Goal: Task Accomplishment & Management: Use online tool/utility

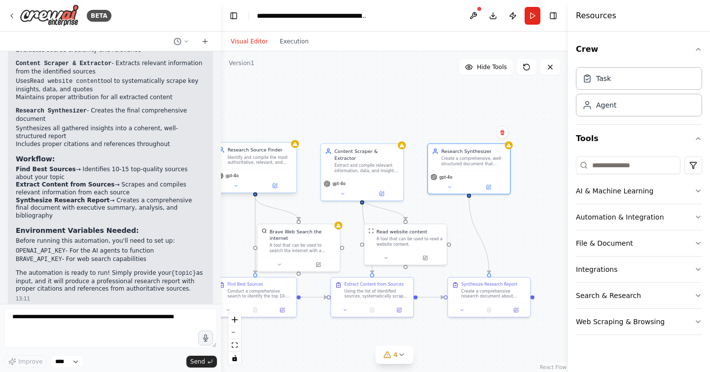
click at [265, 157] on div "Identify and compile the most authoritative, relevant, and high-quality sources…" at bounding box center [259, 160] width 65 height 11
click at [280, 183] on button at bounding box center [274, 185] width 38 height 8
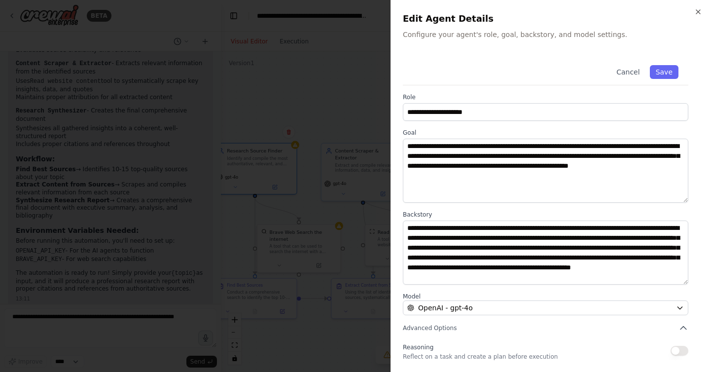
scroll to position [27, 0]
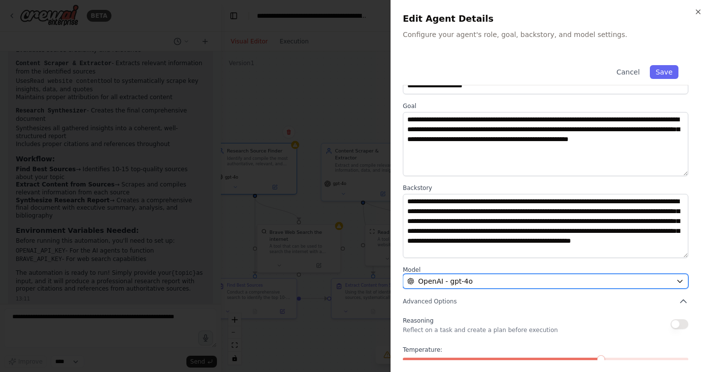
click at [679, 284] on icon "button" at bounding box center [680, 281] width 8 height 8
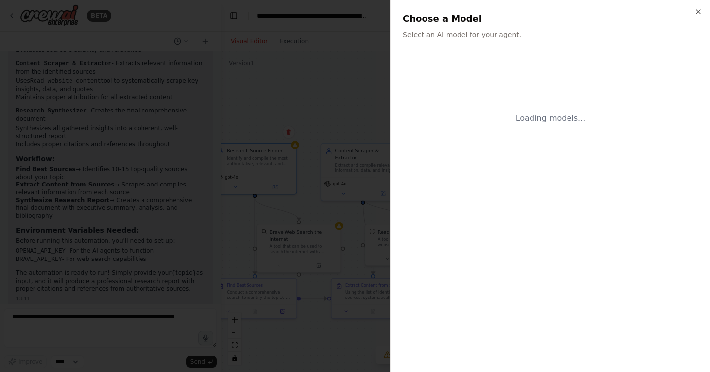
scroll to position [0, 0]
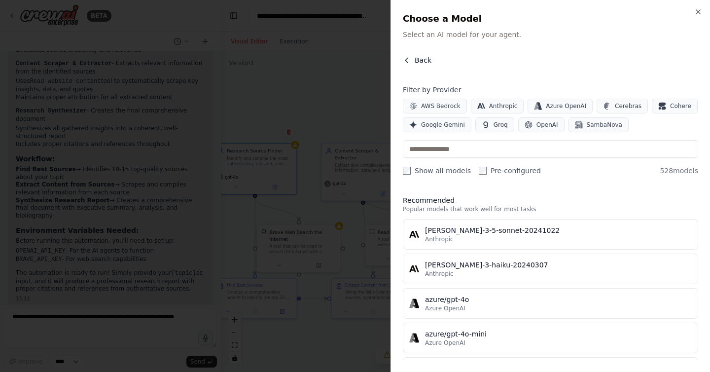
click at [409, 60] on icon "button" at bounding box center [407, 60] width 8 height 8
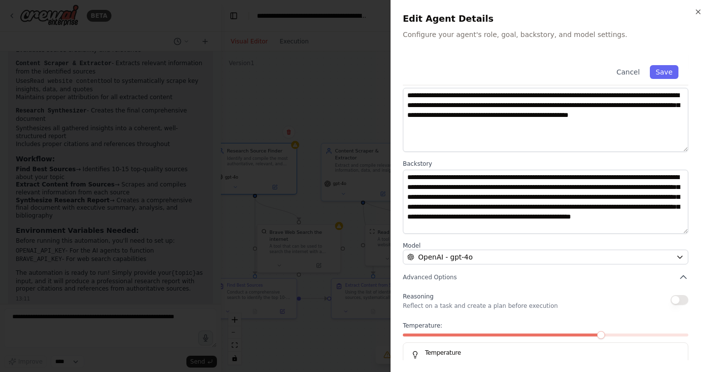
scroll to position [75, 0]
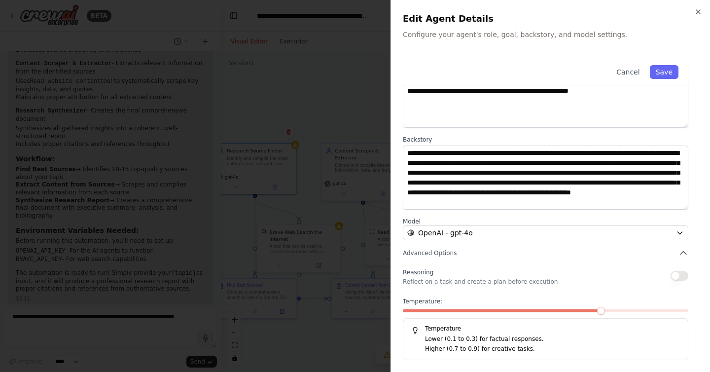
click at [680, 276] on button "button" at bounding box center [679, 276] width 18 height 10
click at [435, 307] on span at bounding box center [434, 311] width 8 height 8
click at [665, 68] on button "Save" at bounding box center [664, 72] width 29 height 14
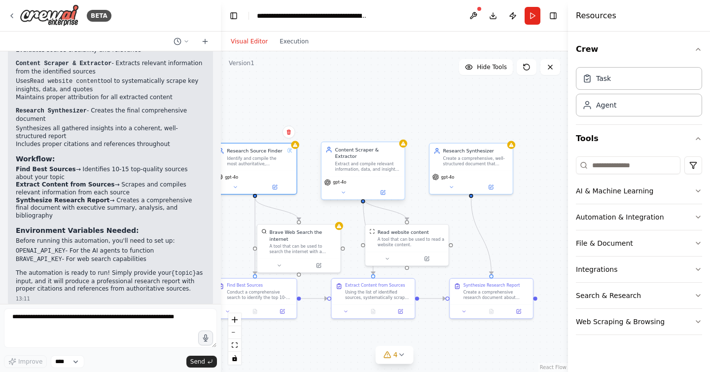
click at [386, 190] on div "gpt-4o" at bounding box center [362, 187] width 83 height 23
click at [383, 190] on icon at bounding box center [383, 192] width 4 height 4
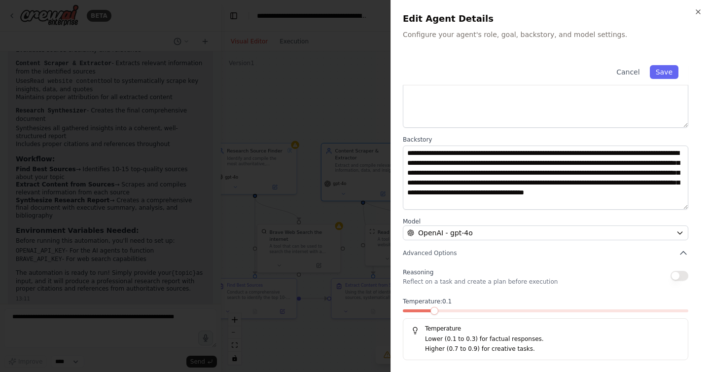
click at [430, 312] on span at bounding box center [434, 311] width 8 height 8
click at [682, 276] on button "button" at bounding box center [679, 276] width 18 height 10
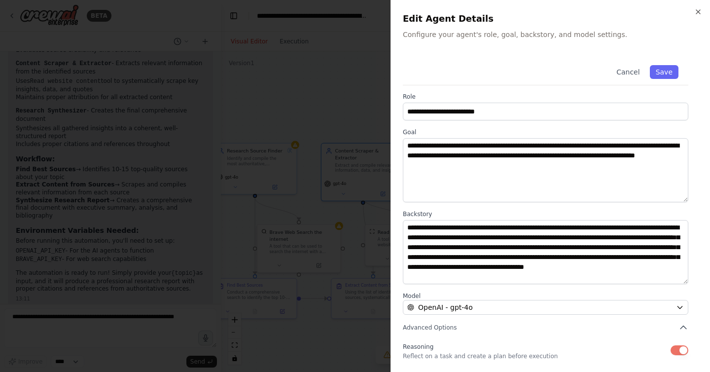
scroll to position [0, 0]
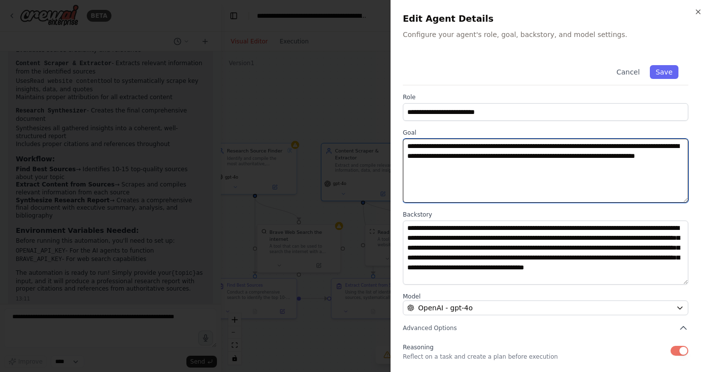
click at [447, 153] on textarea "**********" at bounding box center [545, 171] width 285 height 64
type textarea "**********"
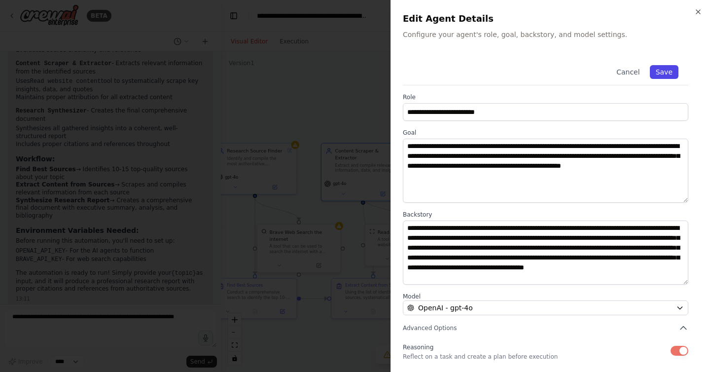
click at [660, 75] on button "Save" at bounding box center [664, 72] width 29 height 14
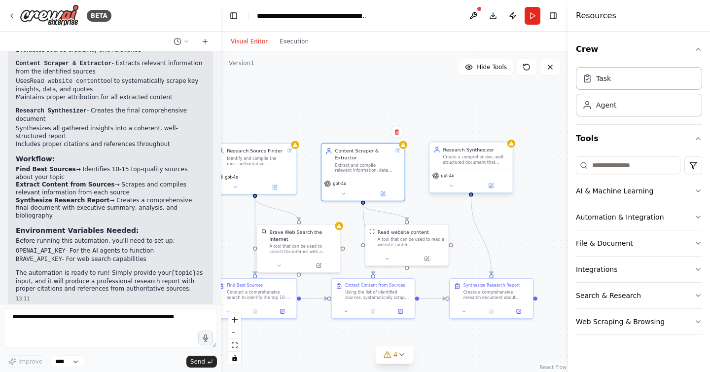
click at [481, 165] on div "Create a comprehensive, well-structured document that synthesizes all gathered …" at bounding box center [476, 159] width 66 height 11
click at [492, 188] on icon at bounding box center [490, 185] width 5 height 5
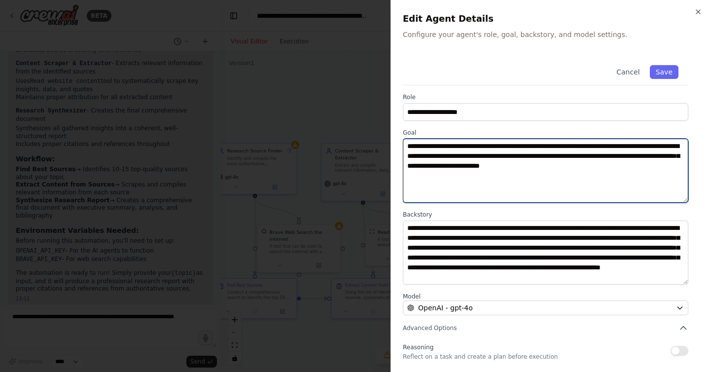
drag, startPoint x: 475, startPoint y: 155, endPoint x: 454, endPoint y: 156, distance: 20.7
click at [454, 156] on textarea "**********" at bounding box center [545, 171] width 285 height 64
click at [492, 157] on textarea "**********" at bounding box center [545, 171] width 285 height 64
click at [557, 156] on textarea "**********" at bounding box center [545, 171] width 285 height 64
type textarea "**********"
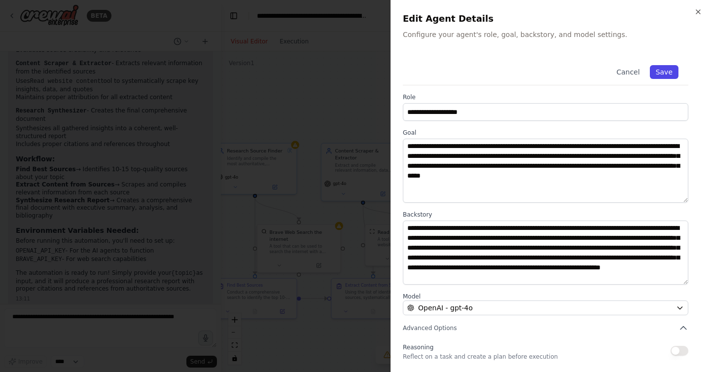
click at [665, 67] on button "Save" at bounding box center [664, 72] width 29 height 14
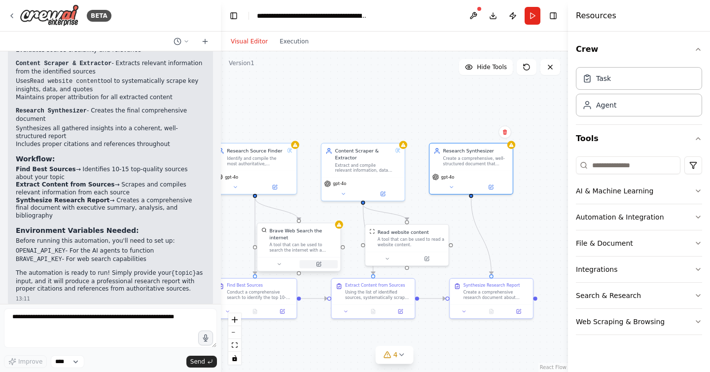
click at [317, 263] on icon at bounding box center [318, 264] width 4 height 4
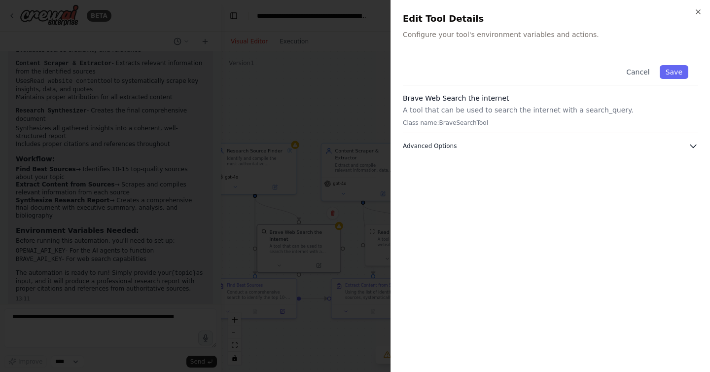
click at [693, 148] on icon "button" at bounding box center [693, 146] width 10 height 10
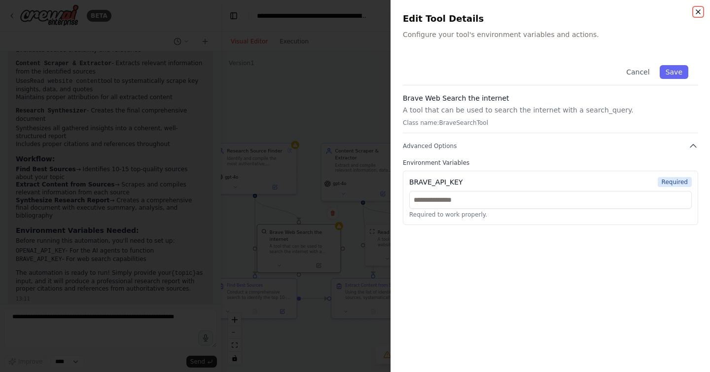
click at [697, 9] on icon "button" at bounding box center [698, 12] width 8 height 8
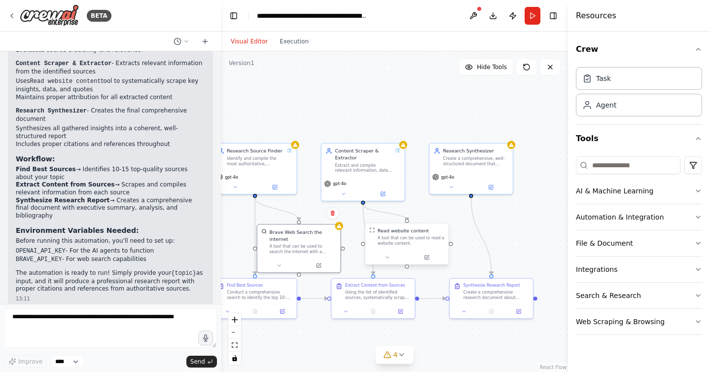
click at [427, 264] on div "Read website content A tool that can be used to read a website content." at bounding box center [407, 243] width 84 height 42
click at [427, 262] on div at bounding box center [406, 257] width 83 height 14
click at [427, 256] on icon at bounding box center [427, 256] width 3 height 3
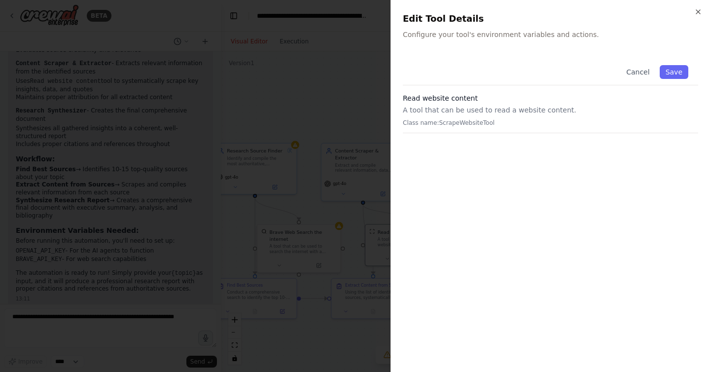
click at [695, 18] on h2 "Edit Tool Details" at bounding box center [550, 19] width 295 height 14
click at [696, 10] on icon "button" at bounding box center [698, 12] width 4 height 4
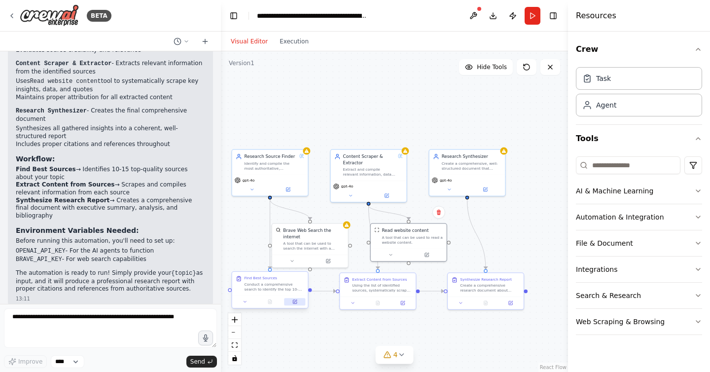
click at [299, 302] on button at bounding box center [294, 301] width 21 height 7
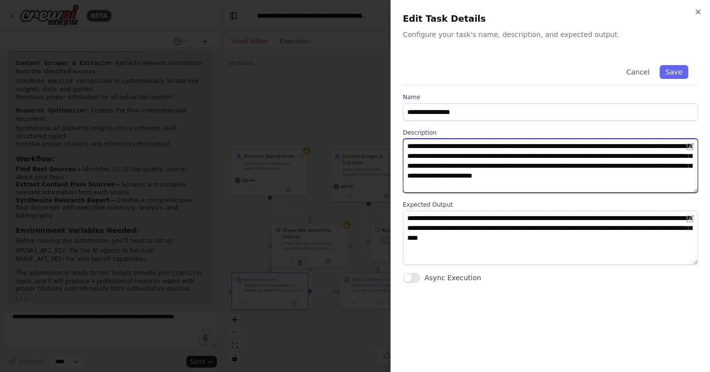
drag, startPoint x: 591, startPoint y: 145, endPoint x: 575, endPoint y: 145, distance: 15.8
click at [575, 145] on textarea "**********" at bounding box center [550, 166] width 295 height 54
click at [578, 146] on textarea "**********" at bounding box center [550, 166] width 295 height 54
click at [475, 156] on textarea "**********" at bounding box center [550, 166] width 295 height 54
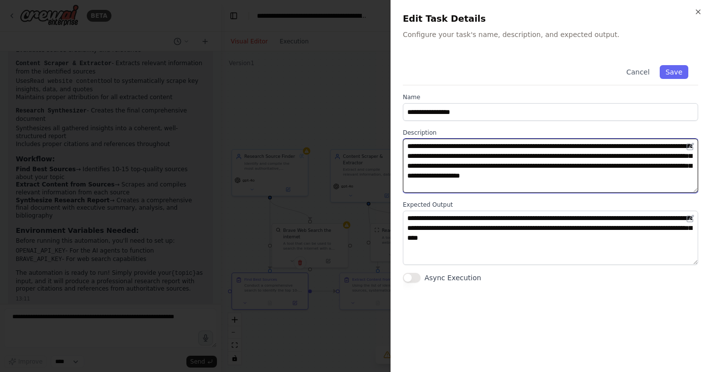
click at [506, 187] on textarea "**********" at bounding box center [550, 166] width 295 height 54
type textarea "**********"
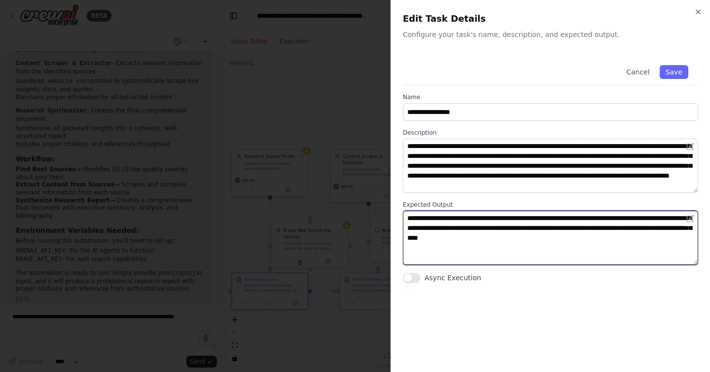
drag, startPoint x: 588, startPoint y: 219, endPoint x: 571, endPoint y: 217, distance: 16.8
click at [571, 217] on textarea "**********" at bounding box center [550, 237] width 295 height 54
drag, startPoint x: 479, startPoint y: 221, endPoint x: 460, endPoint y: 220, distance: 19.2
click at [460, 220] on textarea "**********" at bounding box center [550, 237] width 295 height 54
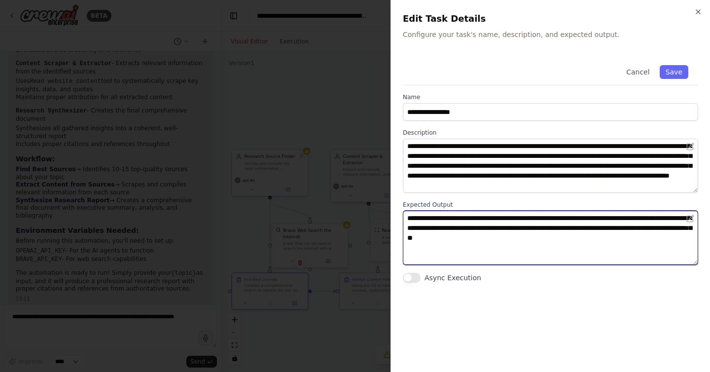
click at [580, 219] on textarea "**********" at bounding box center [550, 237] width 295 height 54
click at [468, 217] on textarea "**********" at bounding box center [550, 237] width 295 height 54
click at [589, 219] on textarea "**********" at bounding box center [550, 237] width 295 height 54
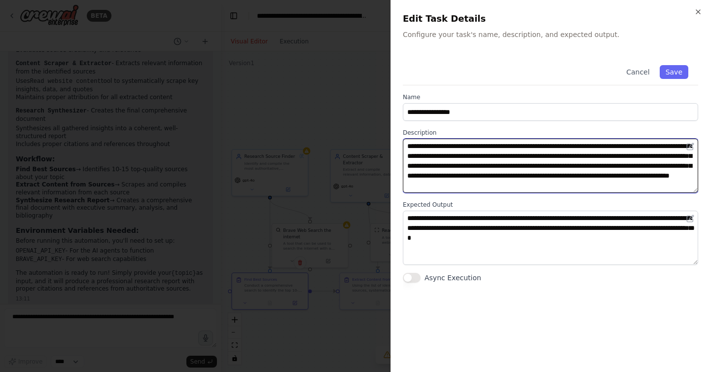
drag, startPoint x: 544, startPoint y: 177, endPoint x: 546, endPoint y: 182, distance: 5.6
click at [546, 182] on textarea "**********" at bounding box center [550, 166] width 295 height 54
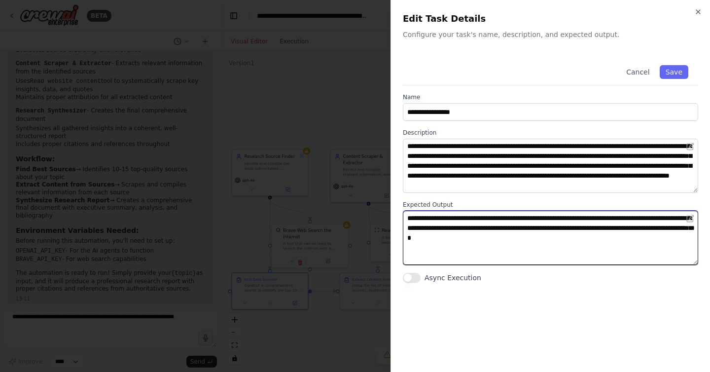
click at [587, 218] on textarea "**********" at bounding box center [550, 237] width 295 height 54
paste textarea "**********"
type textarea "**********"
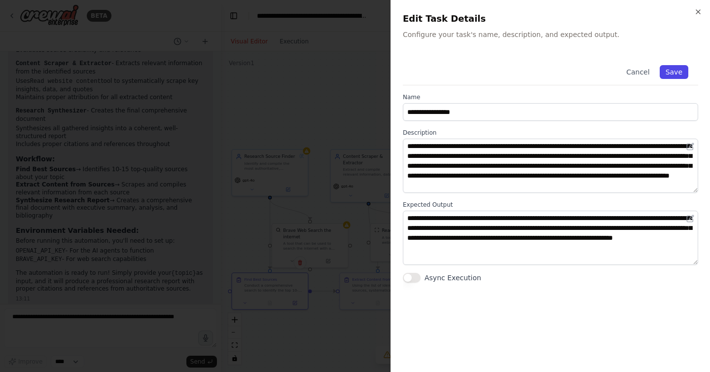
click at [671, 74] on button "Save" at bounding box center [674, 72] width 29 height 14
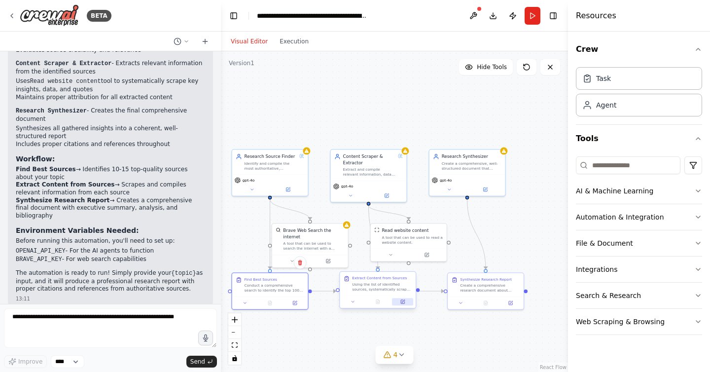
click at [404, 303] on icon at bounding box center [403, 302] width 4 height 4
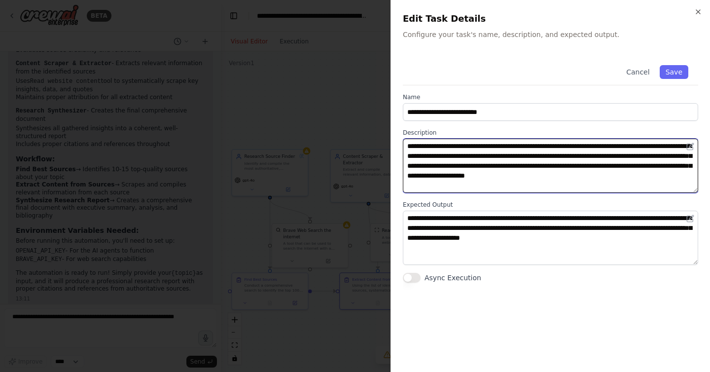
click at [607, 156] on textarea "**********" at bounding box center [550, 166] width 295 height 54
paste textarea "**********"
click at [585, 154] on textarea "**********" at bounding box center [550, 166] width 295 height 54
click at [426, 186] on textarea "**********" at bounding box center [550, 166] width 295 height 54
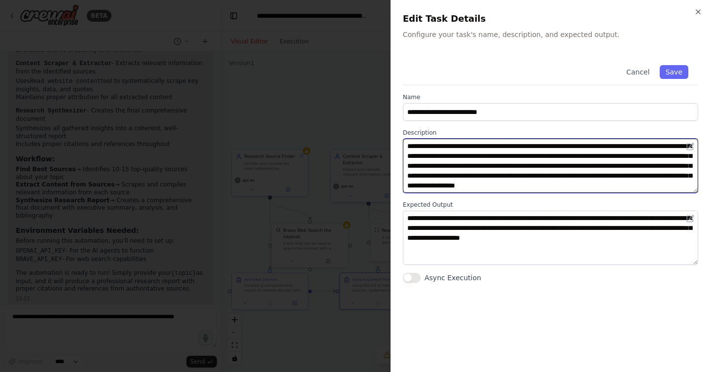
type textarea "**********"
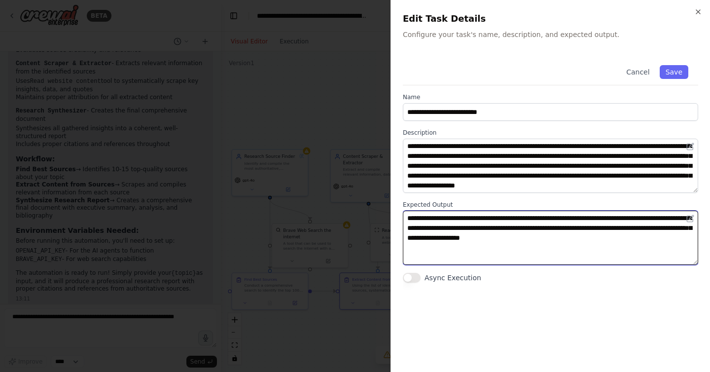
click at [667, 232] on textarea "**********" at bounding box center [550, 237] width 295 height 54
type textarea "**********"
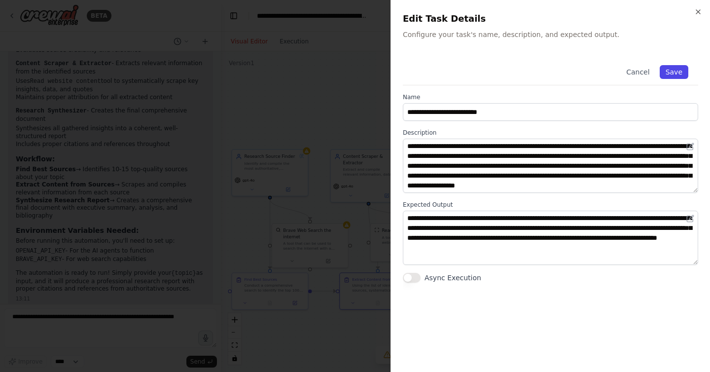
click at [668, 68] on button "Save" at bounding box center [674, 72] width 29 height 14
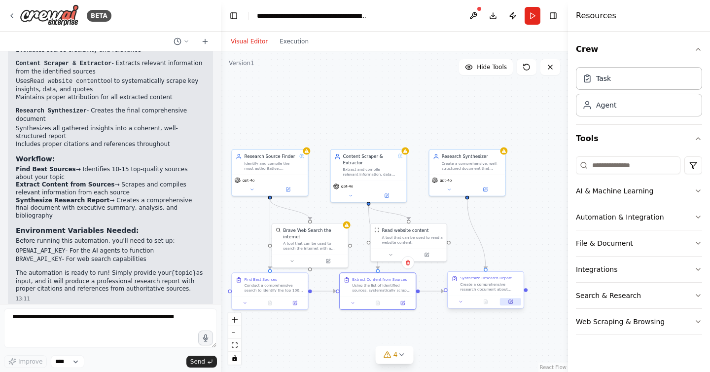
click at [510, 300] on icon at bounding box center [511, 302] width 4 height 4
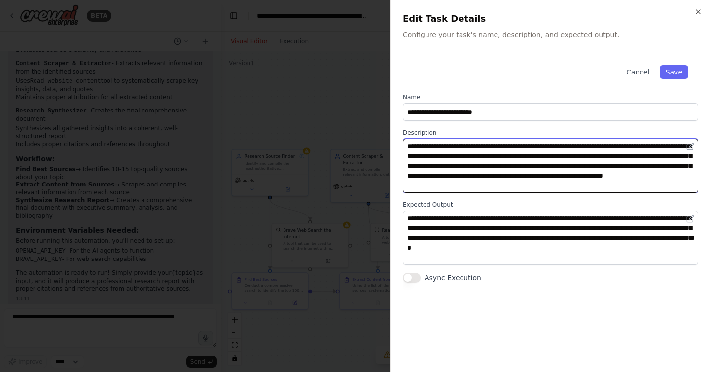
drag, startPoint x: 591, startPoint y: 145, endPoint x: 574, endPoint y: 146, distance: 16.8
click at [574, 146] on textarea "**********" at bounding box center [550, 166] width 295 height 54
type textarea "**********"
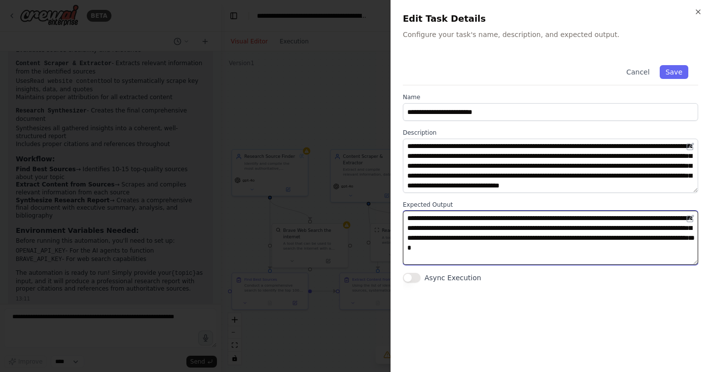
click at [604, 221] on textarea "**********" at bounding box center [550, 237] width 295 height 54
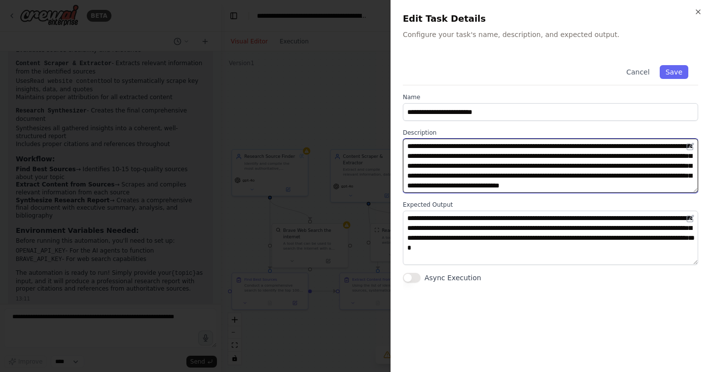
drag, startPoint x: 571, startPoint y: 146, endPoint x: 568, endPoint y: 156, distance: 10.8
click at [568, 156] on textarea "**********" at bounding box center [550, 166] width 295 height 54
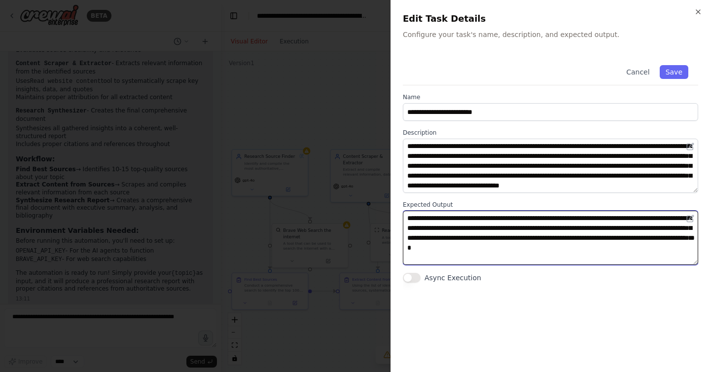
drag, startPoint x: 599, startPoint y: 218, endPoint x: 578, endPoint y: 219, distance: 21.2
click at [578, 219] on textarea "**********" at bounding box center [550, 237] width 295 height 54
paste textarea "**********"
type textarea "**********"
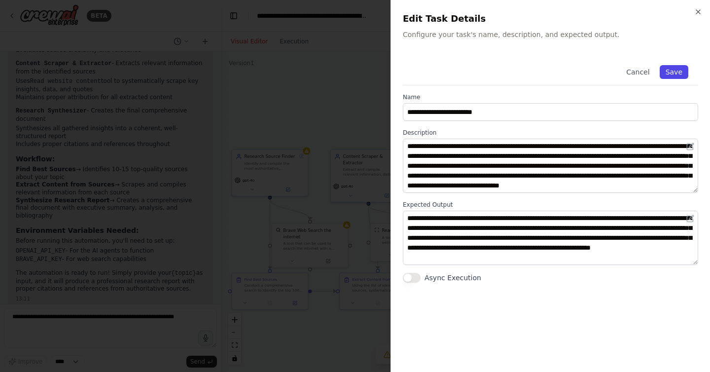
click at [670, 71] on button "Save" at bounding box center [674, 72] width 29 height 14
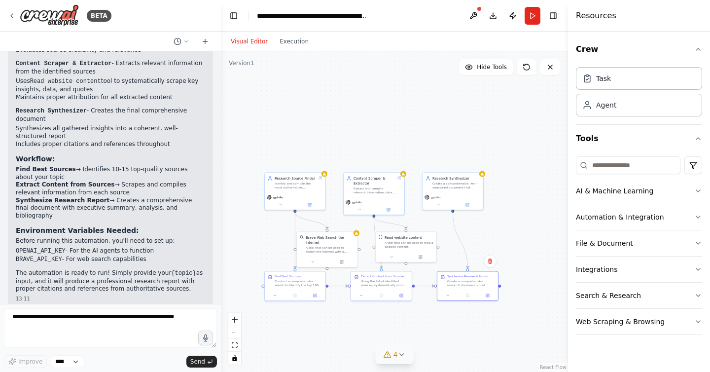
click at [386, 353] on icon at bounding box center [387, 354] width 8 height 8
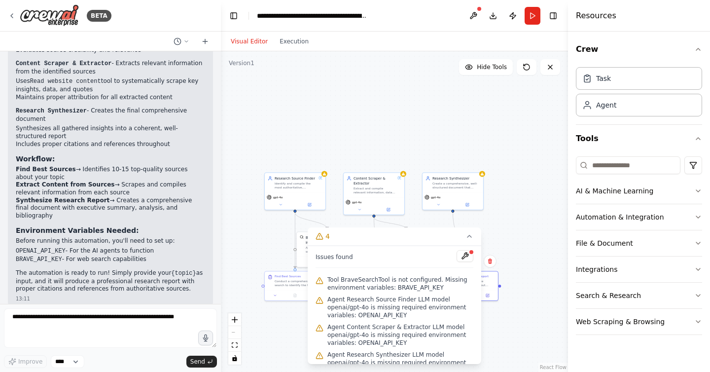
click at [382, 286] on span "Tool BraveSearchTool is not configured. Missing environment variables: BRAVE_AP…" at bounding box center [400, 284] width 146 height 16
click at [323, 174] on icon at bounding box center [324, 172] width 3 height 3
click at [283, 43] on button "Execution" at bounding box center [294, 41] width 41 height 12
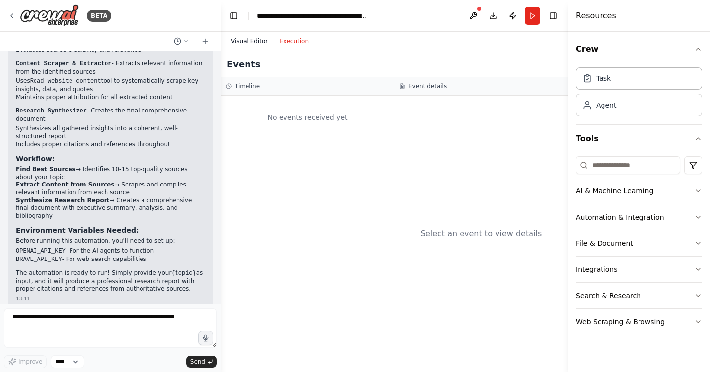
click at [243, 44] on button "Visual Editor" at bounding box center [249, 41] width 49 height 12
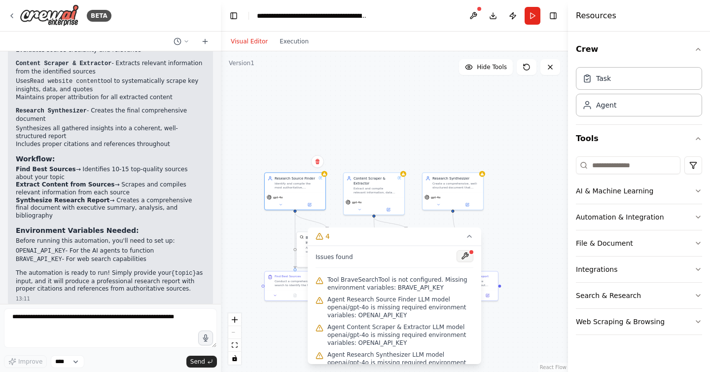
click at [467, 252] on button at bounding box center [464, 256] width 17 height 12
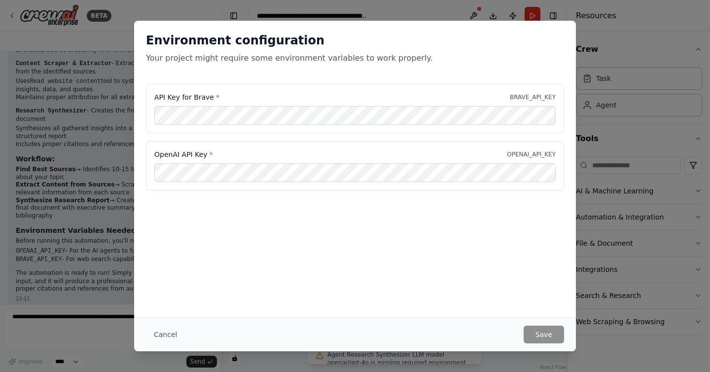
click at [614, 283] on div "Environment configuration Your project might require some environment variables…" at bounding box center [355, 186] width 710 height 372
click at [585, 337] on div "Environment configuration Your project might require some environment variables…" at bounding box center [355, 186] width 710 height 372
click at [171, 332] on button "Cancel" at bounding box center [165, 334] width 39 height 18
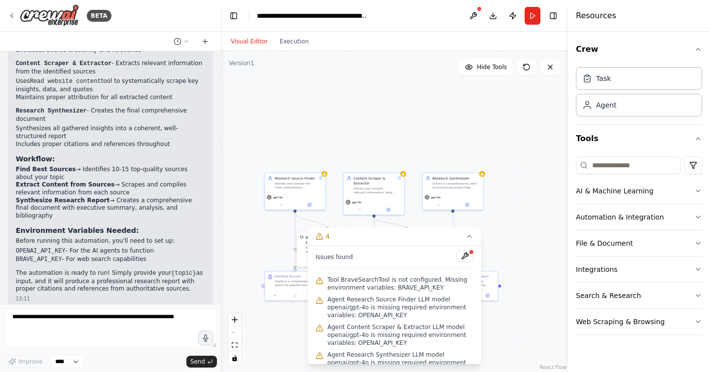
click at [365, 107] on div ".deletable-edge-delete-btn { width: 20px; height: 20px; border: 0px solid #ffff…" at bounding box center [394, 211] width 347 height 320
click at [313, 192] on div "gpt-4o" at bounding box center [295, 199] width 61 height 17
click at [281, 200] on div "gpt-4o" at bounding box center [295, 199] width 61 height 17
click at [313, 205] on button at bounding box center [309, 204] width 28 height 6
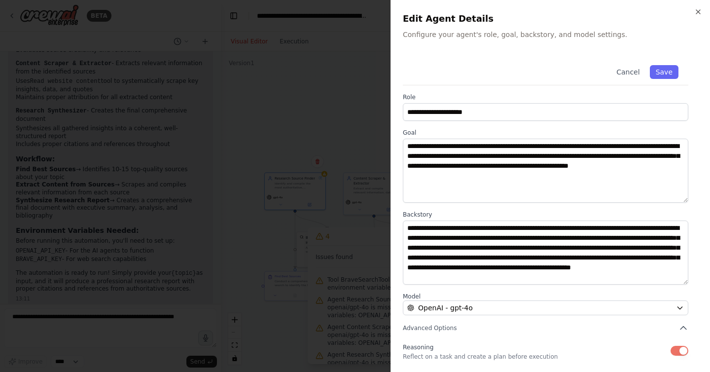
scroll to position [51, 0]
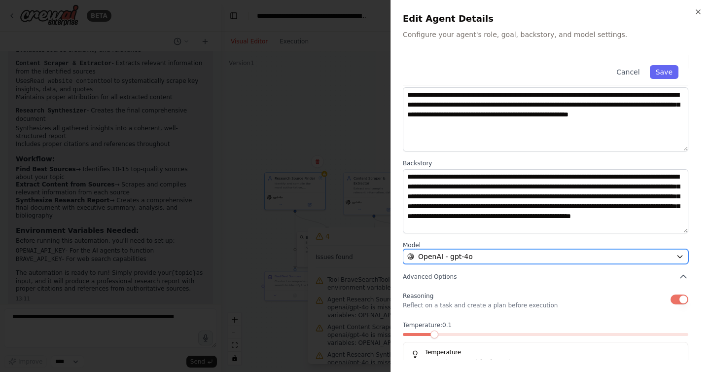
click at [543, 256] on div "OpenAI - gpt-4o" at bounding box center [539, 256] width 265 height 10
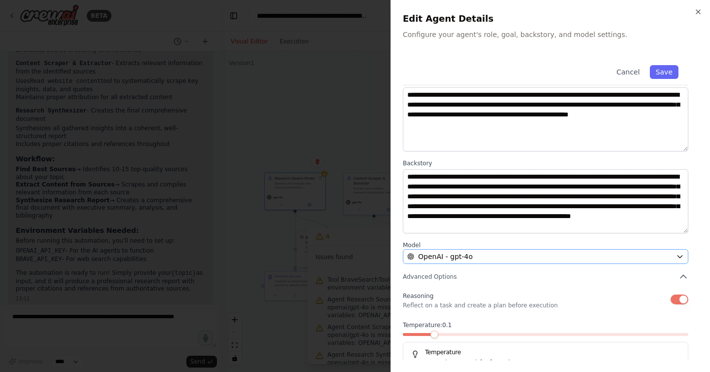
scroll to position [0, 0]
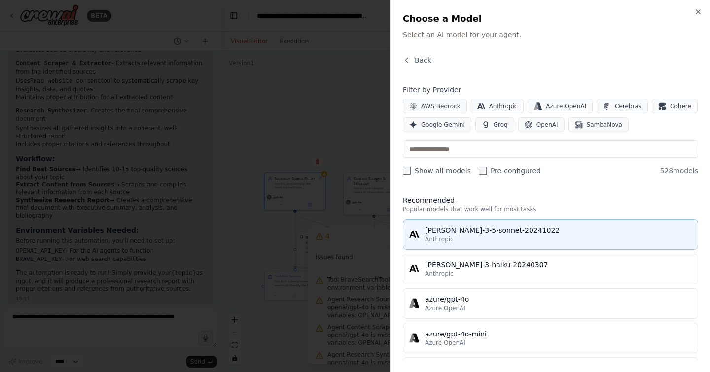
click at [522, 232] on div "[PERSON_NAME]-3-5-sonnet-20241022" at bounding box center [558, 230] width 267 height 10
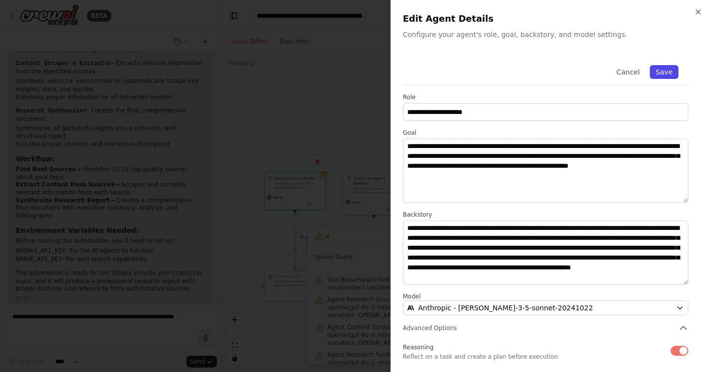
click at [664, 71] on button "Save" at bounding box center [664, 72] width 29 height 14
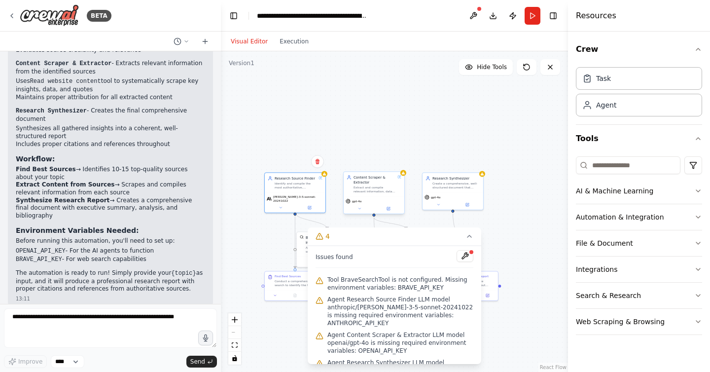
click at [352, 197] on div "gpt-4o" at bounding box center [374, 204] width 61 height 17
click at [366, 205] on div "gpt-4o" at bounding box center [374, 204] width 61 height 17
click at [390, 210] on button at bounding box center [388, 209] width 28 height 6
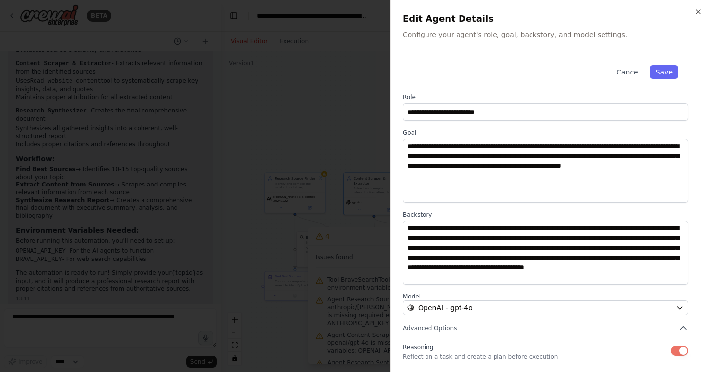
scroll to position [70, 0]
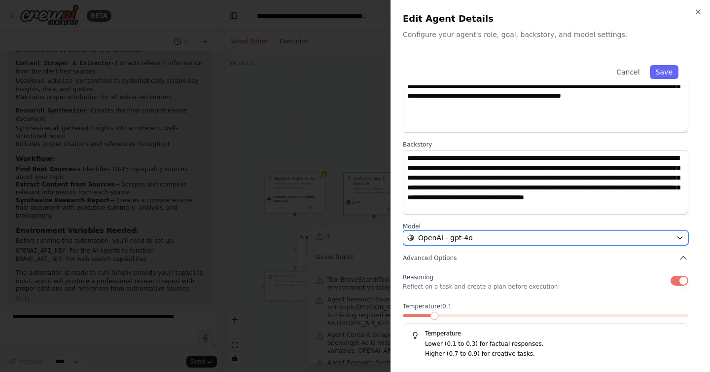
click at [568, 240] on div "OpenAI - gpt-4o" at bounding box center [539, 238] width 265 height 10
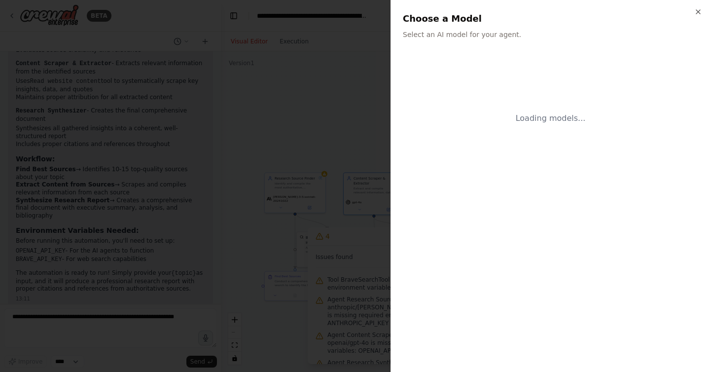
scroll to position [0, 0]
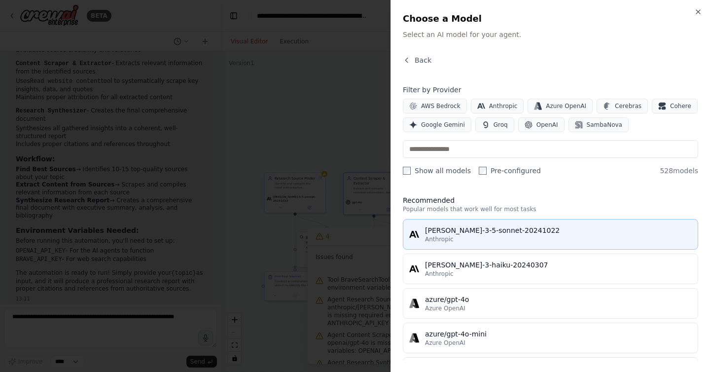
click at [487, 227] on div "[PERSON_NAME]-3-5-sonnet-20241022" at bounding box center [558, 230] width 267 height 10
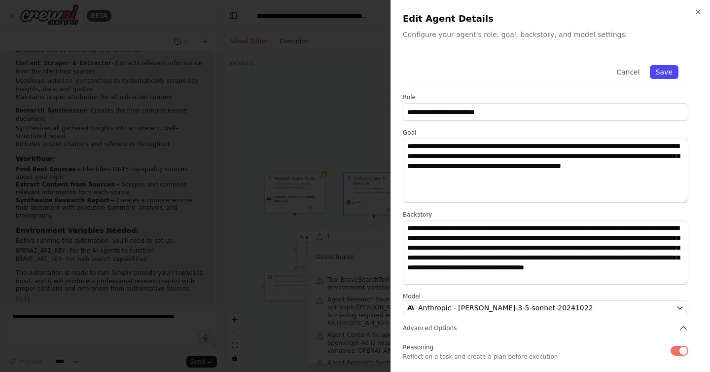
click at [668, 71] on button "Save" at bounding box center [664, 72] width 29 height 14
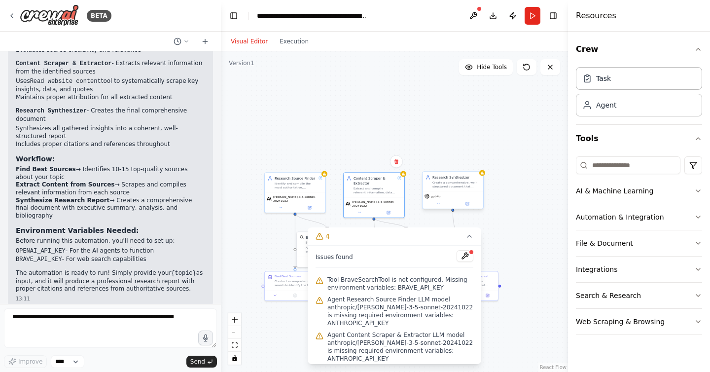
click at [437, 197] on span "gpt-4o" at bounding box center [436, 196] width 10 height 4
click at [470, 203] on button at bounding box center [467, 204] width 28 height 6
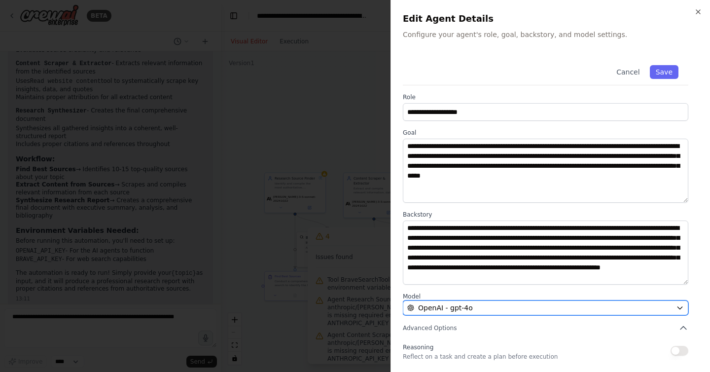
click at [477, 306] on div "OpenAI - gpt-4o" at bounding box center [539, 308] width 265 height 10
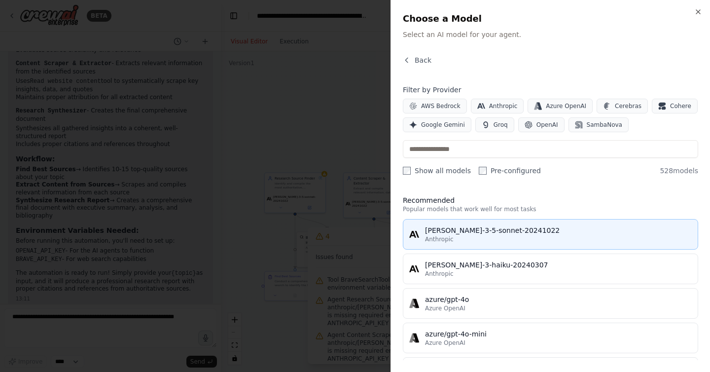
click at [455, 234] on div "[PERSON_NAME]-3-5-sonnet-20241022" at bounding box center [558, 230] width 267 height 10
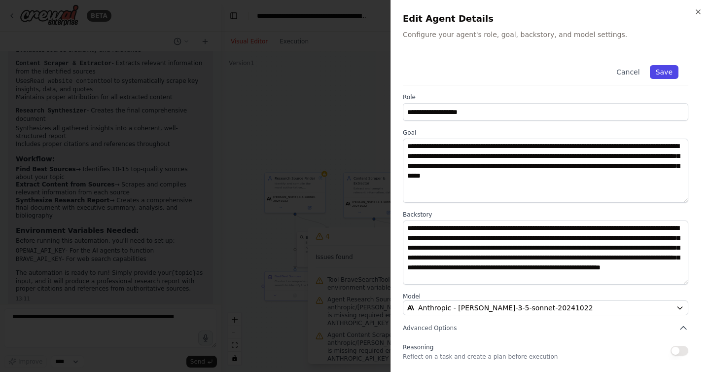
click at [661, 67] on button "Save" at bounding box center [664, 72] width 29 height 14
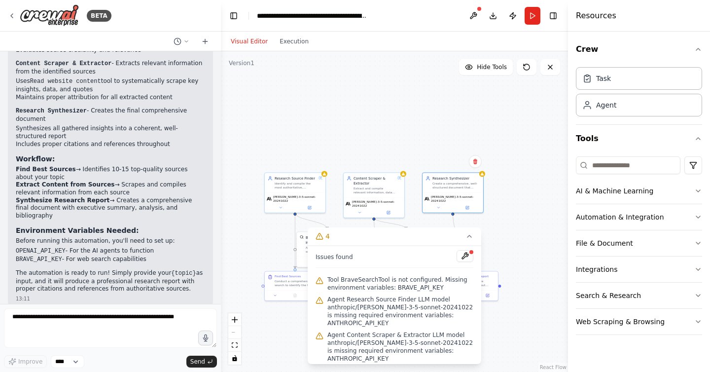
click at [316, 125] on div ".deletable-edge-delete-btn { width: 20px; height: 20px; border: 0px solid #ffff…" at bounding box center [394, 211] width 347 height 320
click at [524, 243] on div ".deletable-edge-delete-btn { width: 20px; height: 20px; border: 0px solid #ffff…" at bounding box center [394, 211] width 347 height 320
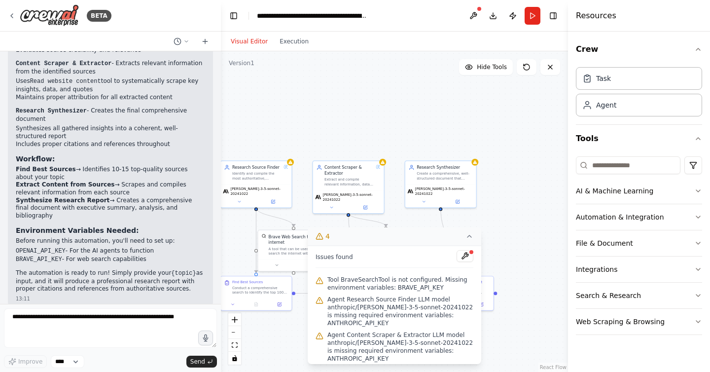
click at [468, 238] on icon at bounding box center [469, 236] width 8 height 8
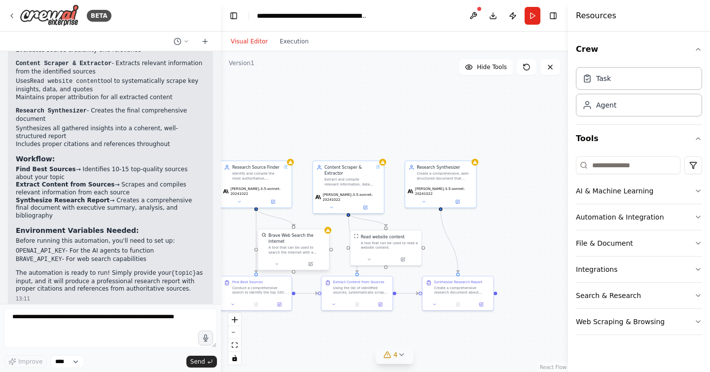
click at [296, 243] on div "Brave Web Search the internet A tool that can be used to search the internet wi…" at bounding box center [297, 243] width 57 height 22
click at [313, 265] on icon at bounding box center [310, 263] width 4 height 4
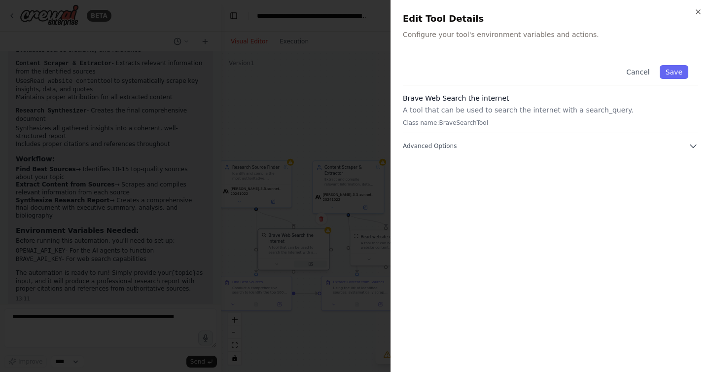
click at [313, 265] on div at bounding box center [355, 186] width 710 height 372
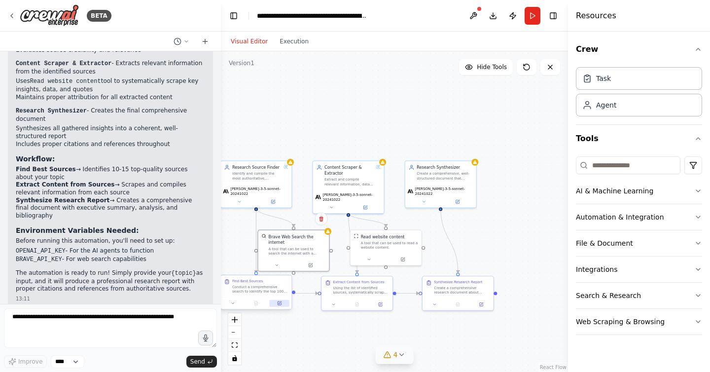
click at [285, 305] on button at bounding box center [280, 303] width 20 height 7
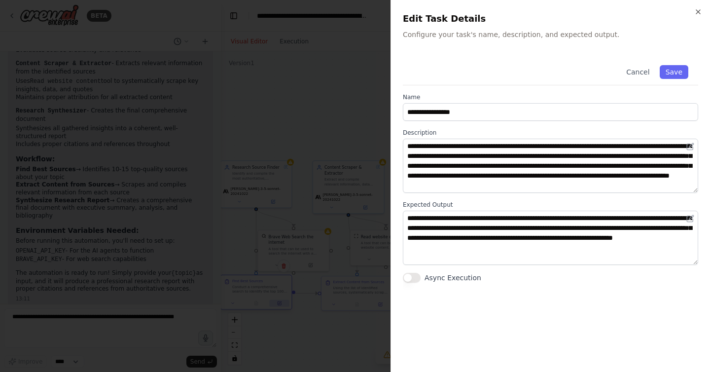
click at [285, 305] on div at bounding box center [355, 186] width 710 height 372
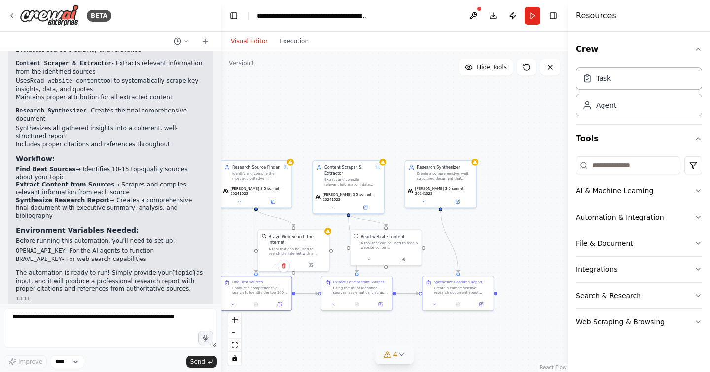
click at [396, 350] on span "4" at bounding box center [395, 354] width 4 height 10
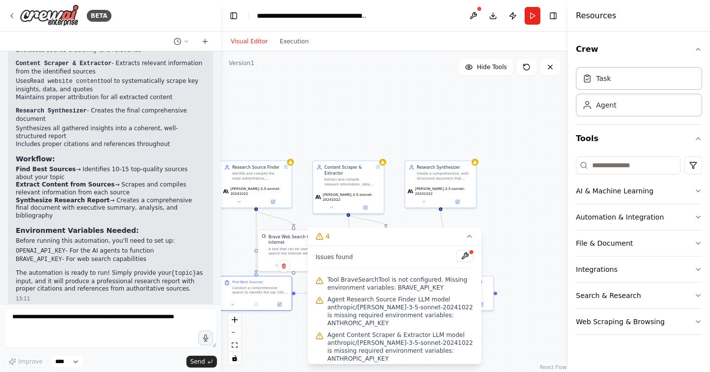
click at [436, 82] on div ".deletable-edge-delete-btn { width: 20px; height: 20px; border: 0px solid #ffff…" at bounding box center [394, 211] width 347 height 320
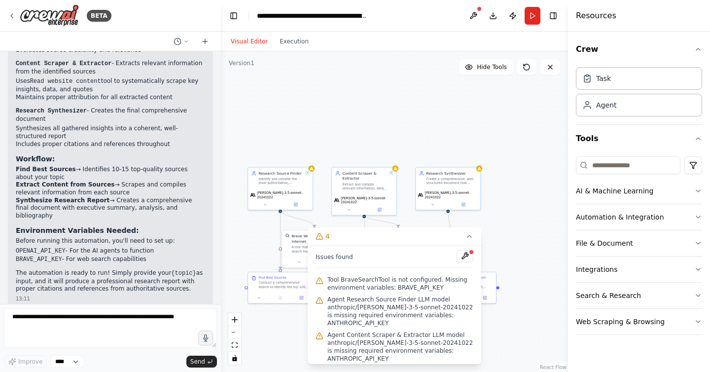
click at [436, 279] on span "Tool BraveSearchTool is not configured. Missing environment variables: BRAVE_AP…" at bounding box center [400, 284] width 146 height 16
click at [469, 252] on div at bounding box center [471, 252] width 6 height 6
click at [462, 255] on button at bounding box center [464, 256] width 17 height 12
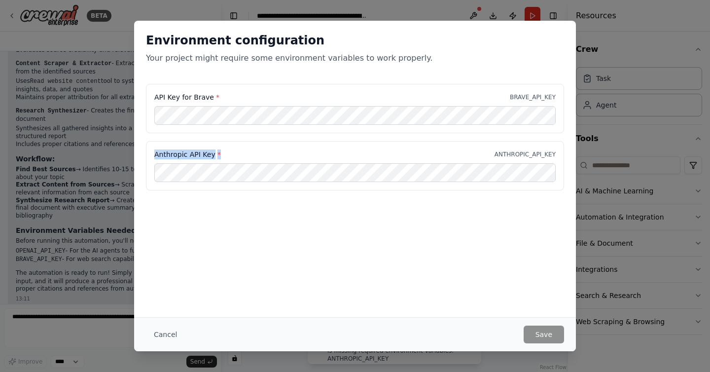
drag, startPoint x: 223, startPoint y: 154, endPoint x: 154, endPoint y: 158, distance: 69.1
click at [154, 158] on div "Anthropic API Key * ANTHROPIC_API_KEY" at bounding box center [355, 165] width 418 height 49
copy label "Anthropic API Key *"
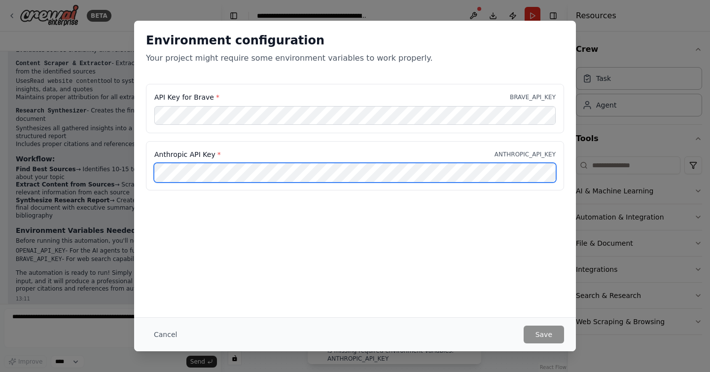
click at [143, 127] on div "API Key for Brave * BRAVE_API_KEY Anthropic API Key * ANTHROPIC_API_KEY" at bounding box center [355, 143] width 442 height 118
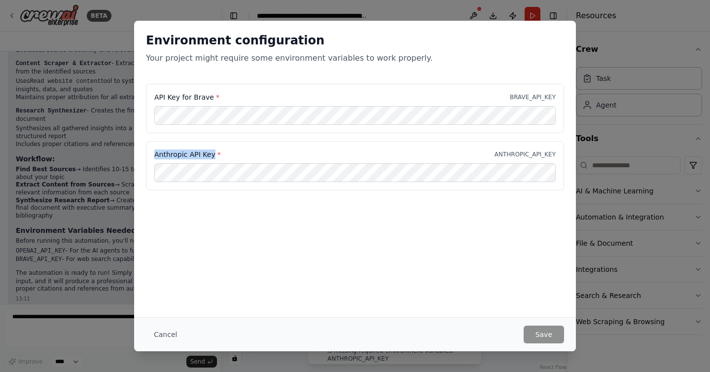
drag, startPoint x: 211, startPoint y: 155, endPoint x: 156, endPoint y: 150, distance: 55.4
click at [156, 150] on label "Anthropic API Key *" at bounding box center [187, 154] width 67 height 10
copy label "Anthropic API Key"
click at [604, 41] on div "Environment configuration Your project might require some environment variables…" at bounding box center [355, 186] width 710 height 372
click at [169, 330] on button "Cancel" at bounding box center [165, 334] width 39 height 18
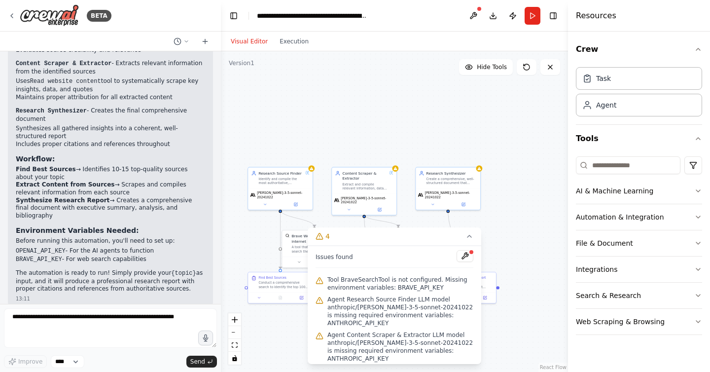
click at [497, 110] on div ".deletable-edge-delete-btn { width: 20px; height: 20px; border: 0px solid #ffff…" at bounding box center [394, 211] width 347 height 320
click at [300, 182] on div "Identify and compile the most authoritative, relevant, and high-quality sources…" at bounding box center [280, 179] width 44 height 8
click at [295, 202] on icon at bounding box center [295, 203] width 3 height 3
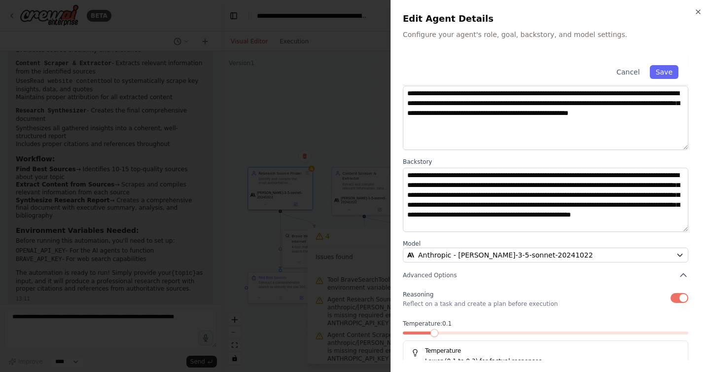
scroll to position [75, 0]
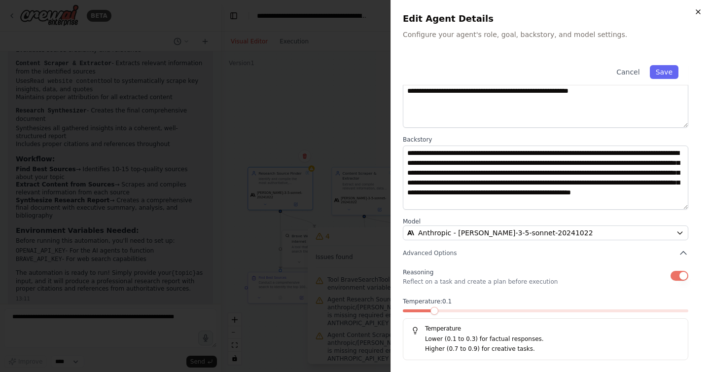
click at [698, 11] on icon "button" at bounding box center [698, 12] width 4 height 4
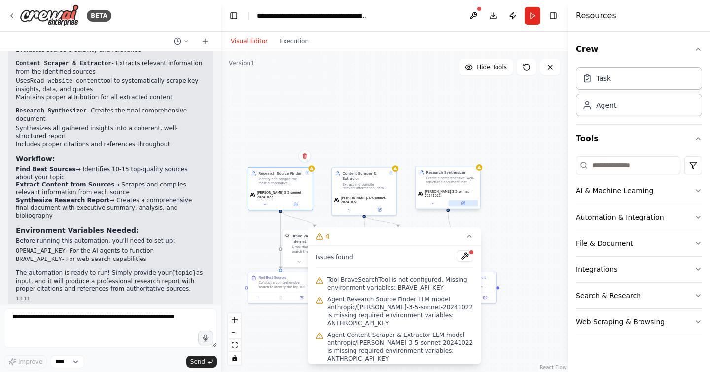
click at [463, 202] on icon at bounding box center [463, 203] width 2 height 2
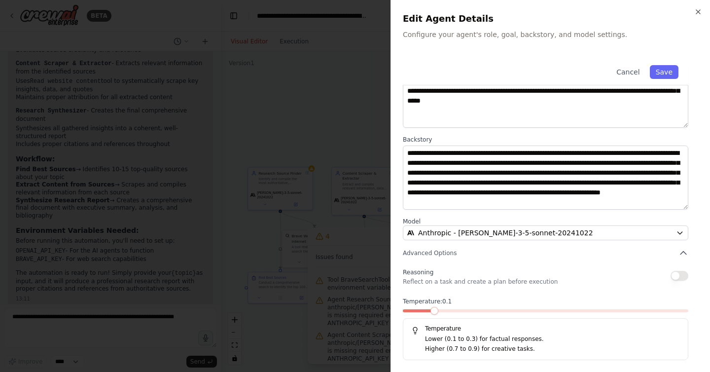
click at [438, 312] on span at bounding box center [434, 311] width 8 height 8
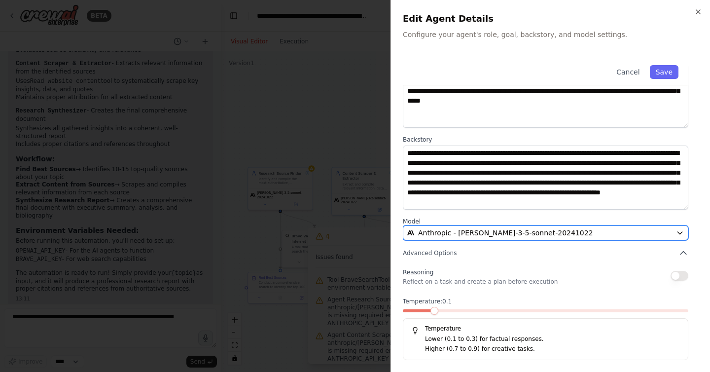
click at [558, 235] on div "Anthropic - [PERSON_NAME]-3-5-sonnet-20241022" at bounding box center [539, 233] width 265 height 10
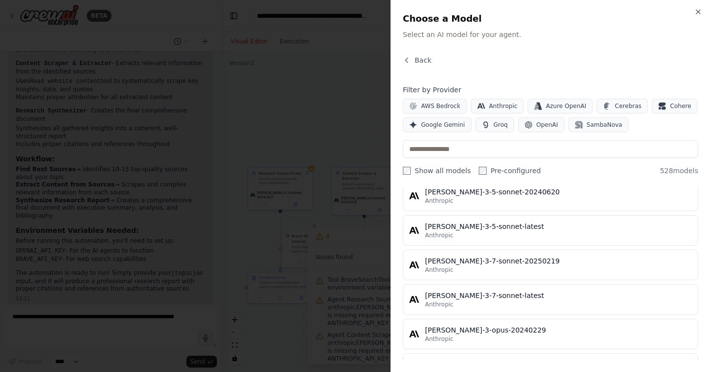
scroll to position [6292, 0]
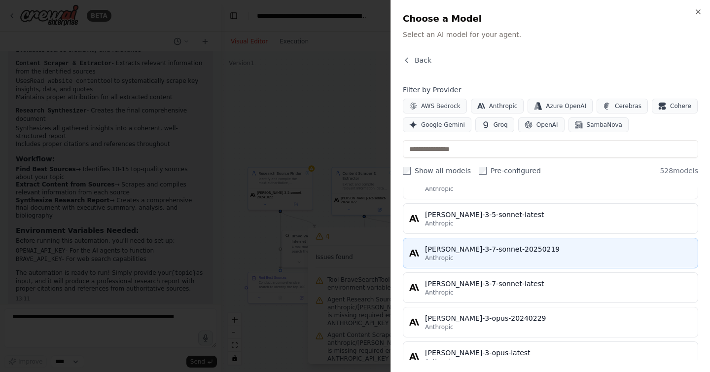
click at [506, 248] on div "[PERSON_NAME]-3-7-sonnet-20250219" at bounding box center [558, 249] width 267 height 10
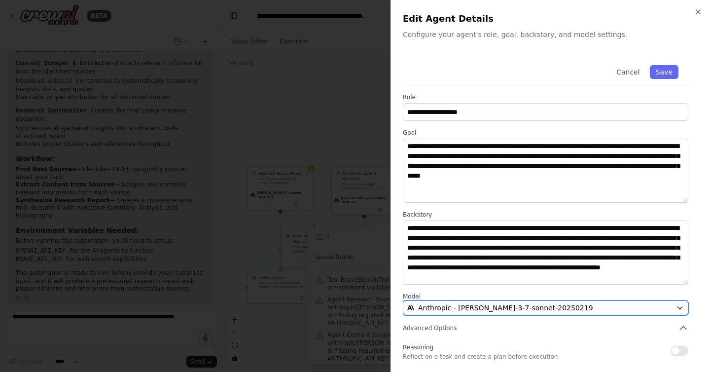
click at [554, 310] on div "Anthropic - [PERSON_NAME]-3-7-sonnet-20250219" at bounding box center [539, 308] width 265 height 10
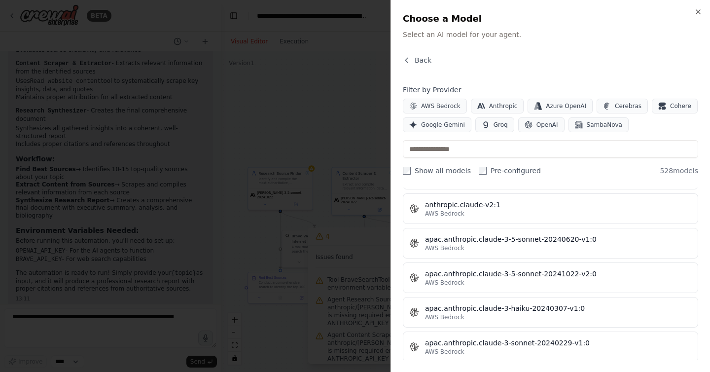
scroll to position [1157, 0]
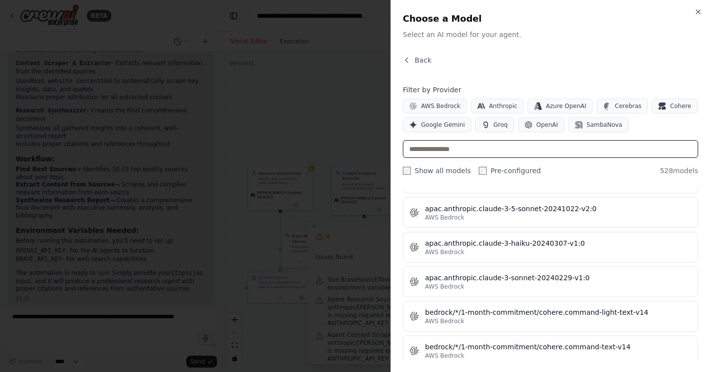
click at [452, 146] on input "text" at bounding box center [550, 149] width 295 height 18
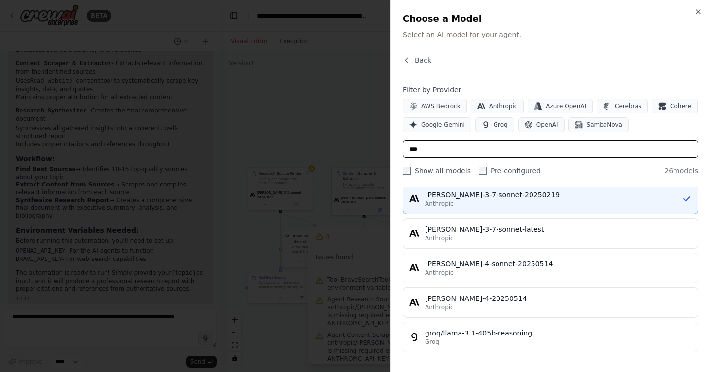
scroll to position [688, 0]
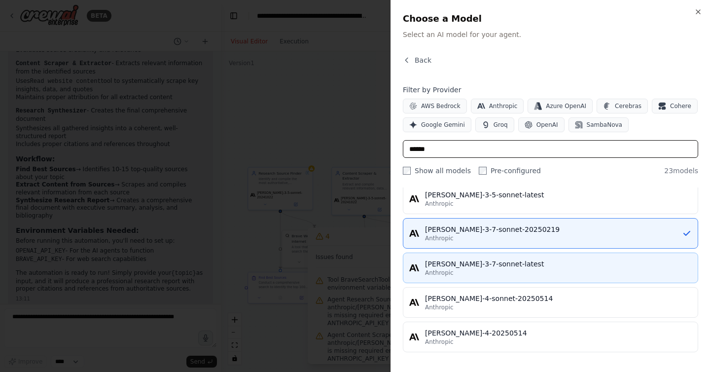
type input "******"
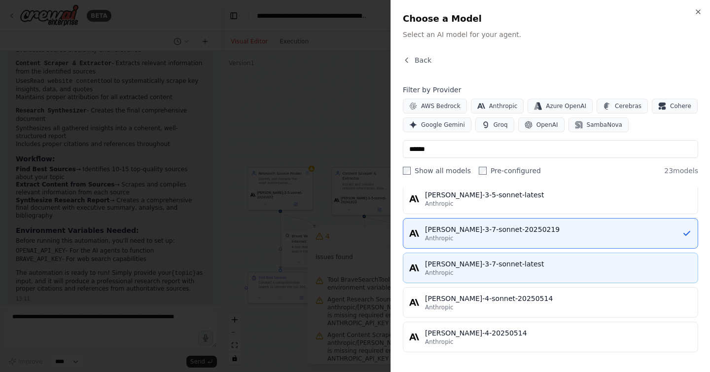
click at [516, 263] on div "[PERSON_NAME]-3-7-sonnet-latest" at bounding box center [558, 264] width 267 height 10
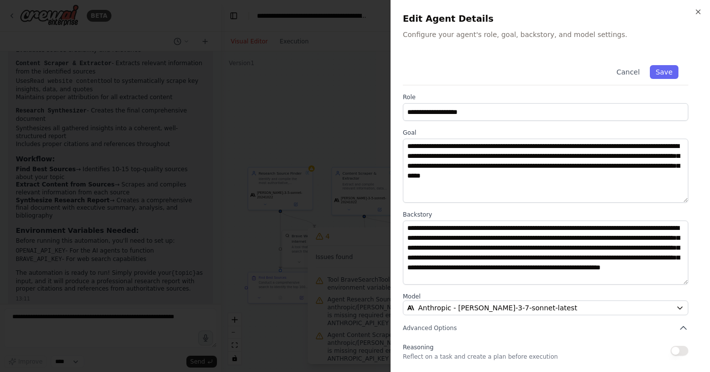
scroll to position [75, 0]
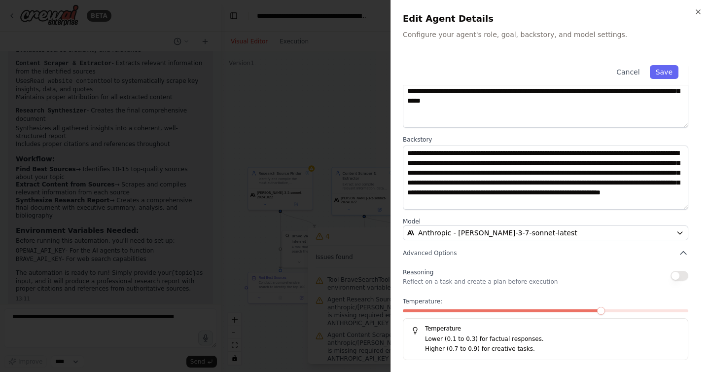
click at [446, 312] on span at bounding box center [503, 310] width 200 height 3
click at [429, 311] on span at bounding box center [431, 310] width 57 height 3
drag, startPoint x: 660, startPoint y: 71, endPoint x: 446, endPoint y: 317, distance: 325.3
click at [447, 317] on div "**********" at bounding box center [550, 170] width 295 height 380
click at [458, 311] on span at bounding box center [462, 311] width 8 height 8
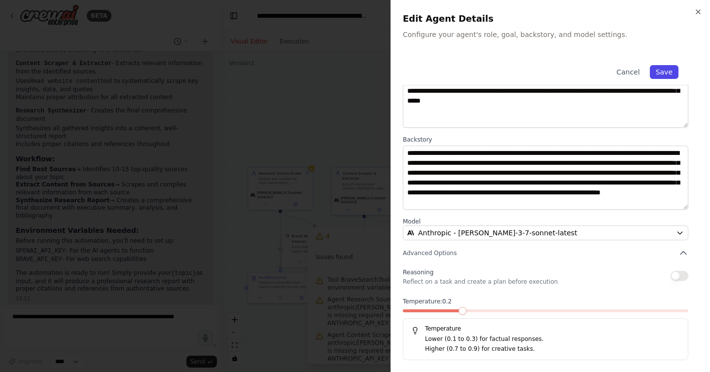
click at [662, 68] on button "Save" at bounding box center [664, 72] width 29 height 14
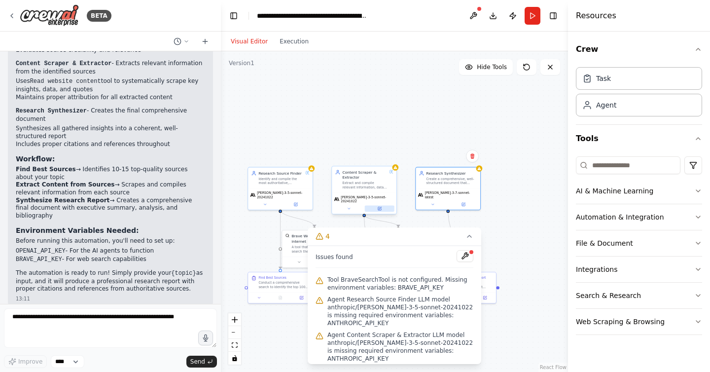
click at [380, 208] on button at bounding box center [380, 208] width 30 height 6
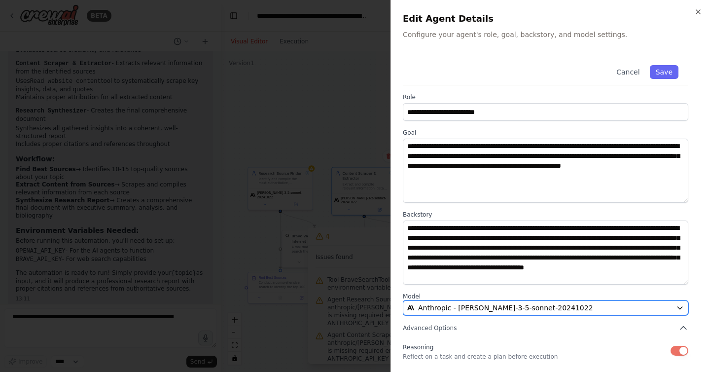
click at [467, 305] on span "Anthropic - [PERSON_NAME]-3-5-sonnet-20241022" at bounding box center [505, 308] width 175 height 10
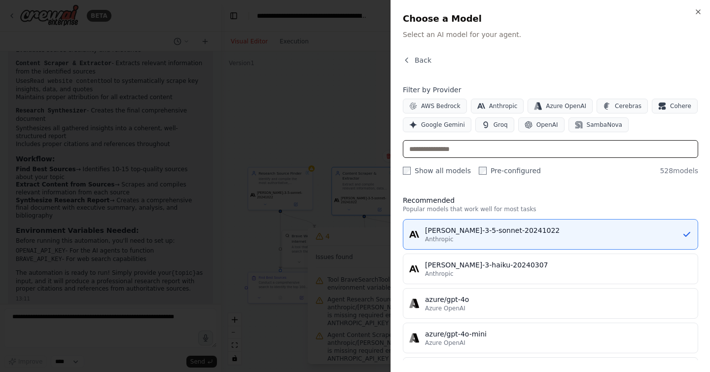
click at [448, 154] on input "text" at bounding box center [550, 149] width 295 height 18
type input "*"
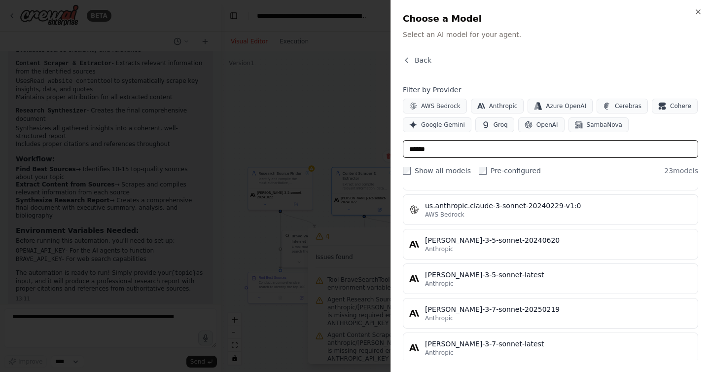
scroll to position [688, 0]
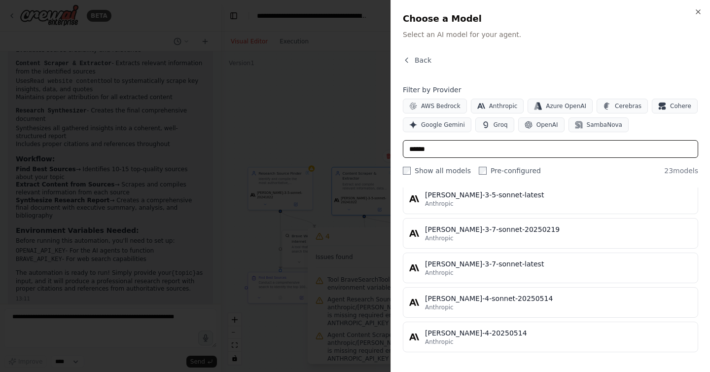
type input "******"
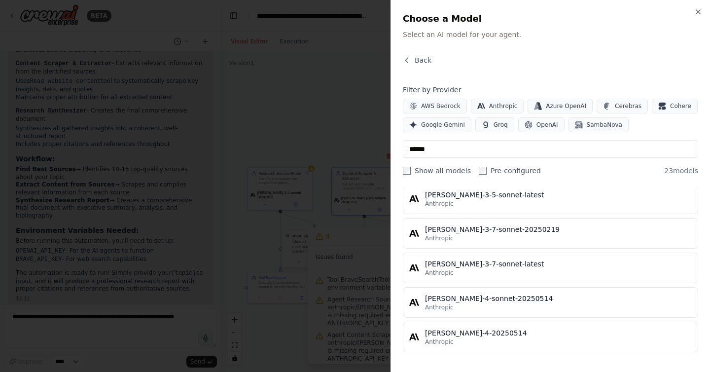
click at [555, 258] on button "[PERSON_NAME]-3-7-sonnet-latest Anthropic" at bounding box center [550, 267] width 295 height 31
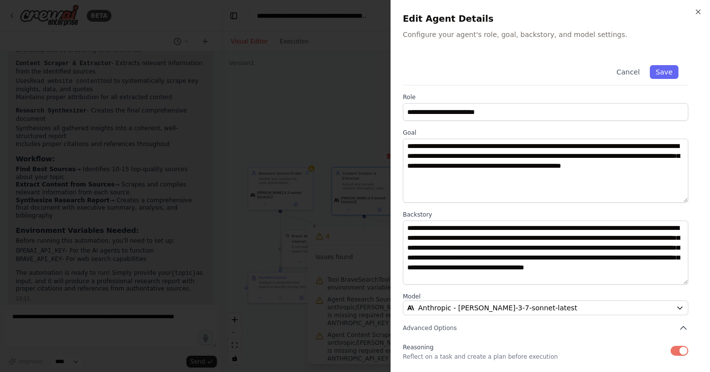
scroll to position [75, 0]
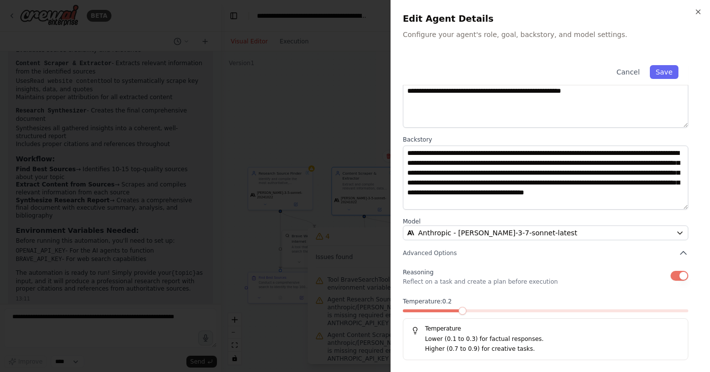
click at [458, 311] on span at bounding box center [462, 311] width 8 height 8
click at [664, 74] on button "Save" at bounding box center [664, 72] width 29 height 14
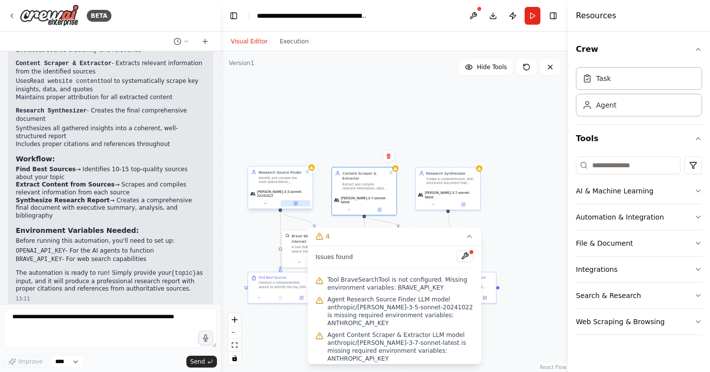
click at [298, 202] on button at bounding box center [296, 203] width 30 height 6
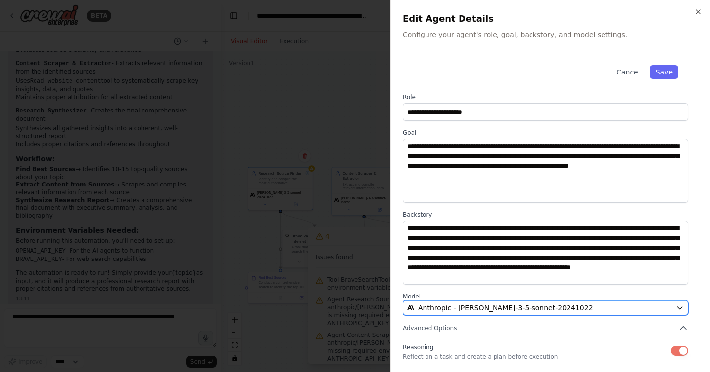
click at [521, 311] on span "Anthropic - [PERSON_NAME]-3-5-sonnet-20241022" at bounding box center [505, 308] width 175 height 10
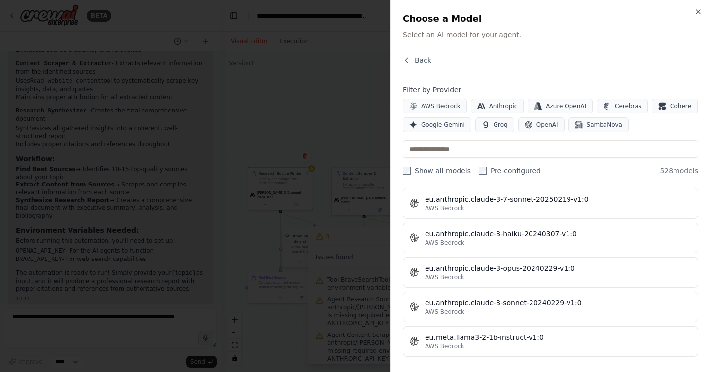
scroll to position [4773, 0]
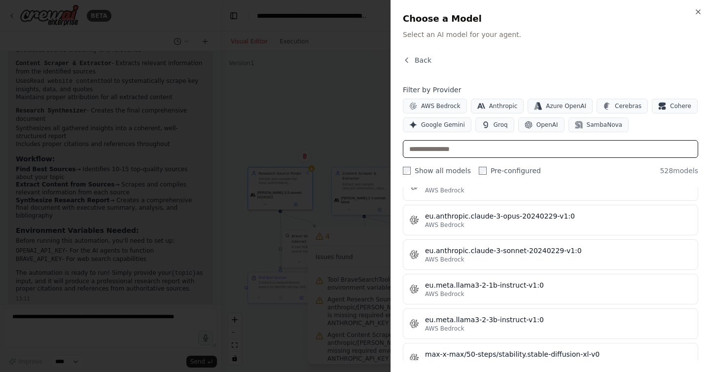
click at [472, 144] on input "text" at bounding box center [550, 149] width 295 height 18
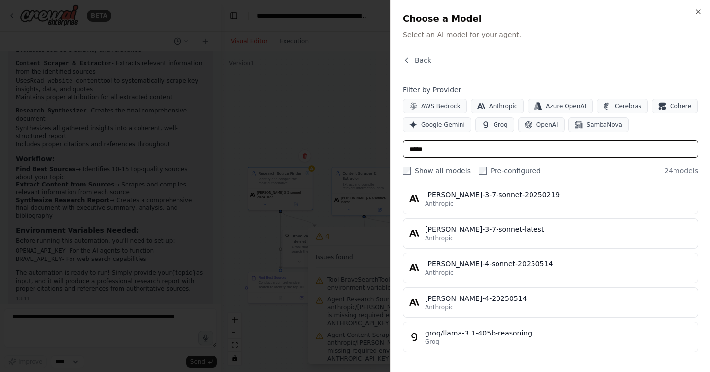
scroll to position [688, 0]
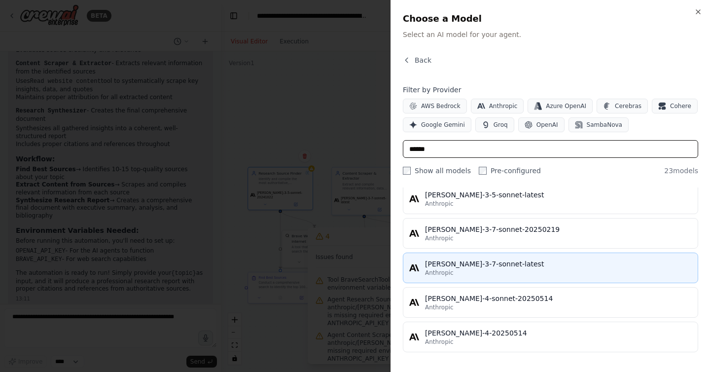
type input "******"
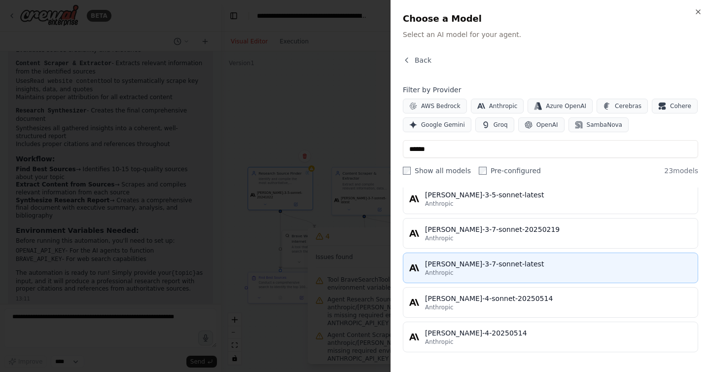
click at [503, 266] on div "[PERSON_NAME]-3-7-sonnet-latest" at bounding box center [558, 264] width 267 height 10
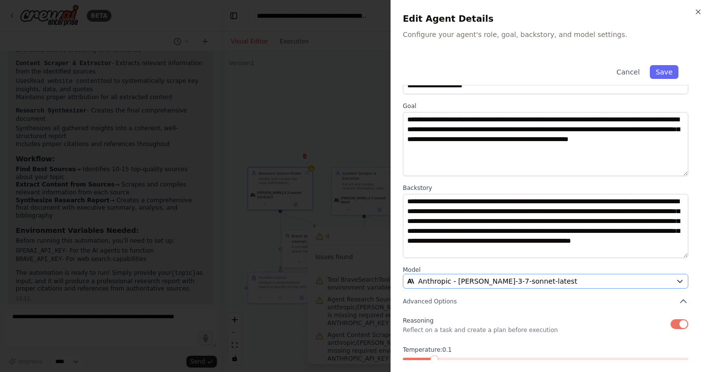
scroll to position [75, 0]
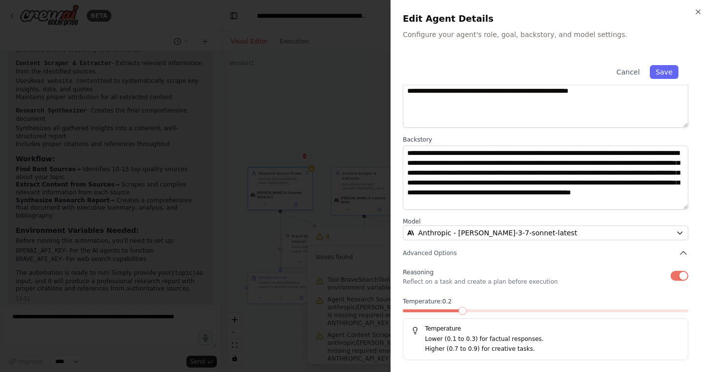
click at [458, 310] on span at bounding box center [545, 310] width 285 height 3
click at [668, 68] on button "Save" at bounding box center [664, 72] width 29 height 14
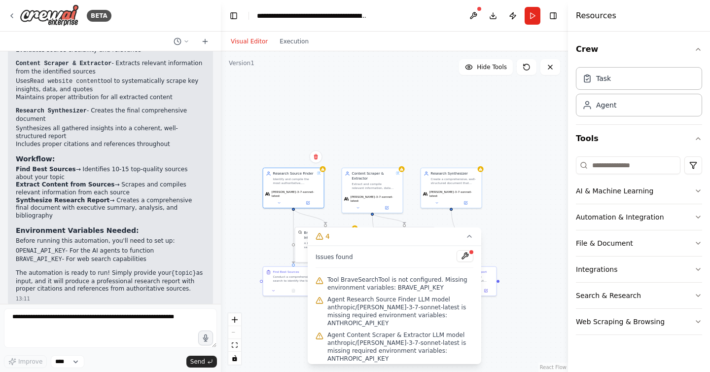
click at [517, 308] on div ".deletable-edge-delete-btn { width: 20px; height: 20px; border: 0px solid #ffff…" at bounding box center [394, 211] width 347 height 320
click at [468, 255] on button at bounding box center [464, 256] width 17 height 12
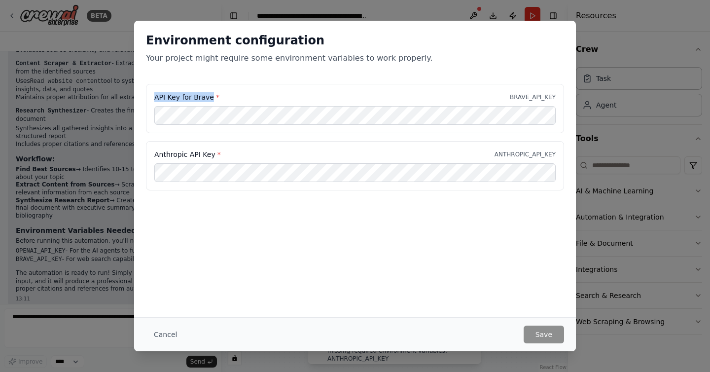
drag, startPoint x: 152, startPoint y: 97, endPoint x: 208, endPoint y: 99, distance: 55.7
click at [208, 99] on div "API Key for Brave * BRAVE_API_KEY" at bounding box center [355, 108] width 418 height 49
copy label "API Key for Brav"
drag, startPoint x: 219, startPoint y: 155, endPoint x: 132, endPoint y: 157, distance: 87.8
click at [132, 157] on div "Environment configuration Your project might require some environment variables…" at bounding box center [355, 186] width 710 height 372
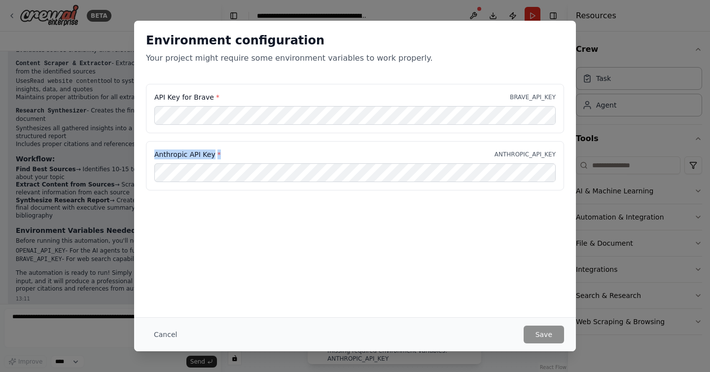
copy label "Anthropic API Key *"
click at [543, 333] on button "Save" at bounding box center [543, 334] width 40 height 18
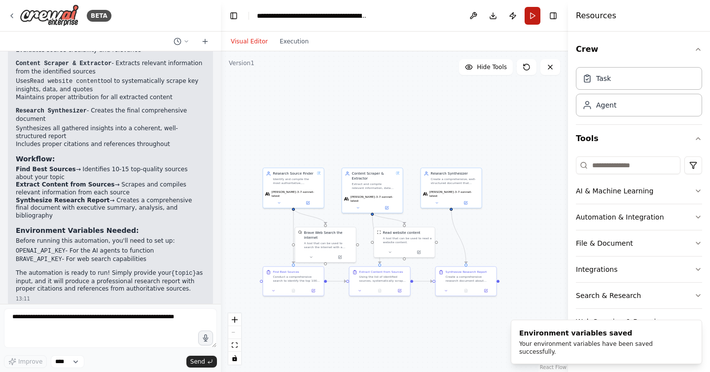
click at [534, 14] on button "Run" at bounding box center [532, 16] width 16 height 18
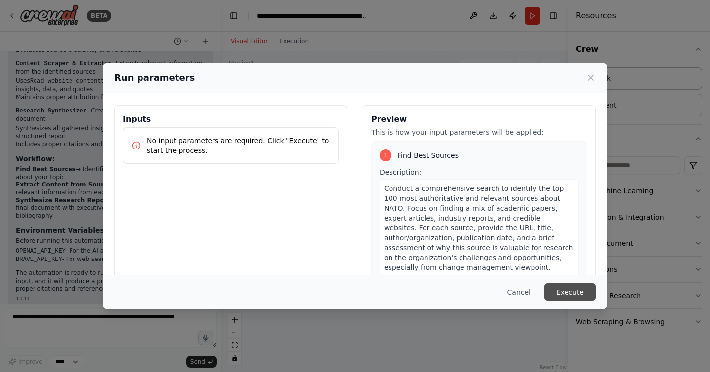
click at [580, 290] on button "Execute" at bounding box center [569, 292] width 51 height 18
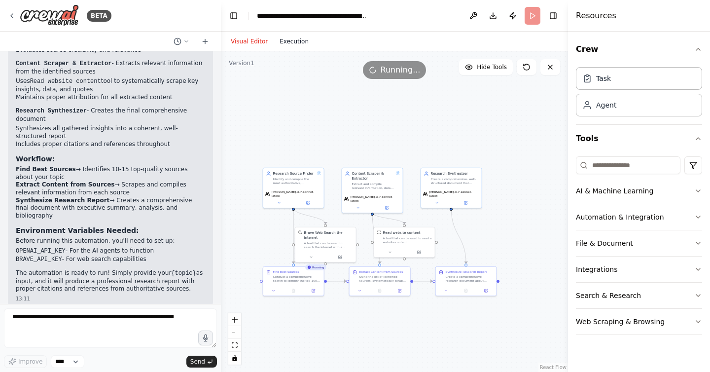
click at [288, 44] on button "Execution" at bounding box center [294, 41] width 41 height 12
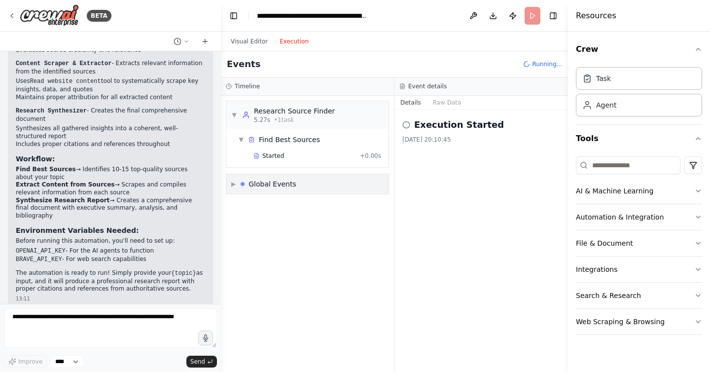
click at [232, 185] on span "▶" at bounding box center [233, 184] width 4 height 8
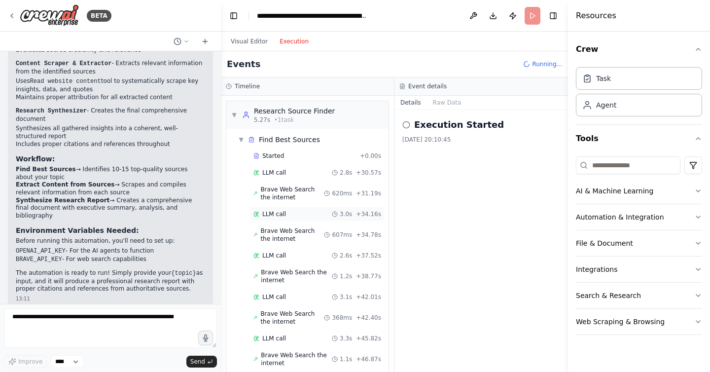
scroll to position [97, 0]
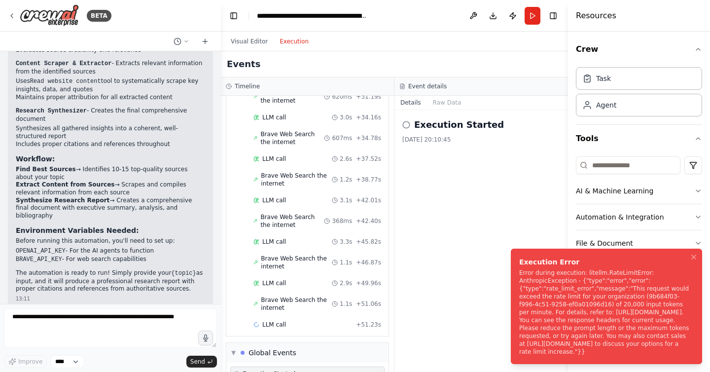
drag, startPoint x: 620, startPoint y: 350, endPoint x: 551, endPoint y: 279, distance: 98.6
click at [551, 279] on div "Error during execution: litellm.RateLimitError: AnthropicException - {"type":"e…" at bounding box center [604, 312] width 171 height 87
drag, startPoint x: 518, startPoint y: 253, endPoint x: 457, endPoint y: 256, distance: 61.2
click at [519, 257] on div "Execution Error" at bounding box center [604, 262] width 171 height 10
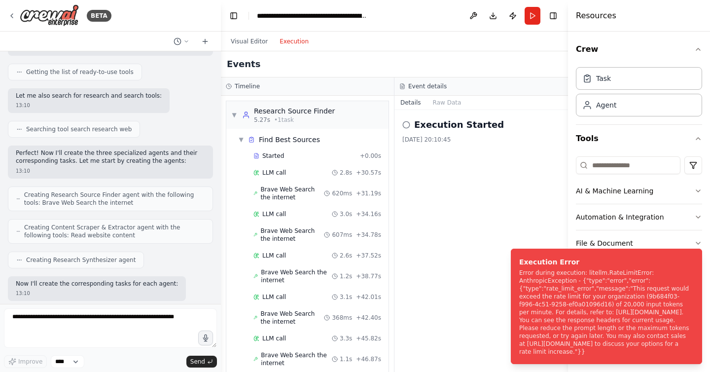
scroll to position [0, 0]
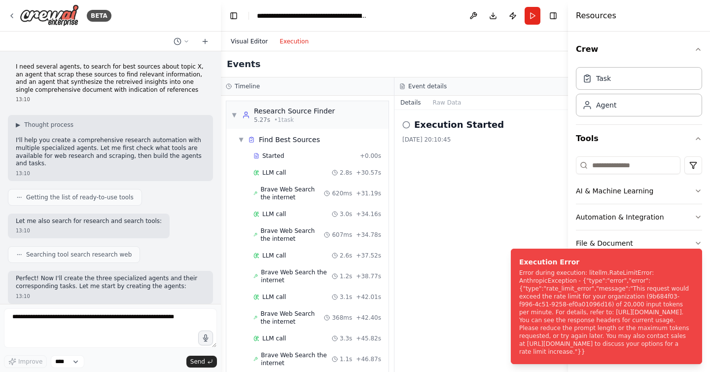
click at [254, 40] on button "Visual Editor" at bounding box center [249, 41] width 49 height 12
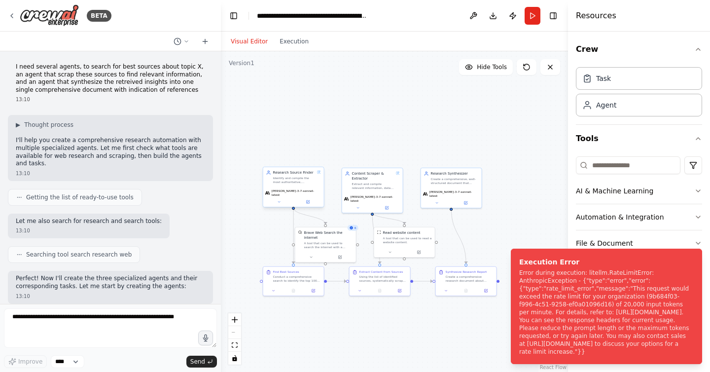
click at [305, 176] on div "Identify and compile the most authoritative, relevant, and high-quality sources…" at bounding box center [294, 180] width 42 height 8
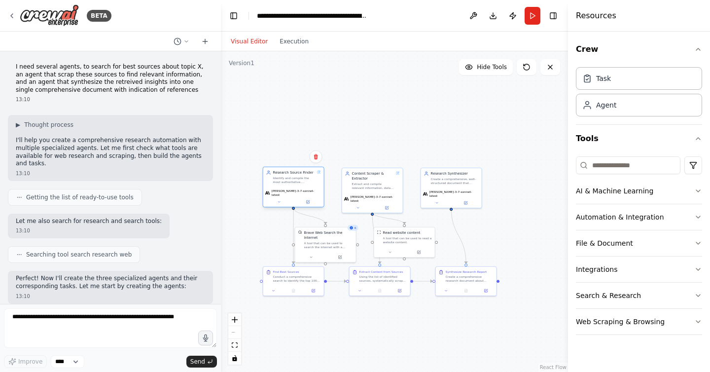
click at [309, 202] on div "[PERSON_NAME]-3-7-sonnet-latest" at bounding box center [293, 197] width 61 height 20
click at [309, 200] on icon at bounding box center [307, 201] width 3 height 3
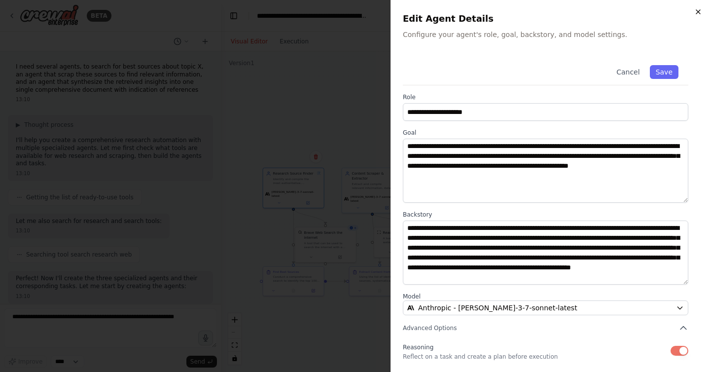
click at [697, 14] on icon "button" at bounding box center [698, 12] width 8 height 8
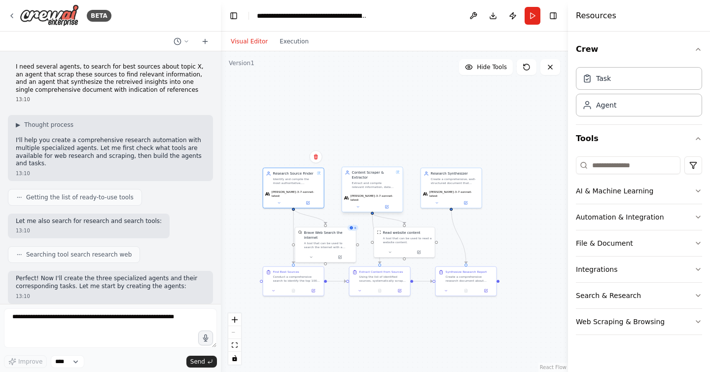
click at [377, 180] on div "Content Scraper & Extractor Extract and compile relevant information, data, and…" at bounding box center [373, 179] width 42 height 19
click at [385, 205] on icon at bounding box center [386, 206] width 3 height 3
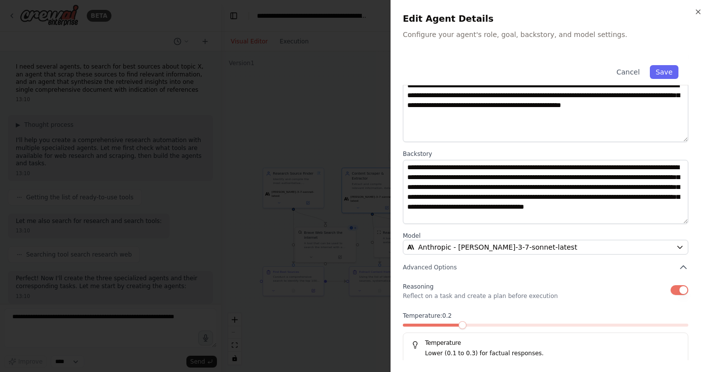
scroll to position [75, 0]
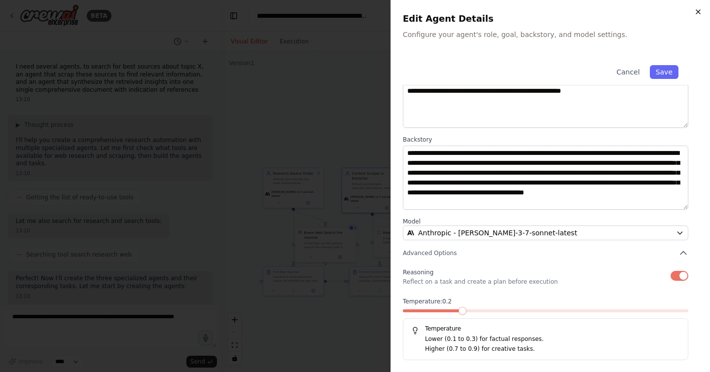
click at [696, 12] on icon "button" at bounding box center [698, 12] width 8 height 8
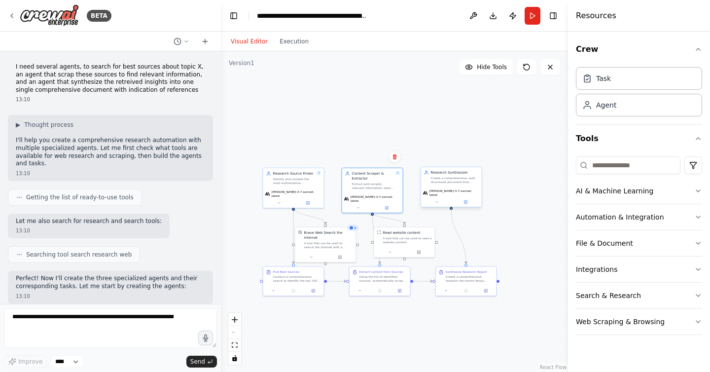
click at [470, 178] on div "Create a comprehensive, well-structured document that synthesizes all gathered …" at bounding box center [455, 180] width 48 height 8
click at [468, 199] on button at bounding box center [466, 202] width 28 height 6
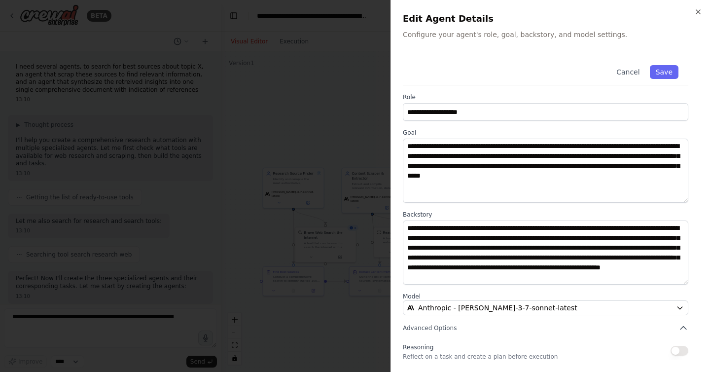
scroll to position [35, 0]
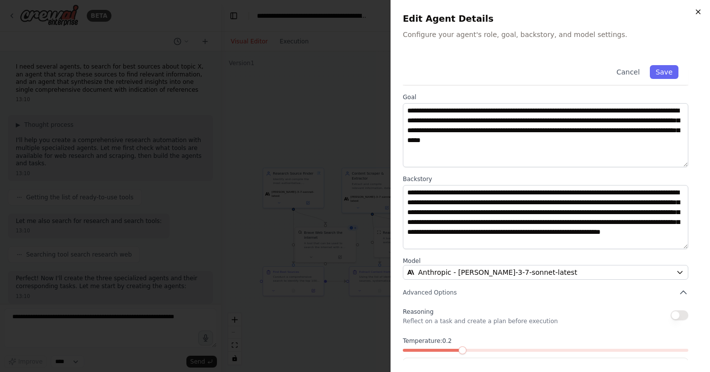
click at [698, 14] on icon "button" at bounding box center [698, 12] width 8 height 8
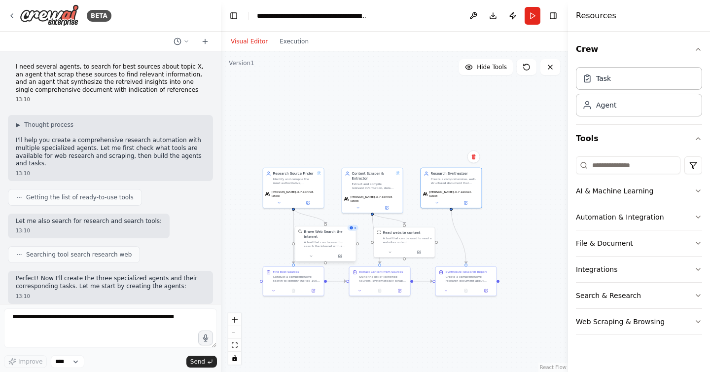
click at [346, 243] on div "A tool that can be used to search the internet with a search_query." at bounding box center [328, 244] width 49 height 8
click at [341, 255] on icon at bounding box center [340, 256] width 4 height 4
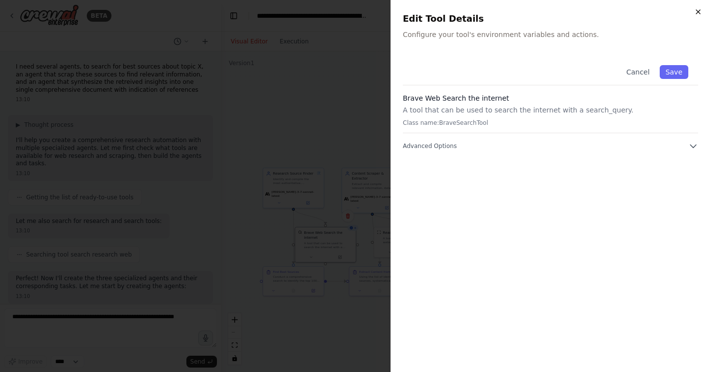
click at [700, 14] on icon "button" at bounding box center [698, 12] width 8 height 8
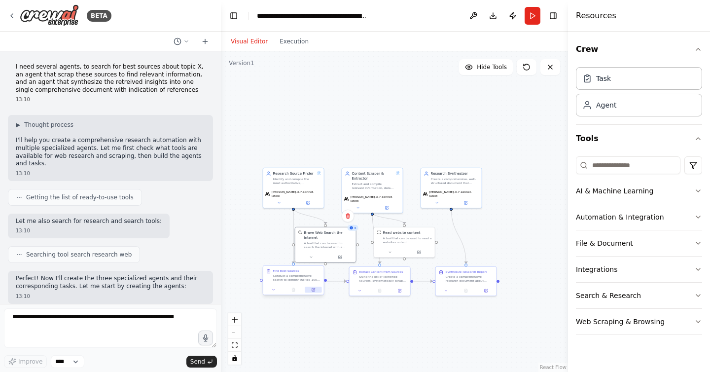
click at [312, 292] on button at bounding box center [313, 289] width 17 height 6
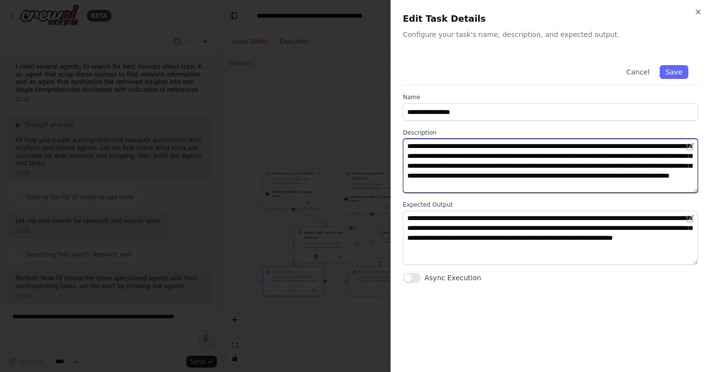
click at [579, 147] on textarea "**********" at bounding box center [550, 166] width 295 height 54
type textarea "**********"
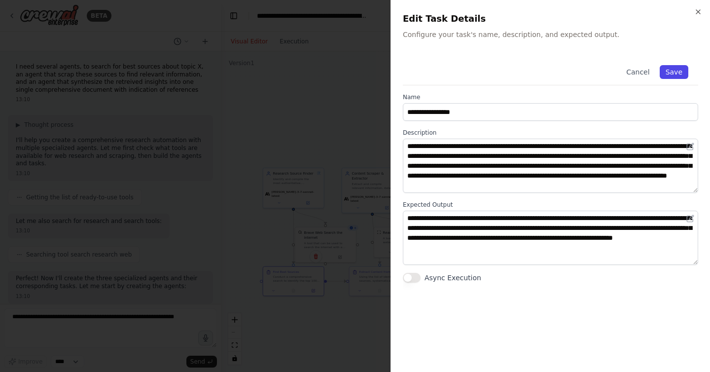
click at [682, 69] on button "Save" at bounding box center [674, 72] width 29 height 14
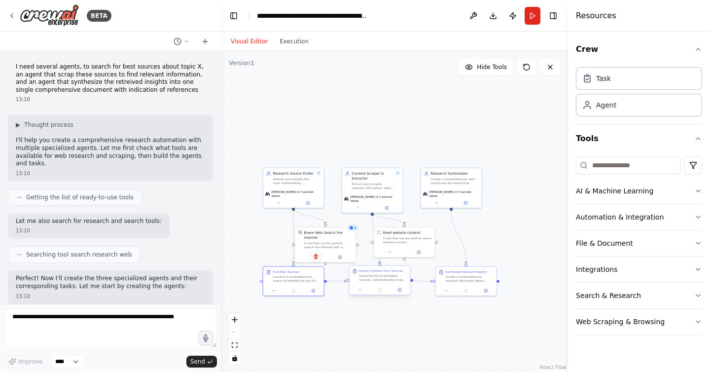
click at [402, 293] on div at bounding box center [379, 289] width 61 height 10
click at [400, 288] on icon at bounding box center [400, 289] width 2 height 2
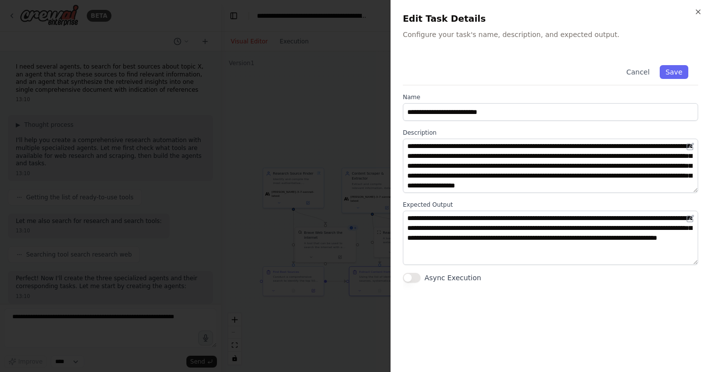
click at [703, 14] on div "**********" at bounding box center [549, 186] width 319 height 372
click at [696, 13] on icon "button" at bounding box center [698, 12] width 8 height 8
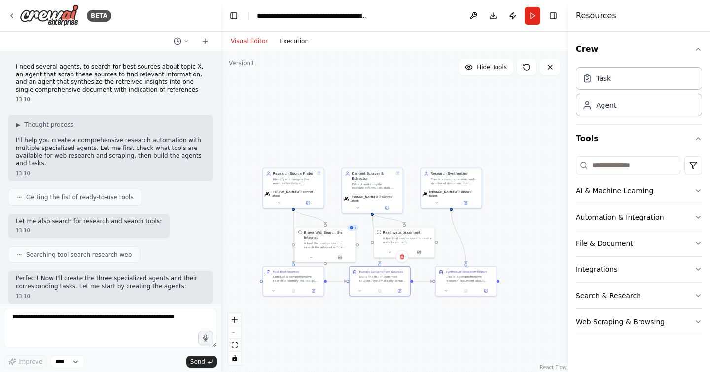
click at [295, 46] on button "Execution" at bounding box center [294, 41] width 41 height 12
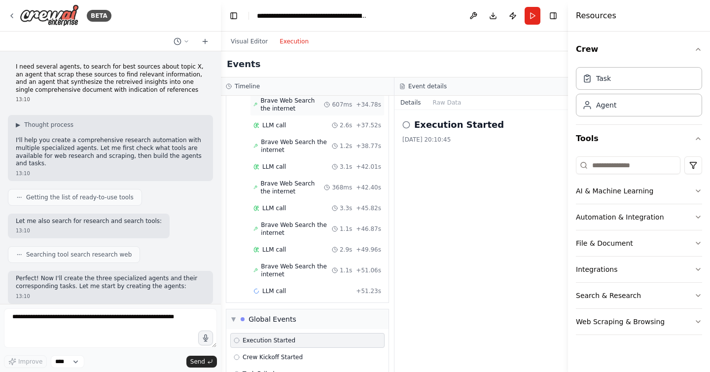
scroll to position [131, 0]
click at [450, 104] on button "Raw Data" at bounding box center [447, 103] width 40 height 14
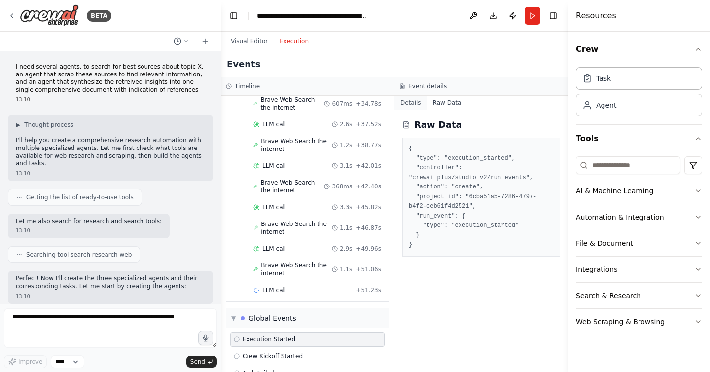
click at [424, 102] on button "Details" at bounding box center [410, 103] width 33 height 14
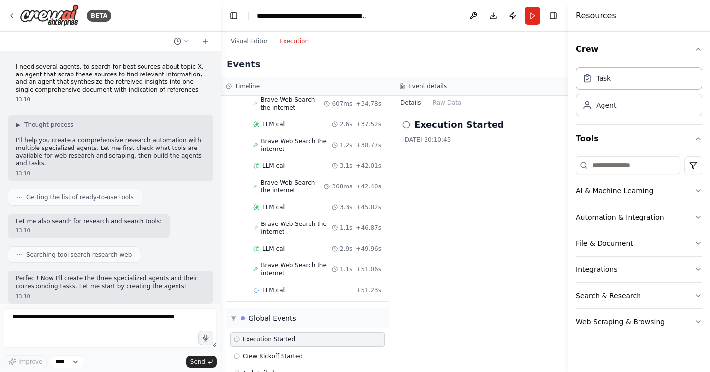
scroll to position [172, 0]
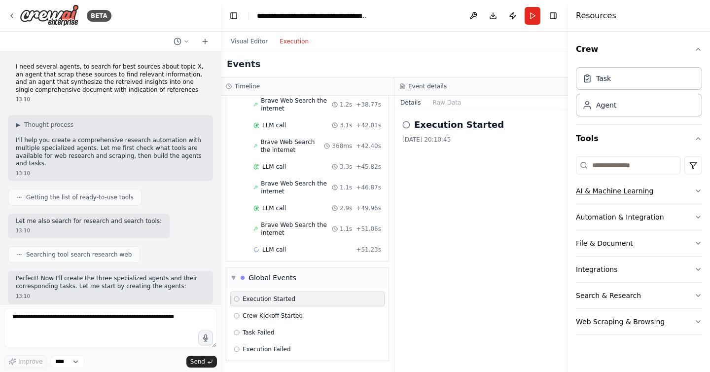
click at [699, 191] on icon "button" at bounding box center [698, 191] width 8 height 8
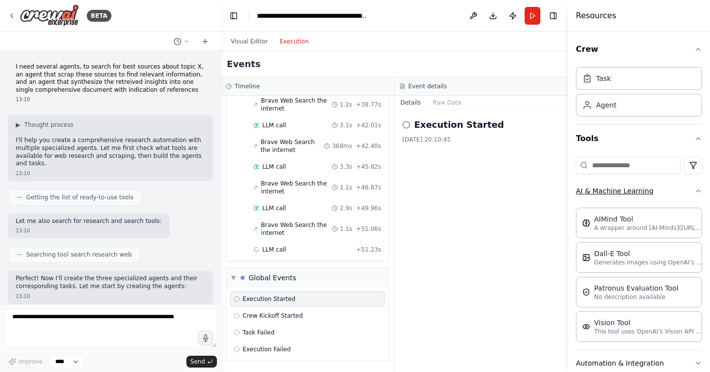
click at [699, 191] on icon "button" at bounding box center [698, 191] width 8 height 8
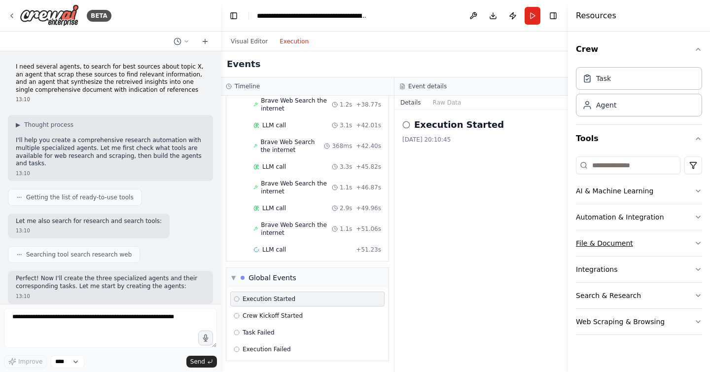
click at [620, 242] on button "File & Document" at bounding box center [639, 243] width 126 height 26
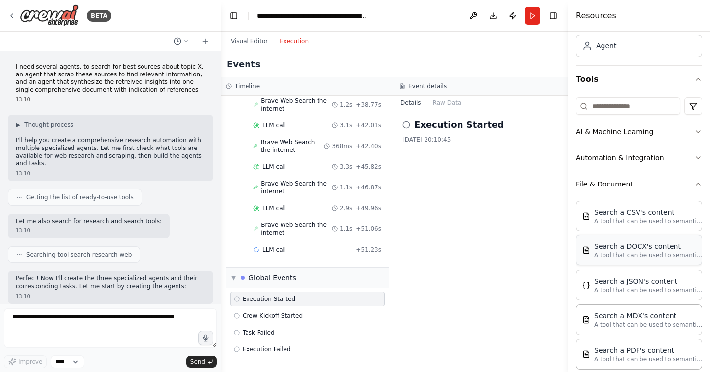
scroll to position [0, 0]
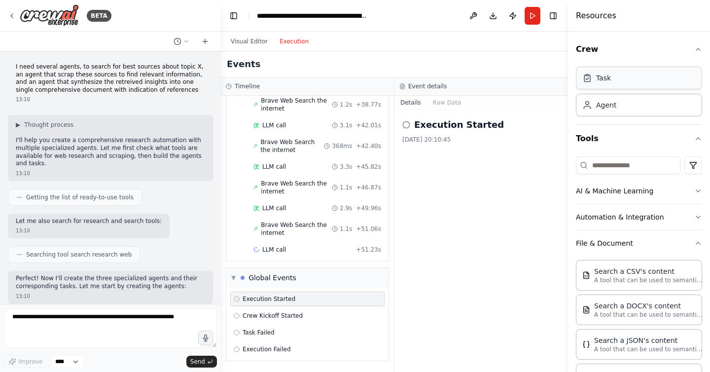
click at [613, 81] on div "Task" at bounding box center [639, 78] width 126 height 23
click at [610, 95] on div "Agent" at bounding box center [639, 104] width 126 height 23
click at [613, 110] on div "Agent" at bounding box center [639, 104] width 126 height 23
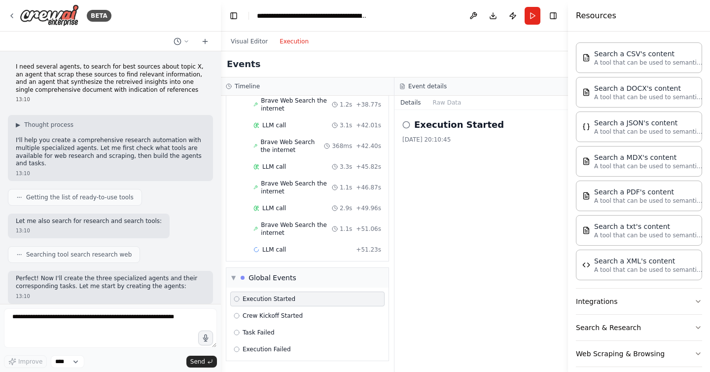
scroll to position [228, 0]
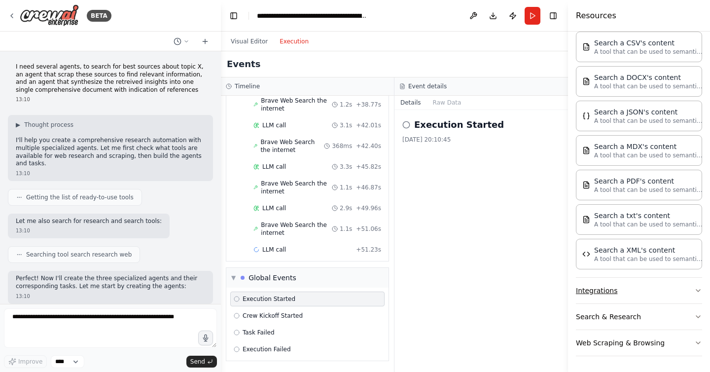
click at [617, 290] on button "Integrations" at bounding box center [639, 291] width 126 height 26
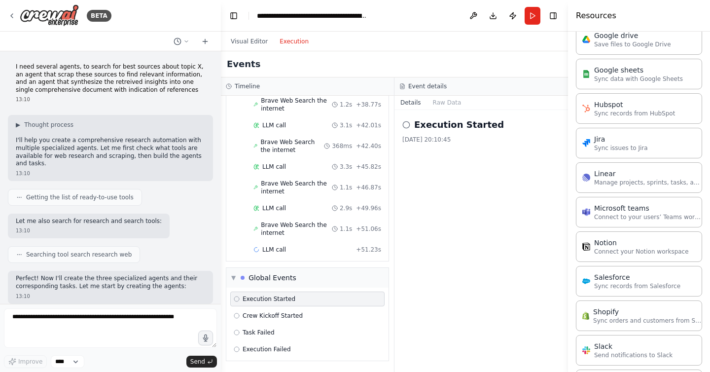
scroll to position [892, 0]
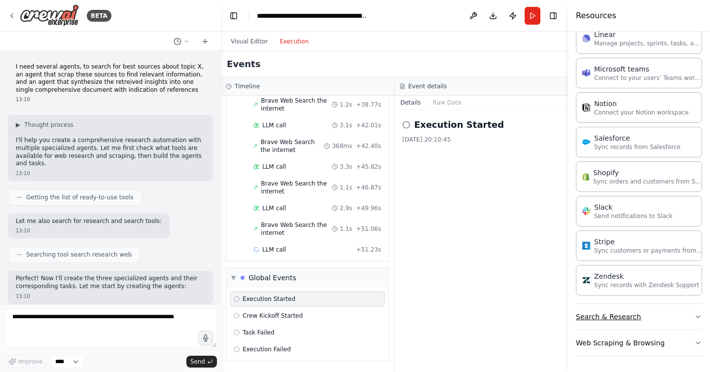
click at [617, 319] on button "Search & Research" at bounding box center [639, 317] width 126 height 26
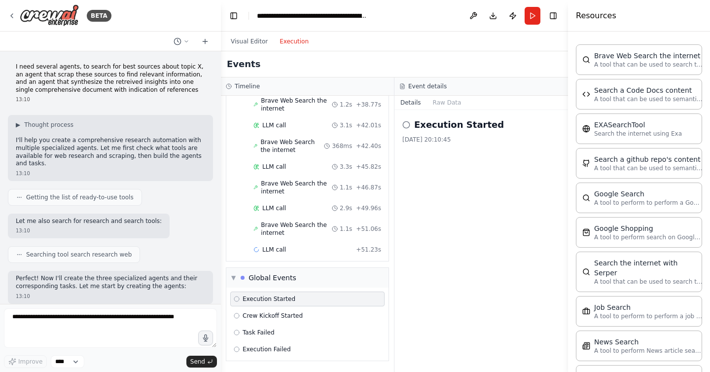
scroll to position [1238, 0]
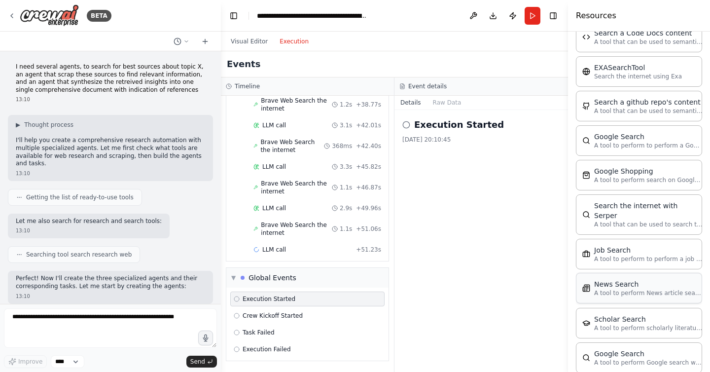
click at [629, 289] on p "A tool to perform News article search with a search_query." at bounding box center [648, 293] width 108 height 8
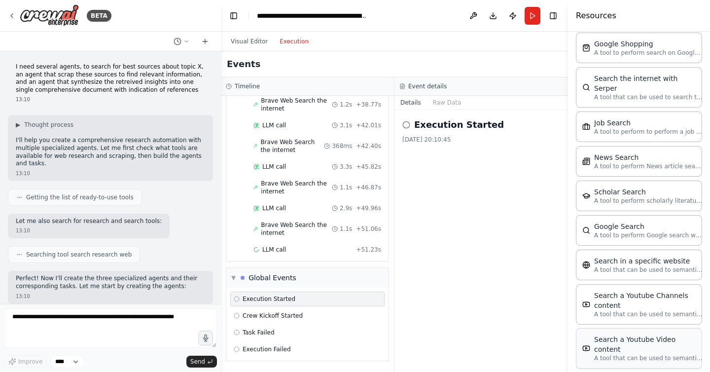
scroll to position [1392, 0]
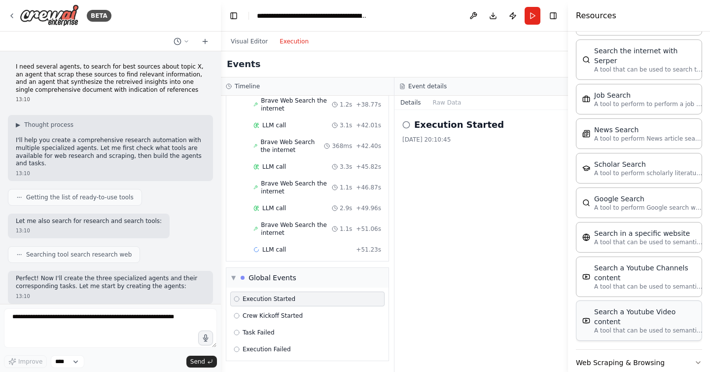
click at [616, 349] on button "Web Scraping & Browsing" at bounding box center [639, 362] width 126 height 26
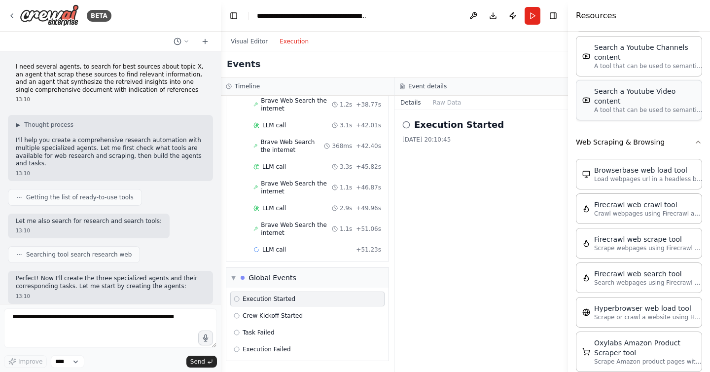
scroll to position [1913, 0]
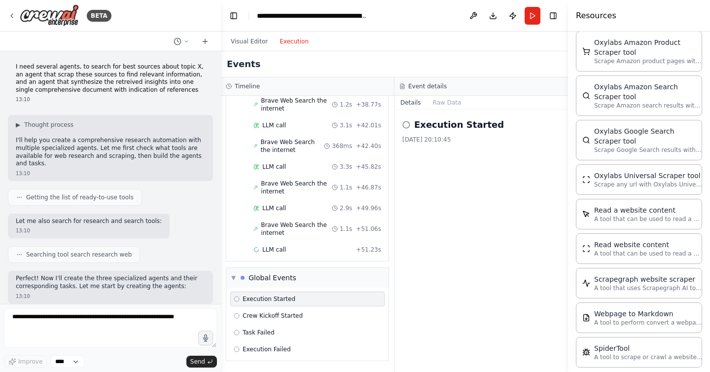
click at [409, 298] on div "Execution Started [DATE] 20:10:45" at bounding box center [481, 241] width 174 height 262
click at [346, 302] on div "Execution Started" at bounding box center [307, 299] width 147 height 8
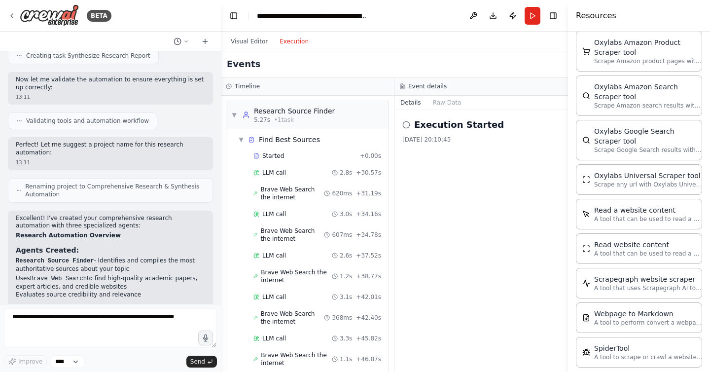
scroll to position [680, 0]
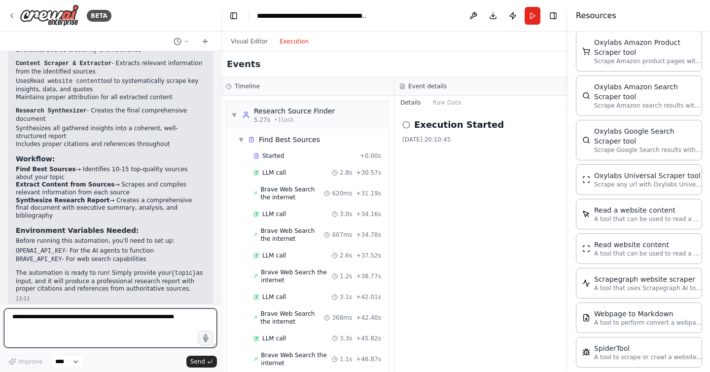
click at [82, 324] on textarea at bounding box center [110, 327] width 213 height 39
type textarea "**********"
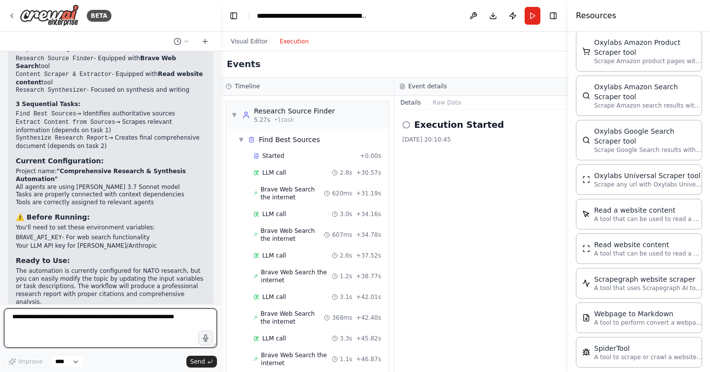
scroll to position [1074, 0]
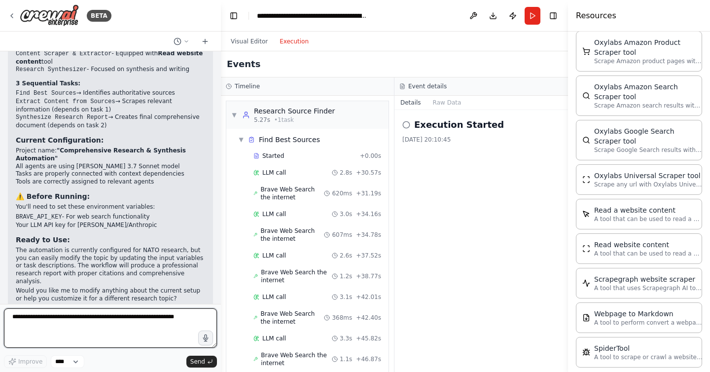
click at [97, 326] on textarea at bounding box center [110, 327] width 213 height 39
type textarea "**********"
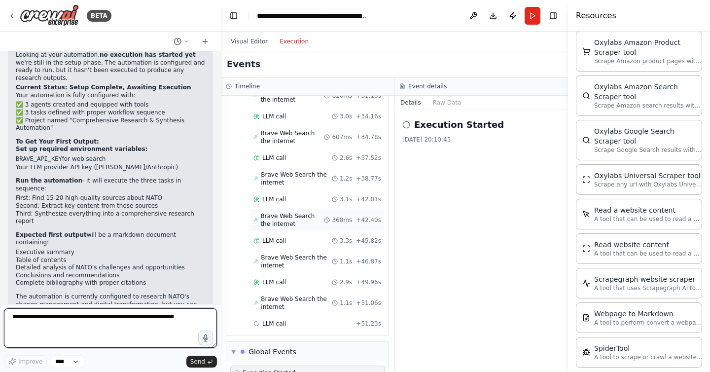
scroll to position [172, 0]
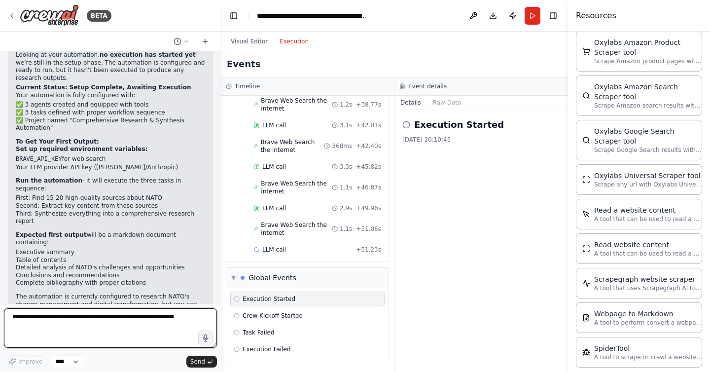
click at [95, 335] on textarea at bounding box center [110, 327] width 213 height 39
click at [65, 320] on textarea "**********" at bounding box center [110, 327] width 213 height 39
drag, startPoint x: 149, startPoint y: 315, endPoint x: 127, endPoint y: 316, distance: 21.7
click at [127, 316] on textarea "**********" at bounding box center [110, 327] width 213 height 39
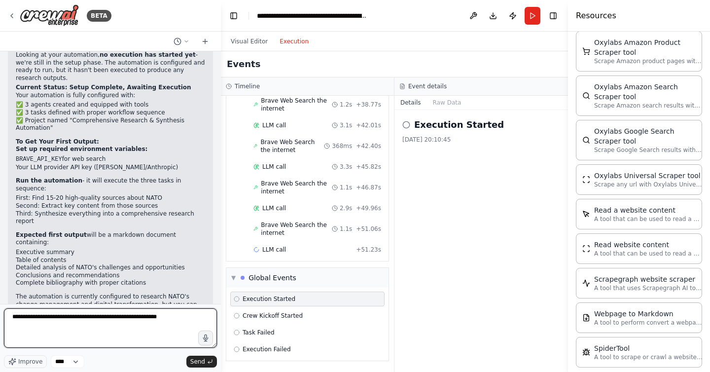
type textarea "**********"
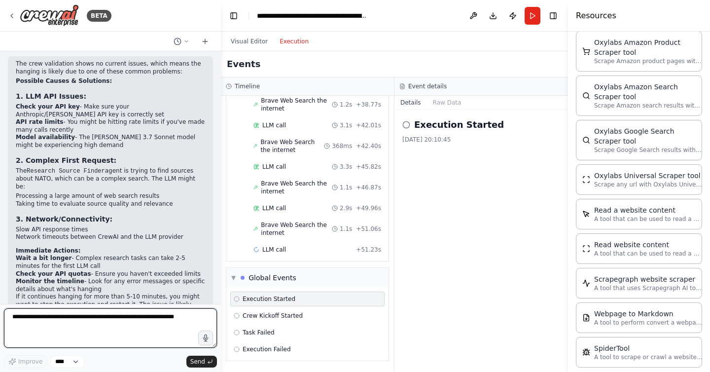
scroll to position [1822, 0]
click at [278, 337] on div "Task Failed" at bounding box center [307, 332] width 154 height 15
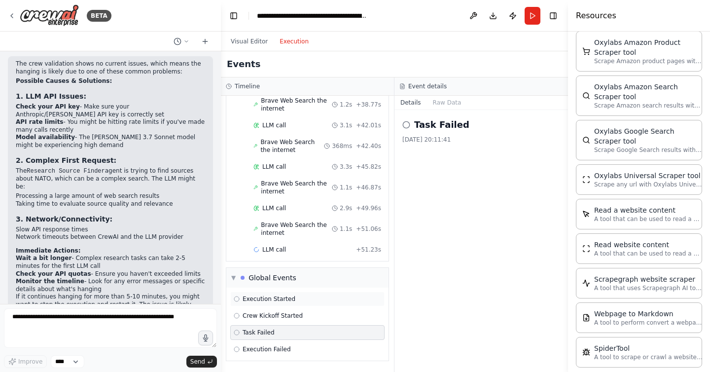
click at [302, 296] on div "Execution Started" at bounding box center [307, 299] width 147 height 8
click at [291, 318] on span "Crew Kickoff Started" at bounding box center [273, 316] width 60 height 8
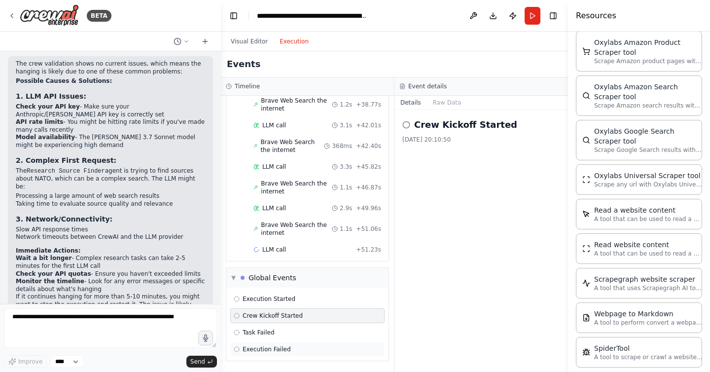
click at [289, 346] on div "Execution Failed" at bounding box center [307, 349] width 147 height 8
click at [293, 297] on div "Execution Started" at bounding box center [307, 299] width 147 height 8
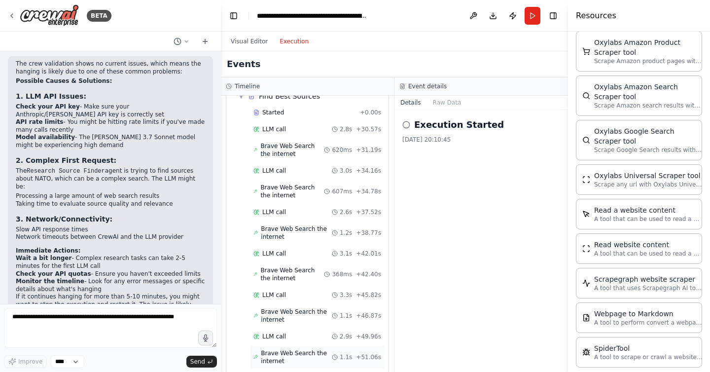
scroll to position [0, 0]
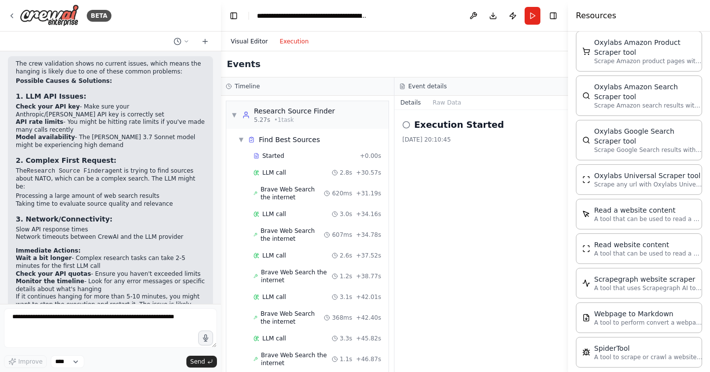
click at [257, 37] on button "Visual Editor" at bounding box center [249, 41] width 49 height 12
click at [291, 40] on button "Execution" at bounding box center [294, 41] width 41 height 12
click at [49, 324] on textarea at bounding box center [110, 327] width 213 height 39
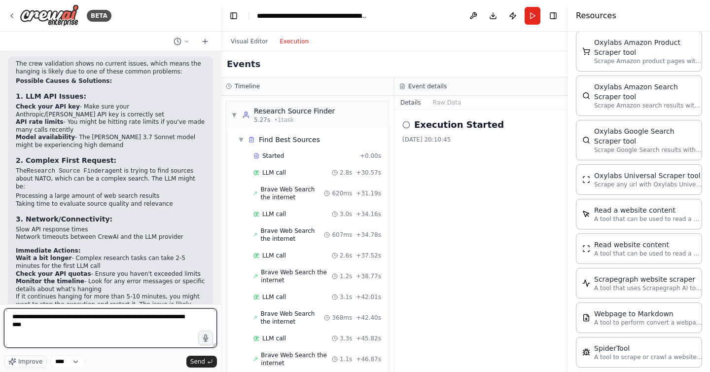
type textarea "**********"
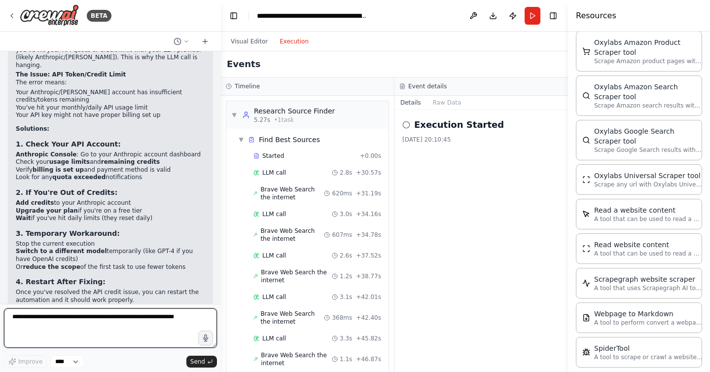
scroll to position [2207, 0]
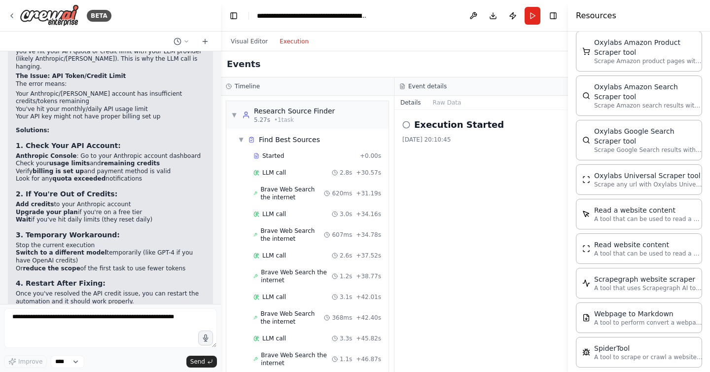
click at [109, 201] on li "Add credits to your Anthropic account" at bounding box center [110, 205] width 189 height 8
drag, startPoint x: 96, startPoint y: 97, endPoint x: 137, endPoint y: 173, distance: 86.5
click at [137, 173] on div "▶ Thought process Ah, that explains it! The "insufficient tokens" error means y…" at bounding box center [110, 189] width 189 height 331
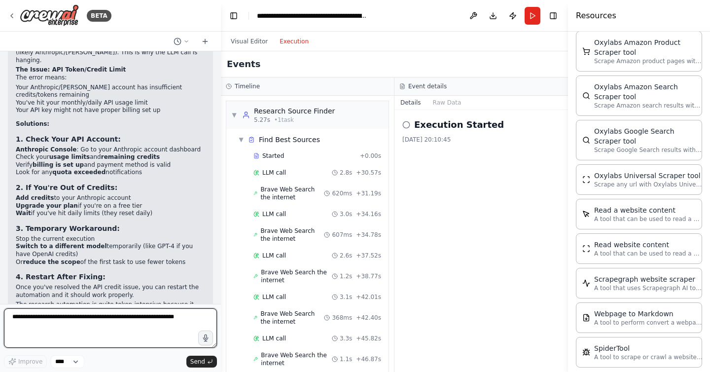
click at [90, 329] on textarea at bounding box center [110, 327] width 213 height 39
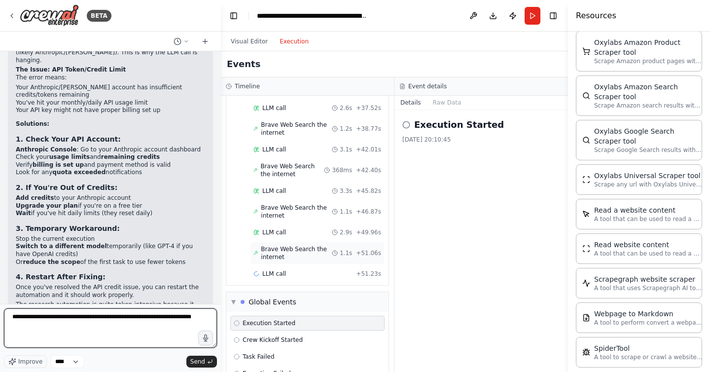
scroll to position [172, 0]
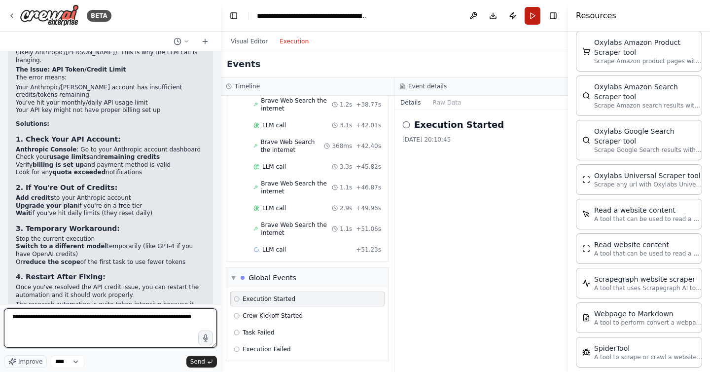
type textarea "**********"
click at [524, 12] on button "Run" at bounding box center [532, 16] width 16 height 18
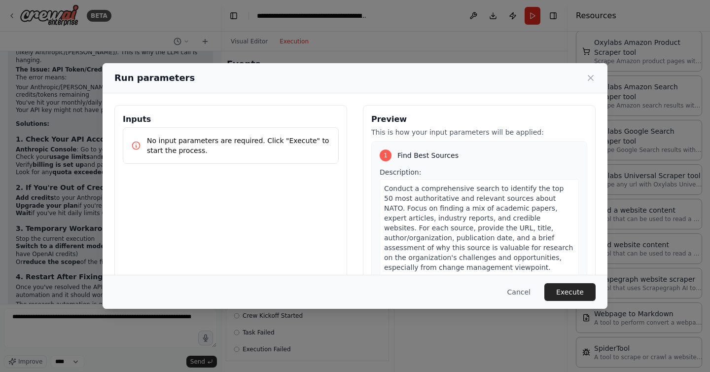
click at [274, 141] on p "No input parameters are required. Click "Execute" to start the process." at bounding box center [238, 146] width 183 height 20
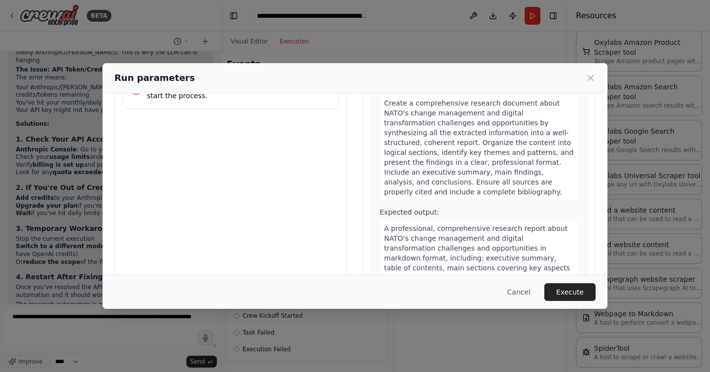
scroll to position [76, 0]
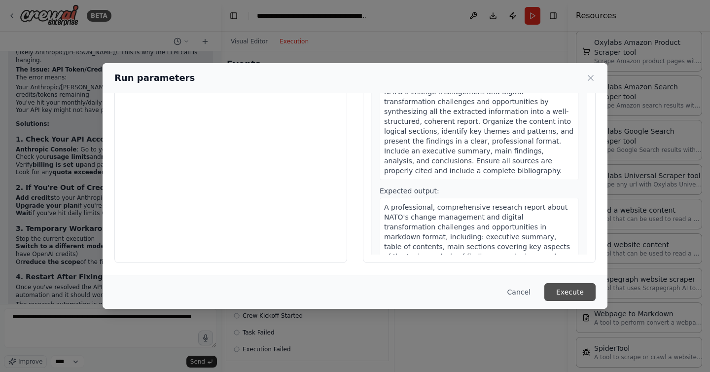
click at [579, 291] on button "Execute" at bounding box center [569, 292] width 51 height 18
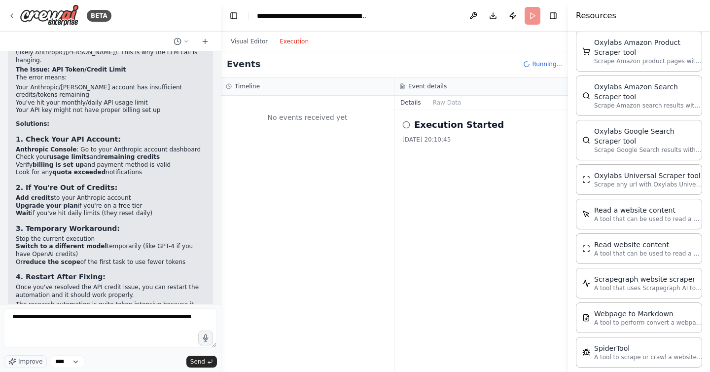
scroll to position [0, 0]
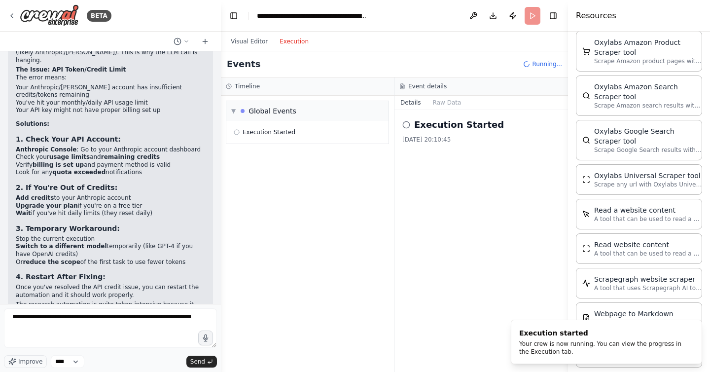
click at [300, 42] on button "Execution" at bounding box center [294, 41] width 41 height 12
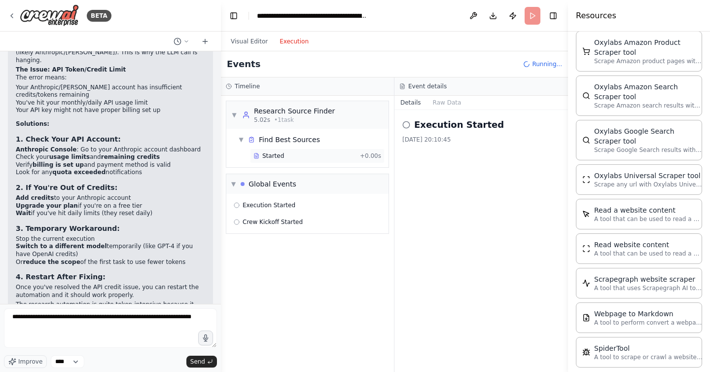
click at [371, 159] on span "+ 0.00s" at bounding box center [370, 156] width 21 height 8
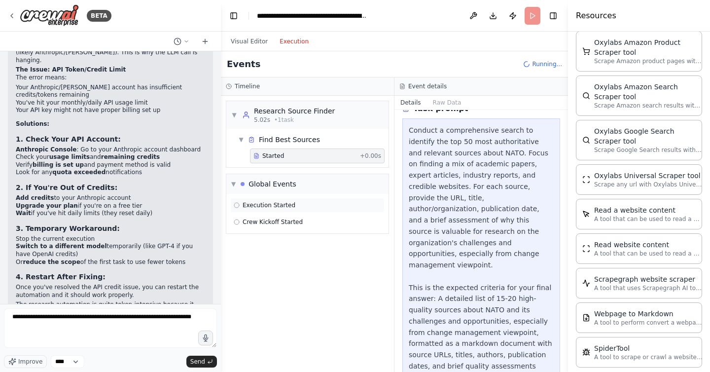
scroll to position [53, 0]
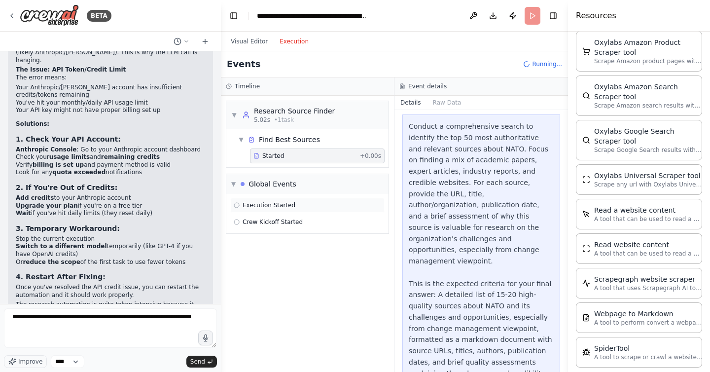
click at [346, 204] on div "Execution Started" at bounding box center [307, 205] width 147 height 8
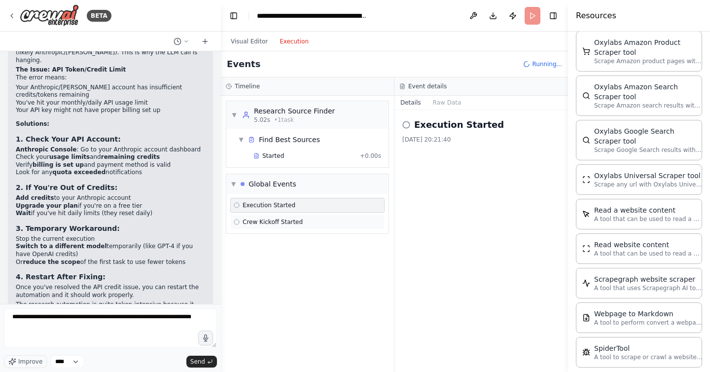
click at [339, 223] on div "Crew Kickoff Started" at bounding box center [307, 222] width 147 height 8
click at [321, 218] on div "Crew Kickoff Started" at bounding box center [307, 222] width 147 height 8
click at [316, 204] on div "Execution Started" at bounding box center [307, 205] width 147 height 8
click at [259, 203] on span "Execution Started" at bounding box center [269, 205] width 53 height 8
click at [405, 124] on icon at bounding box center [406, 125] width 8 height 8
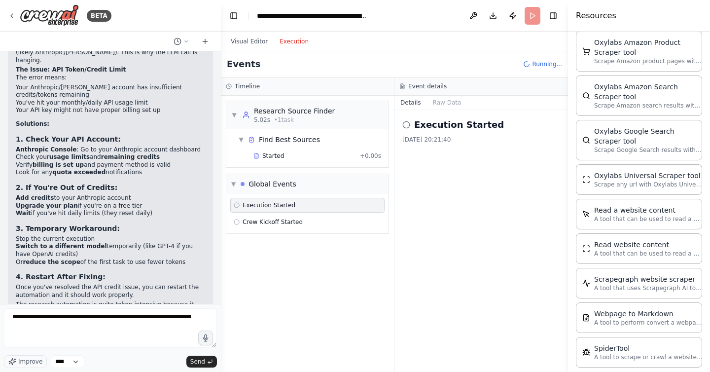
click at [435, 122] on h2 "Execution Started" at bounding box center [459, 125] width 90 height 14
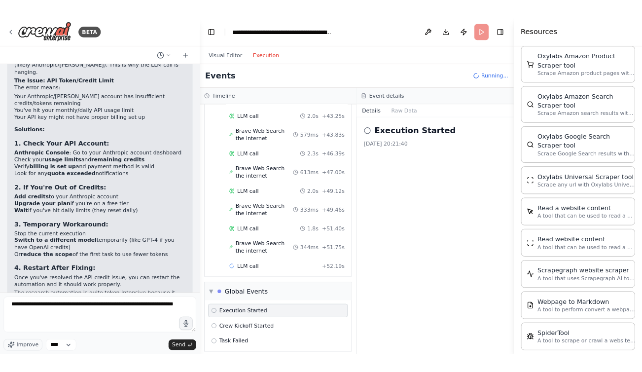
scroll to position [221, 0]
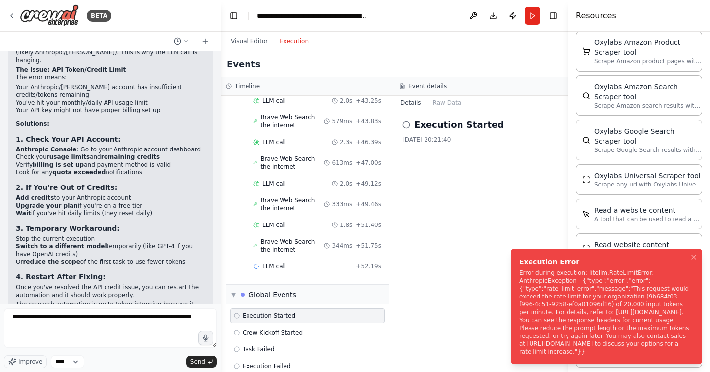
drag, startPoint x: 547, startPoint y: 279, endPoint x: 514, endPoint y: 298, distance: 38.0
click at [519, 298] on div "Error during execution: litellm.RateLimitError: AnthropicException - {"type":"e…" at bounding box center [604, 312] width 171 height 87
click at [550, 297] on div "Error during execution: litellm.RateLimitError: AnthropicException - {"type":"e…" at bounding box center [604, 312] width 171 height 87
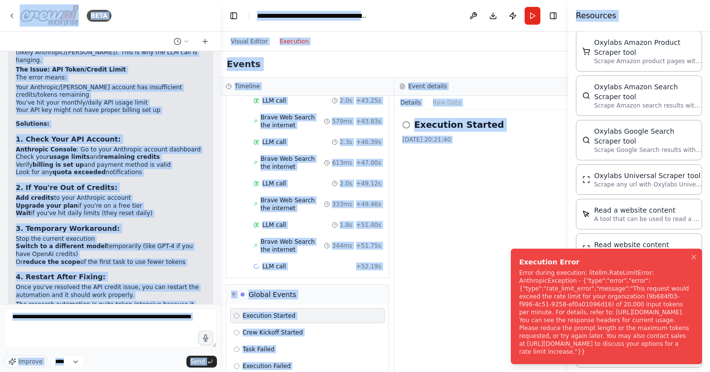
click at [574, 298] on div "Error during execution: litellm.RateLimitError: AnthropicException - {"type":"e…" at bounding box center [604, 312] width 171 height 87
copy body "LORE I dolo sitamet consec, ad elitse doe temp incidid utlab etdol M, al enima …"
click at [541, 285] on div "Error during execution: litellm.RateLimitError: AnthropicException - {"type":"e…" at bounding box center [604, 312] width 171 height 87
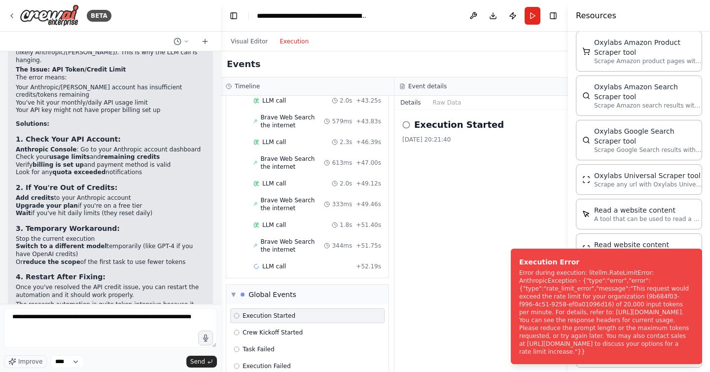
click at [461, 287] on div "Execution Started [DATE] 20:21:40" at bounding box center [481, 241] width 174 height 262
click at [568, 287] on div "Error during execution: litellm.RateLimitError: AnthropicException - {"type":"e…" at bounding box center [604, 312] width 171 height 87
click at [152, 318] on textarea "**********" at bounding box center [110, 327] width 213 height 39
drag, startPoint x: 73, startPoint y: 335, endPoint x: 0, endPoint y: 272, distance: 96.5
click at [0, 272] on div "BETA I need several agents, to search for best sources about topic X, an agent …" at bounding box center [110, 186] width 221 height 372
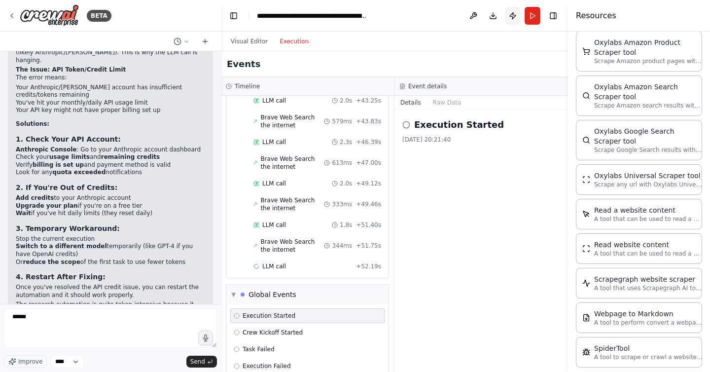
click at [515, 16] on button "Publish" at bounding box center [513, 16] width 16 height 18
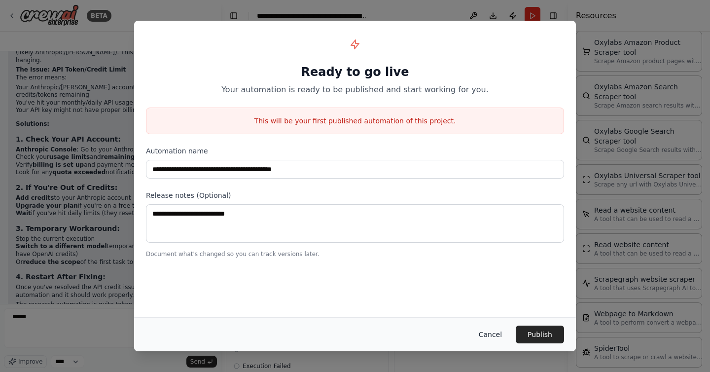
click at [495, 330] on button "Cancel" at bounding box center [490, 334] width 39 height 18
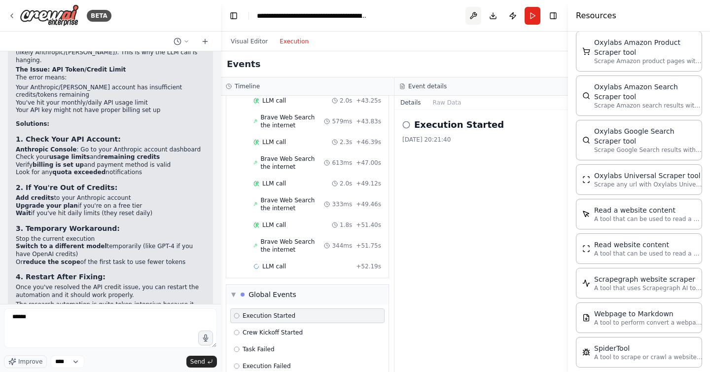
click at [472, 16] on button at bounding box center [473, 16] width 16 height 18
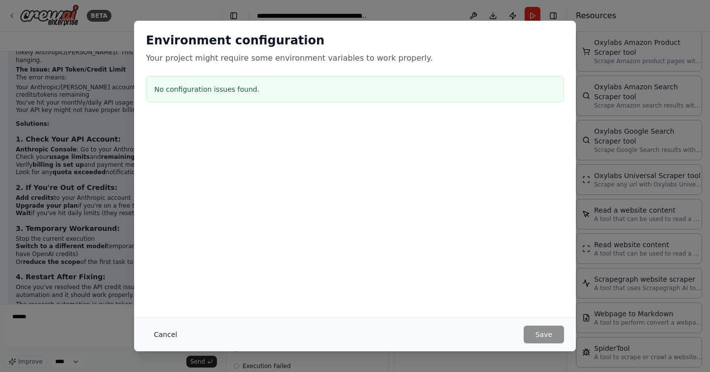
click at [169, 332] on button "Cancel" at bounding box center [165, 334] width 39 height 18
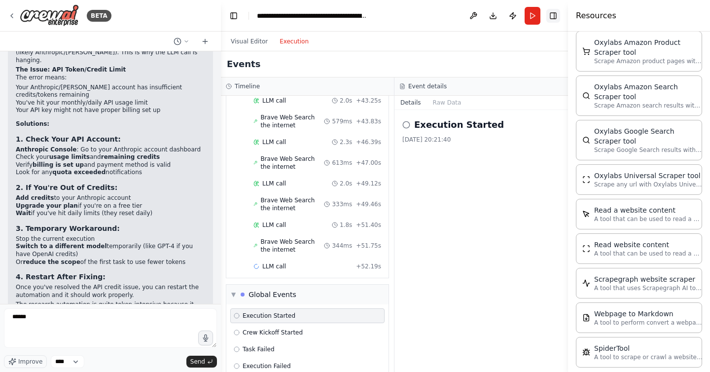
click at [554, 14] on button "Toggle Right Sidebar" at bounding box center [553, 16] width 14 height 14
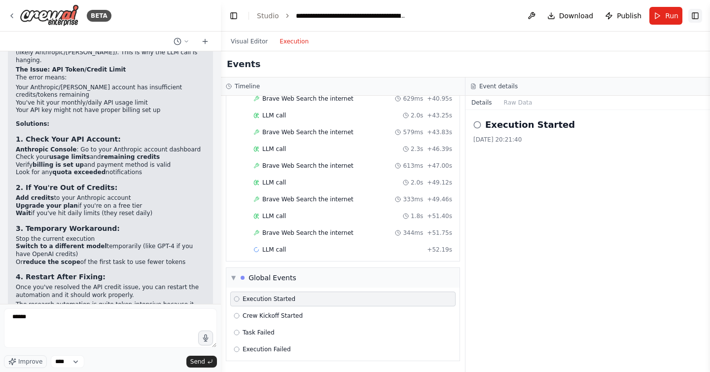
click at [696, 17] on button "Toggle Right Sidebar" at bounding box center [695, 16] width 14 height 14
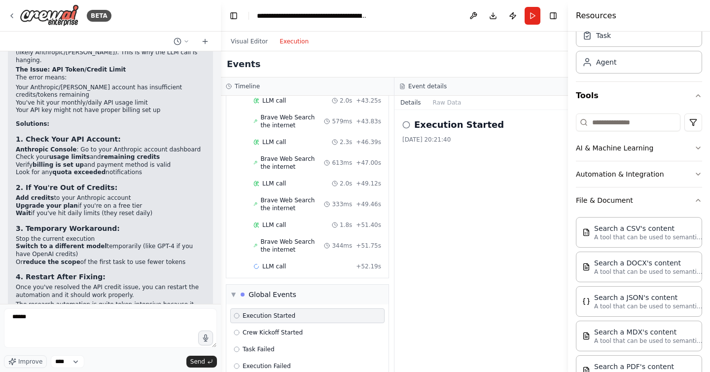
scroll to position [0, 0]
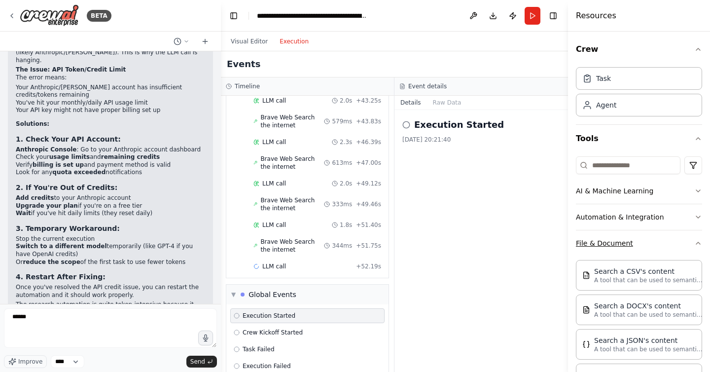
click at [697, 243] on icon "button" at bounding box center [698, 243] width 8 height 8
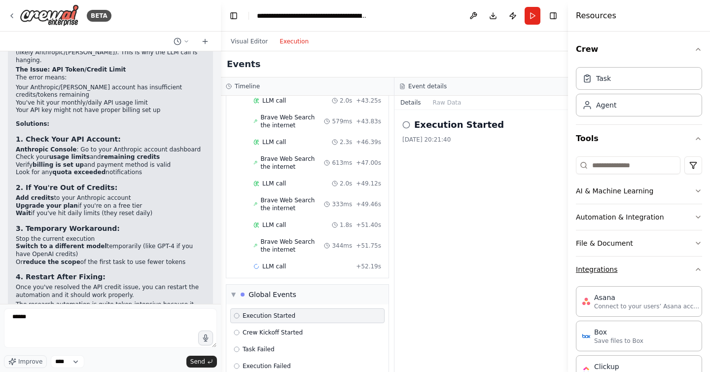
click at [696, 270] on icon "button" at bounding box center [698, 269] width 4 height 2
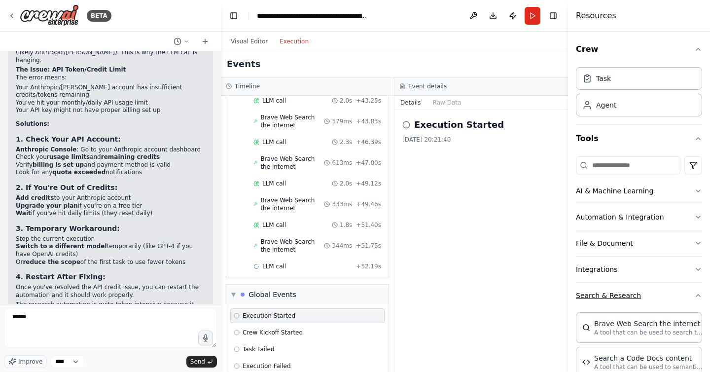
click at [697, 295] on icon "button" at bounding box center [698, 295] width 4 height 2
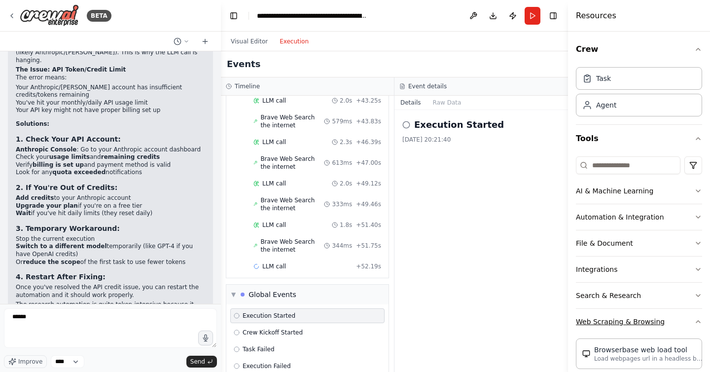
click at [697, 321] on icon "button" at bounding box center [698, 321] width 4 height 2
click at [699, 47] on icon "button" at bounding box center [698, 49] width 8 height 8
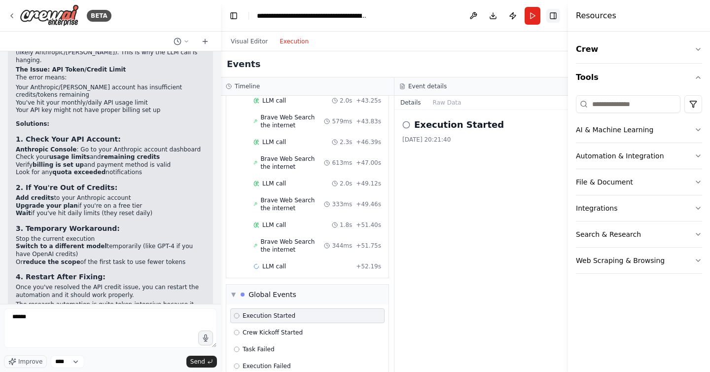
click at [552, 15] on button "Toggle Right Sidebar" at bounding box center [553, 16] width 14 height 14
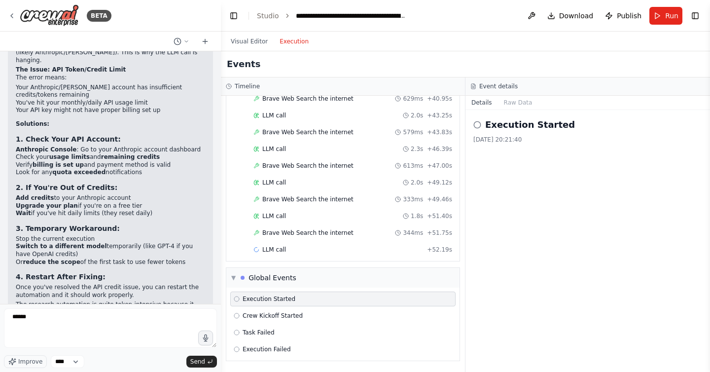
click at [308, 35] on button "Execution" at bounding box center [294, 41] width 41 height 12
click at [509, 85] on h3 "Event details" at bounding box center [498, 86] width 38 height 8
click at [517, 118] on h2 "Execution Started" at bounding box center [530, 125] width 90 height 14
click at [515, 106] on button "Raw Data" at bounding box center [518, 103] width 40 height 14
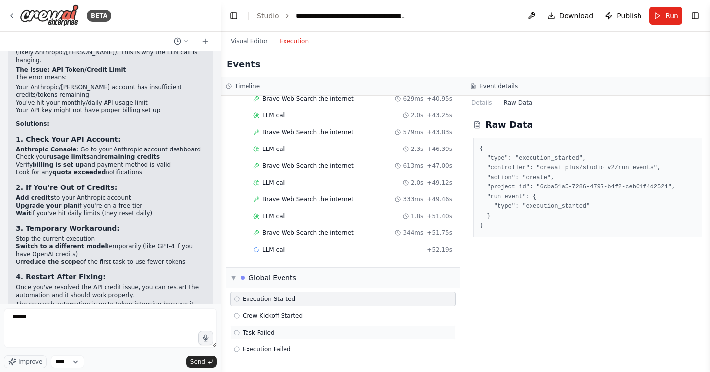
click at [275, 325] on div "Task Failed" at bounding box center [342, 332] width 225 height 15
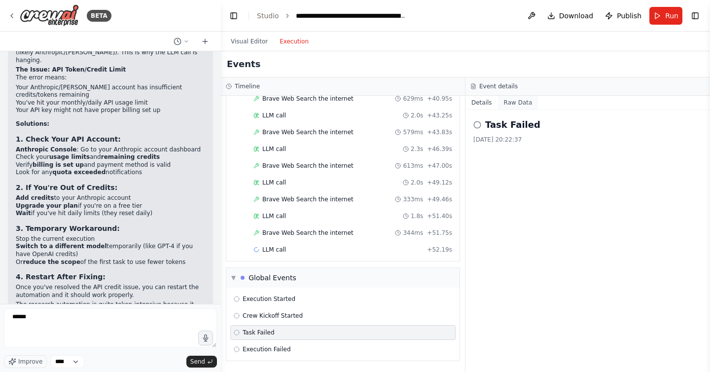
click at [504, 101] on button "Raw Data" at bounding box center [518, 103] width 40 height 14
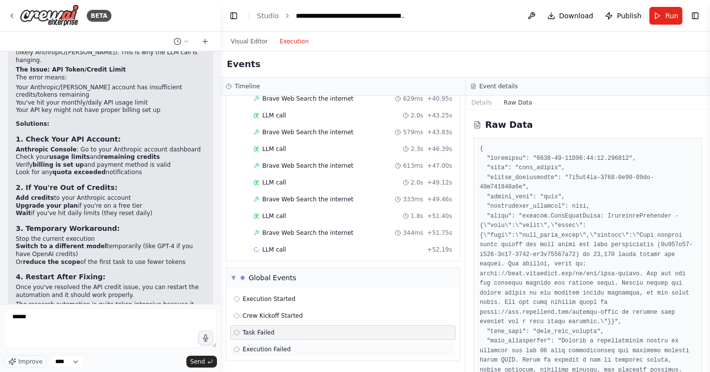
click at [257, 349] on span "Execution Failed" at bounding box center [267, 349] width 48 height 8
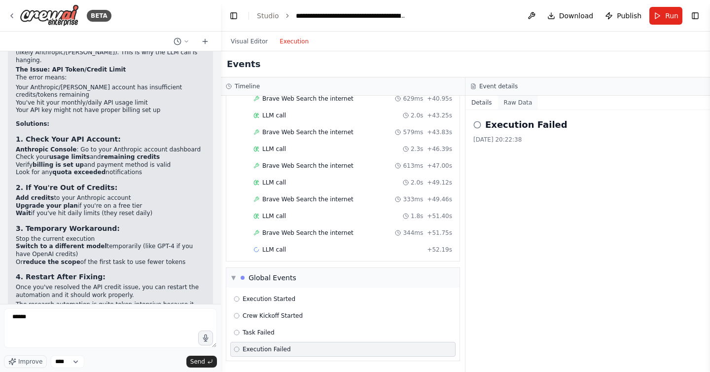
click at [513, 102] on button "Raw Data" at bounding box center [518, 103] width 40 height 14
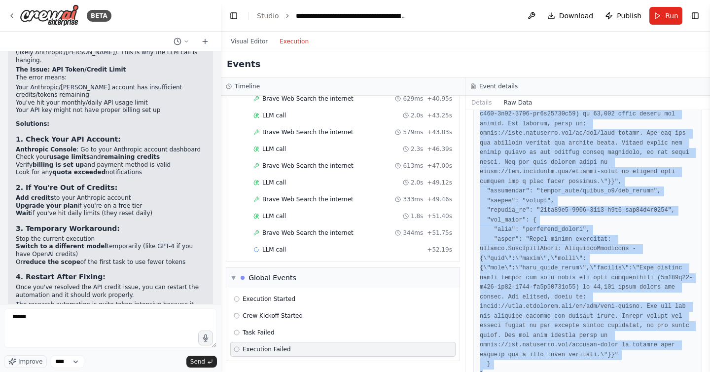
scroll to position [113, 0]
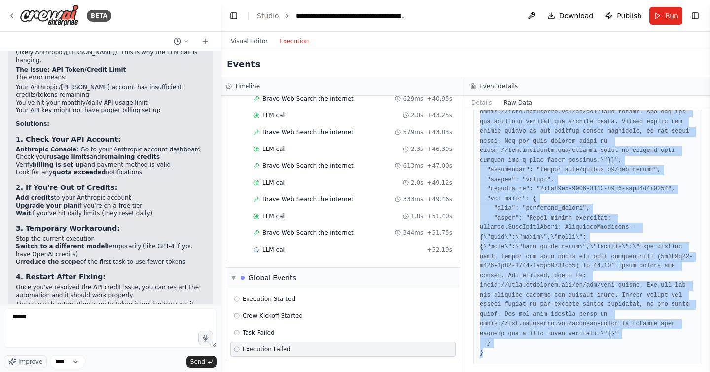
drag, startPoint x: 523, startPoint y: 145, endPoint x: 547, endPoint y: 371, distance: 227.5
click at [547, 371] on div "Raw Data" at bounding box center [587, 241] width 244 height 262
copy pre "Error during execution: litellm.RateLimitError: AnthropicException - {\"type\":…"
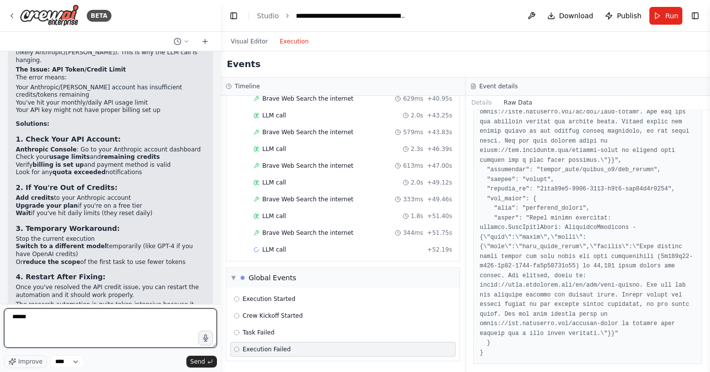
click at [62, 318] on textarea "*****" at bounding box center [110, 327] width 213 height 39
paste textarea "**********"
type textarea "**********"
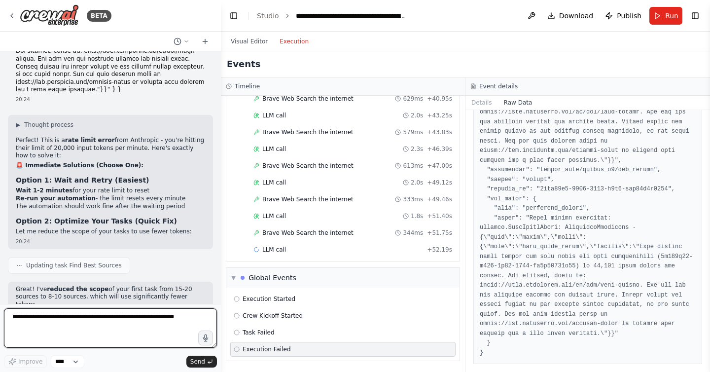
scroll to position [2706, 0]
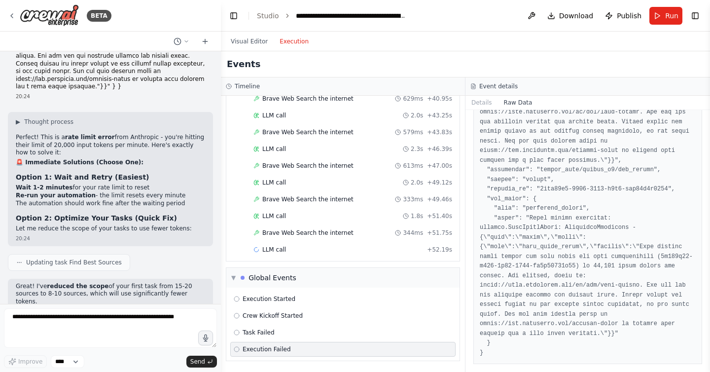
click at [130, 225] on p "Let me reduce the scope of your tasks to use fewer tokens:" at bounding box center [110, 229] width 189 height 8
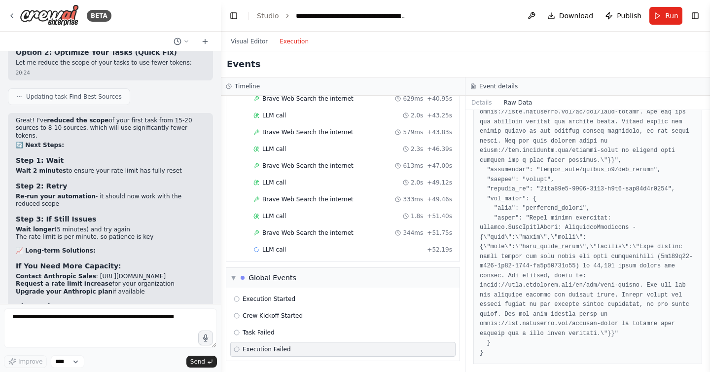
scroll to position [2881, 0]
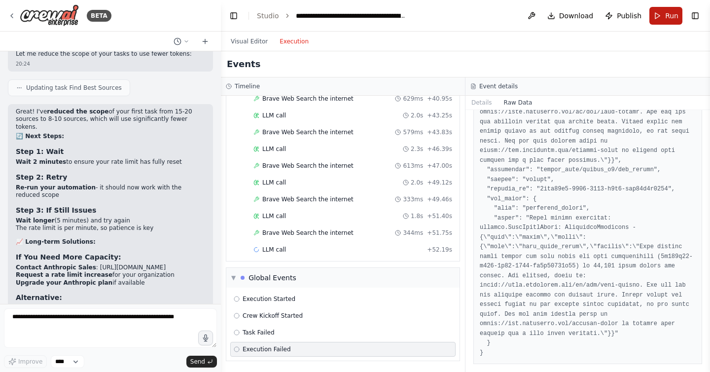
click at [661, 16] on button "Run" at bounding box center [665, 16] width 33 height 18
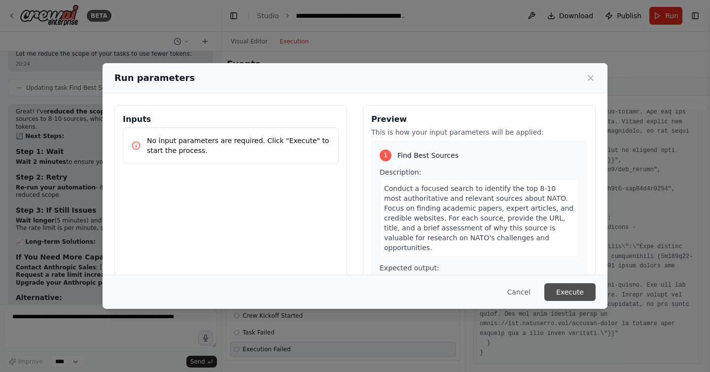
click at [575, 292] on button "Execute" at bounding box center [569, 292] width 51 height 18
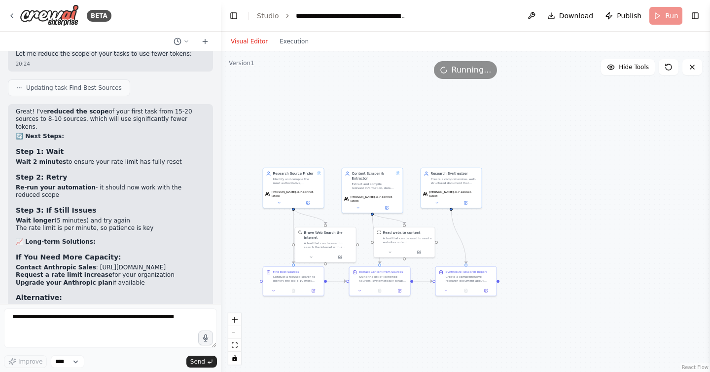
click at [262, 40] on button "Visual Editor" at bounding box center [249, 41] width 49 height 12
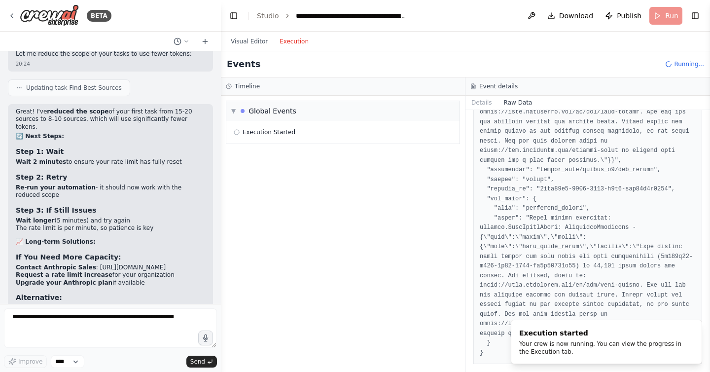
click at [289, 40] on button "Execution" at bounding box center [294, 41] width 41 height 12
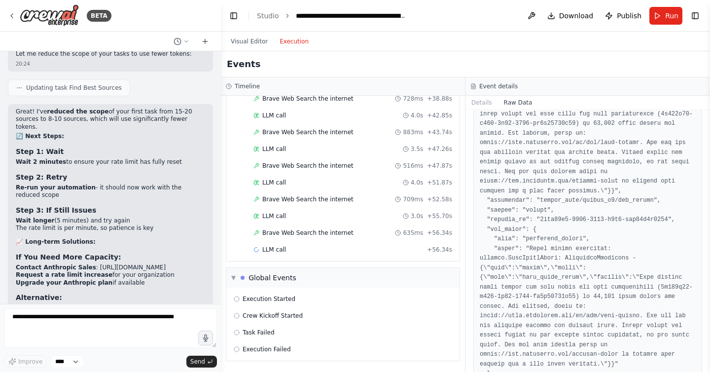
scroll to position [113, 0]
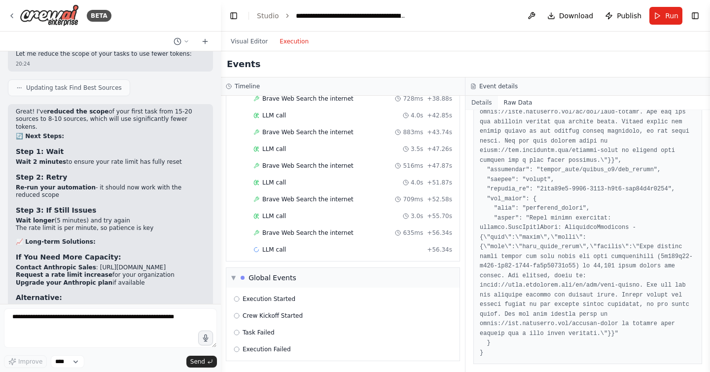
click at [488, 103] on button "Details" at bounding box center [481, 103] width 33 height 14
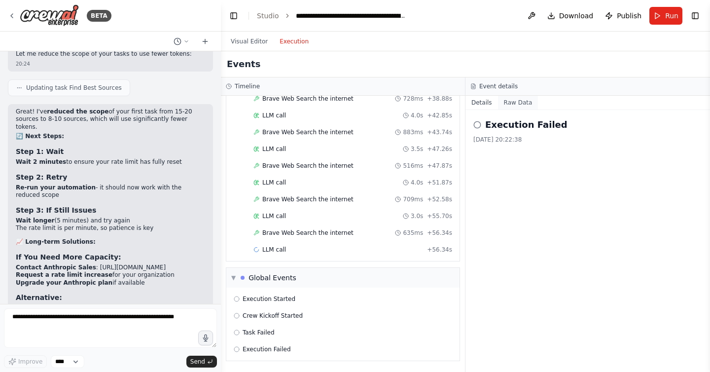
click at [518, 108] on button "Raw Data" at bounding box center [518, 103] width 40 height 14
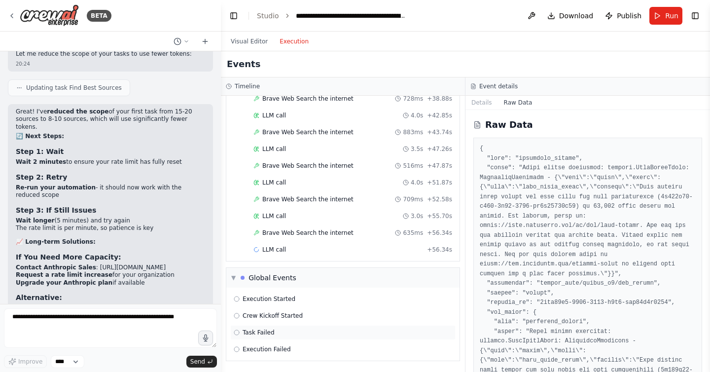
click at [277, 329] on div "Task Failed" at bounding box center [343, 332] width 218 height 8
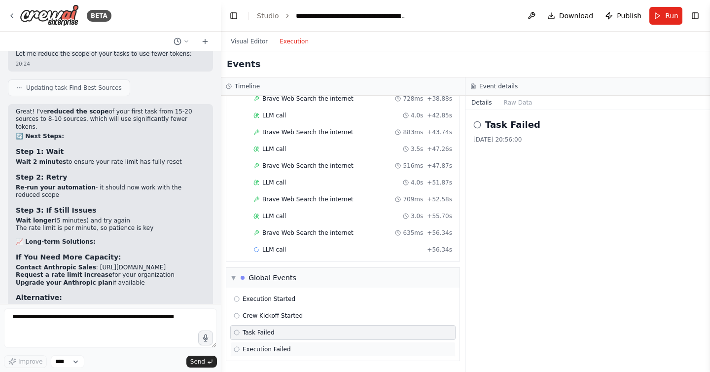
click at [270, 350] on span "Execution Failed" at bounding box center [267, 349] width 48 height 8
click at [521, 140] on div "[DATE] 20:56:01" at bounding box center [587, 140] width 229 height 8
click at [521, 122] on h2 "Execution Failed" at bounding box center [526, 125] width 82 height 14
click at [518, 105] on button "Raw Data" at bounding box center [518, 103] width 40 height 14
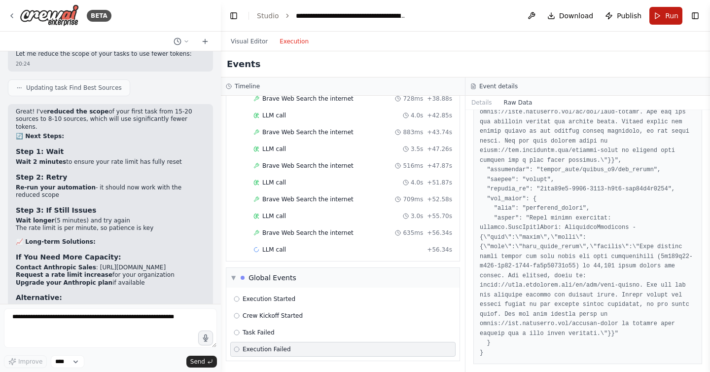
click at [668, 16] on span "Run" at bounding box center [671, 16] width 13 height 10
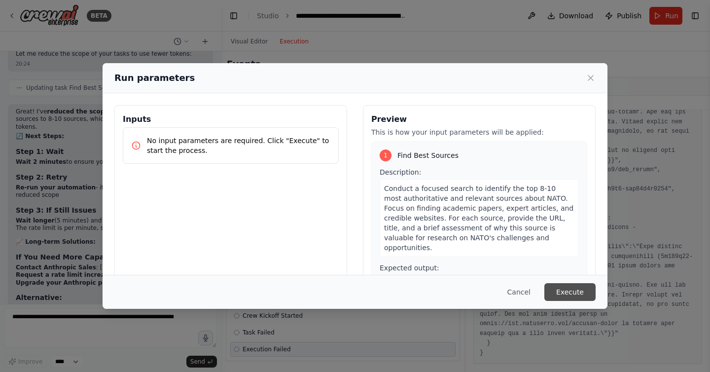
click at [574, 287] on button "Execute" at bounding box center [569, 292] width 51 height 18
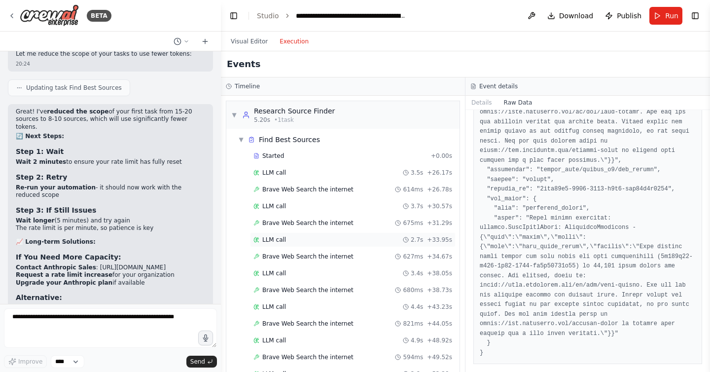
scroll to position [158, 0]
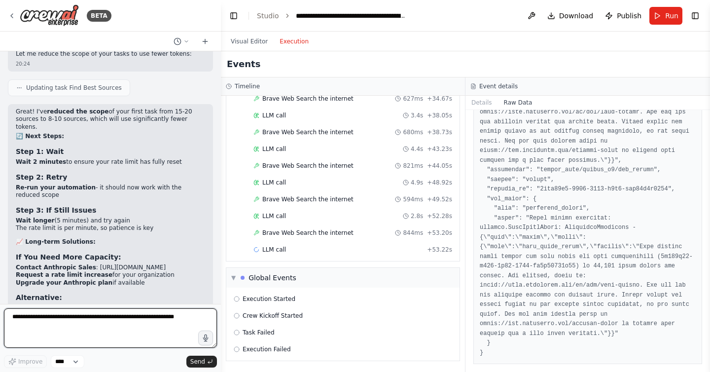
click at [64, 323] on textarea at bounding box center [110, 327] width 213 height 39
type textarea "**********"
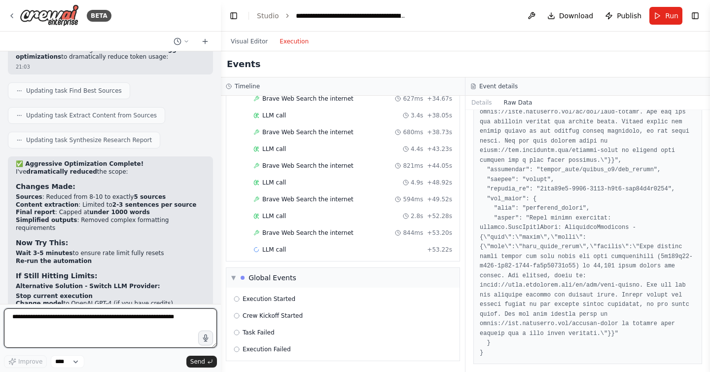
scroll to position [3290, 0]
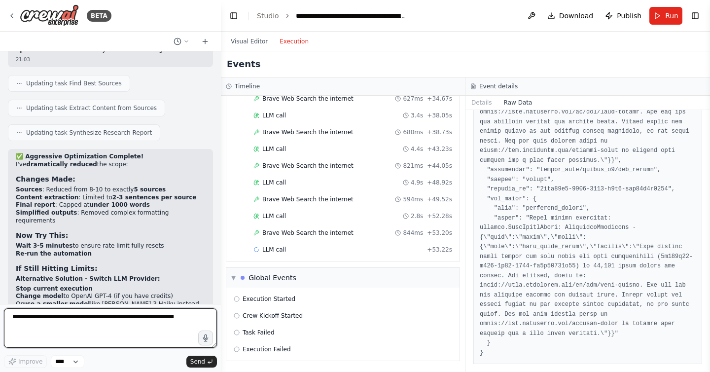
click at [104, 326] on textarea at bounding box center [110, 327] width 213 height 39
click at [101, 313] on textarea at bounding box center [110, 327] width 213 height 39
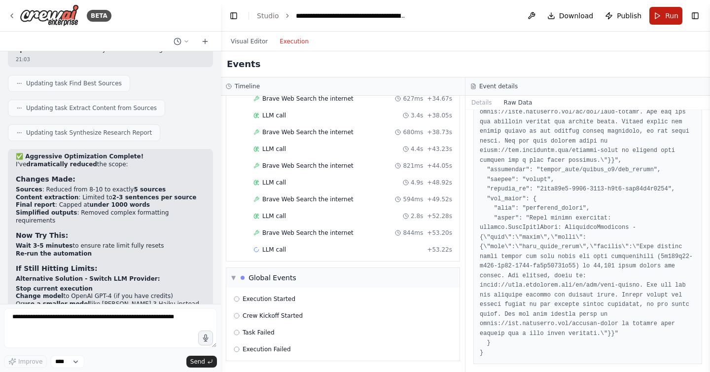
click at [658, 8] on button "Run" at bounding box center [665, 16] width 33 height 18
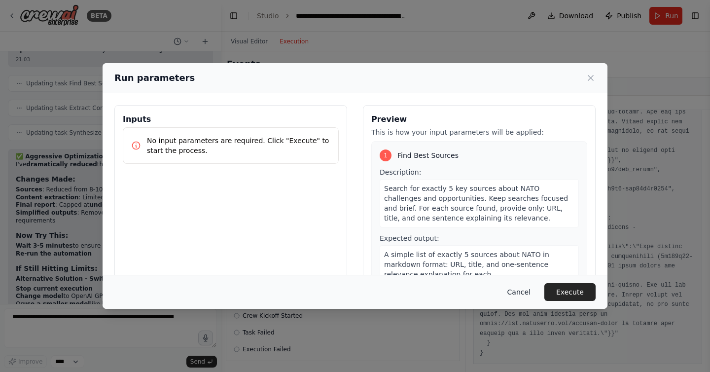
click at [527, 293] on button "Cancel" at bounding box center [518, 292] width 39 height 18
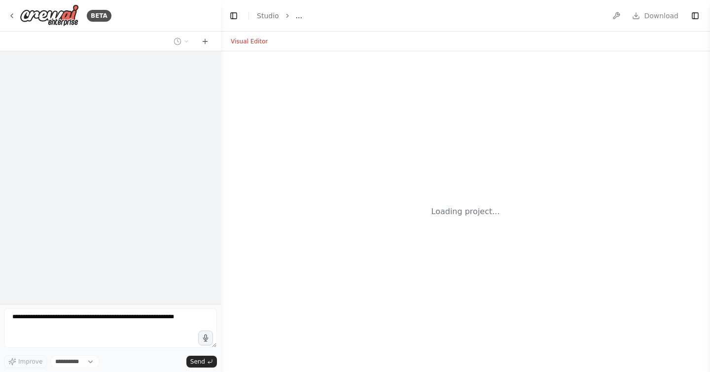
select select "****"
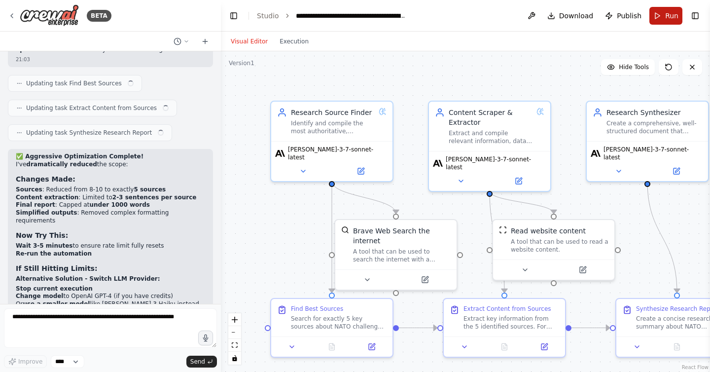
scroll to position [3301, 0]
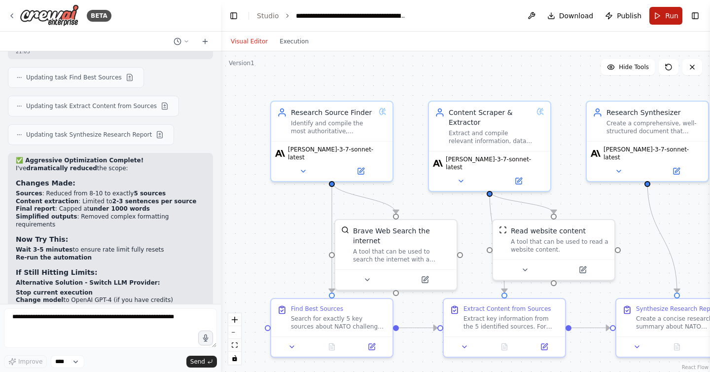
click at [669, 16] on span "Run" at bounding box center [671, 16] width 13 height 10
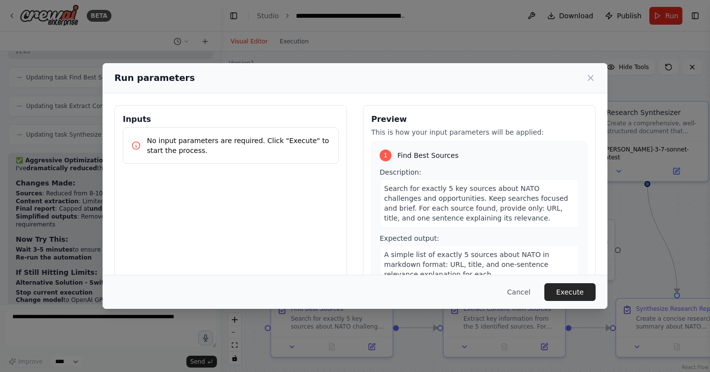
click at [584, 301] on div "Cancel Execute" at bounding box center [355, 292] width 505 height 34
click at [566, 283] on button "Execute" at bounding box center [569, 292] width 51 height 18
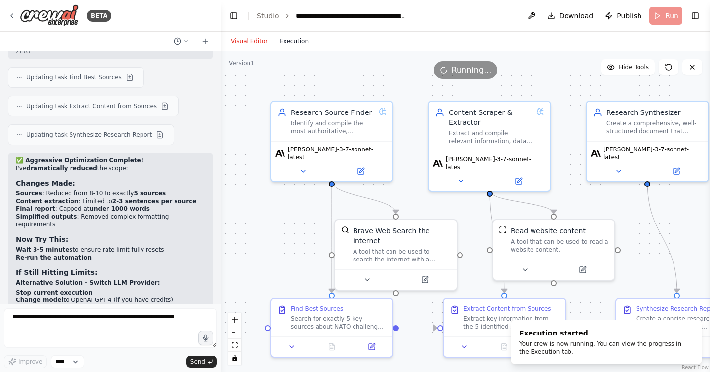
click at [290, 39] on button "Execution" at bounding box center [294, 41] width 41 height 12
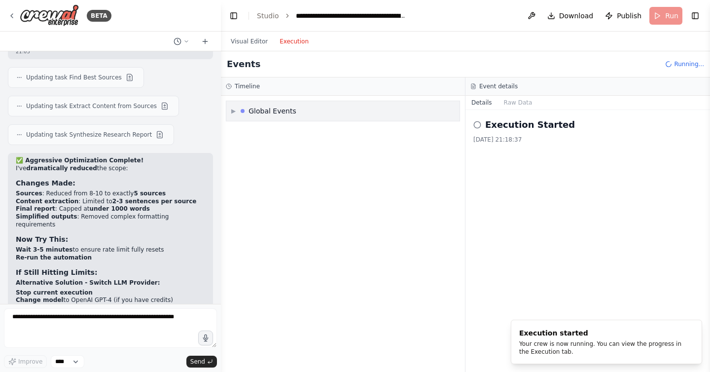
click at [235, 108] on span "▶" at bounding box center [233, 111] width 4 height 8
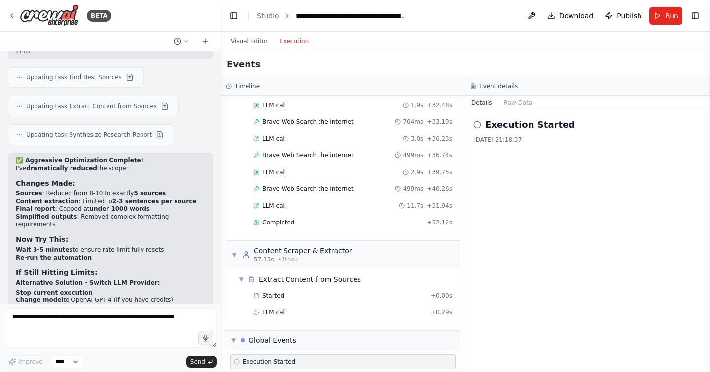
scroll to position [247, 0]
